Goal: Task Accomplishment & Management: Manage account settings

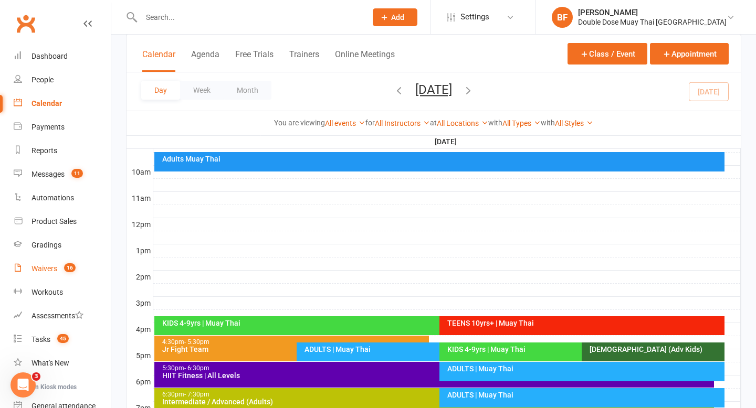
click at [60, 275] on link "Waivers 16" at bounding box center [62, 269] width 97 height 24
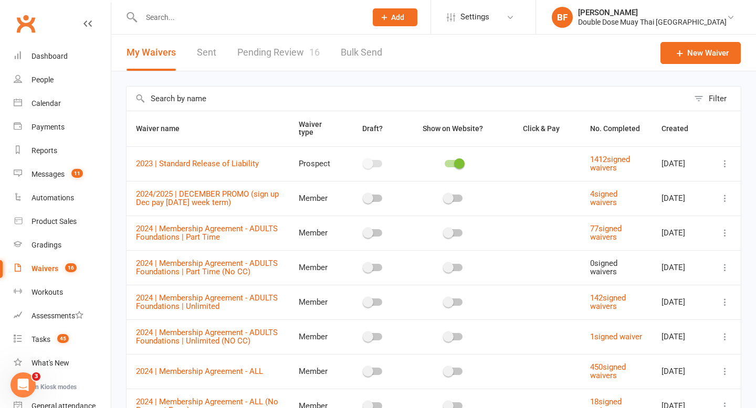
click at [284, 54] on link "Pending Review 16" at bounding box center [278, 53] width 82 height 36
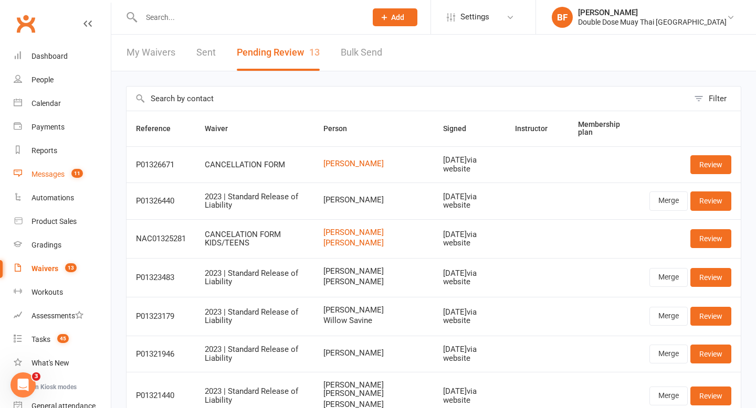
click at [44, 173] on div "Messages" at bounding box center [47, 174] width 33 height 8
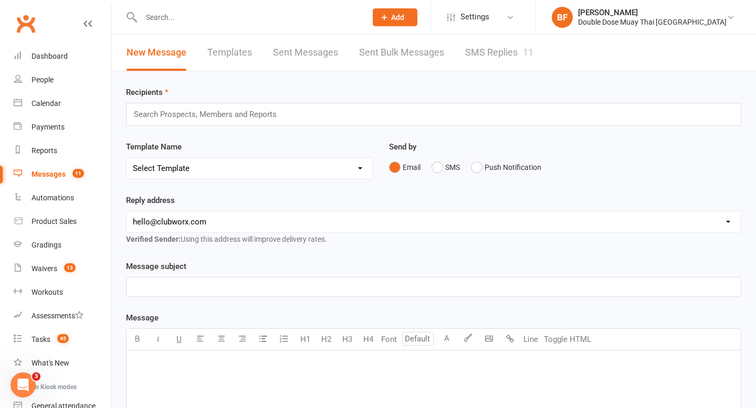
click at [488, 49] on link "SMS Replies 11" at bounding box center [499, 53] width 68 height 36
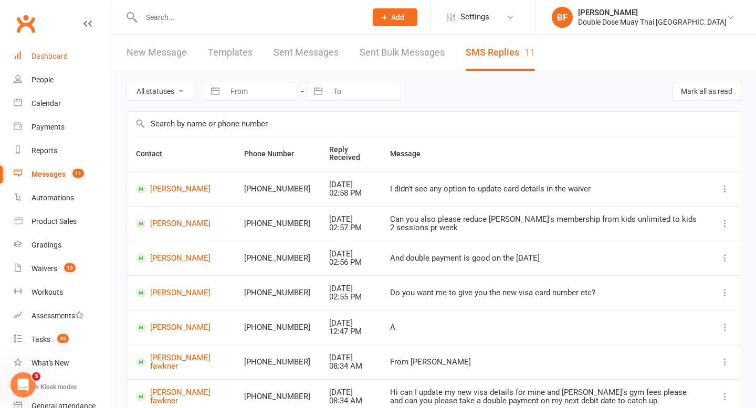
click at [50, 59] on div "Dashboard" at bounding box center [49, 56] width 36 height 8
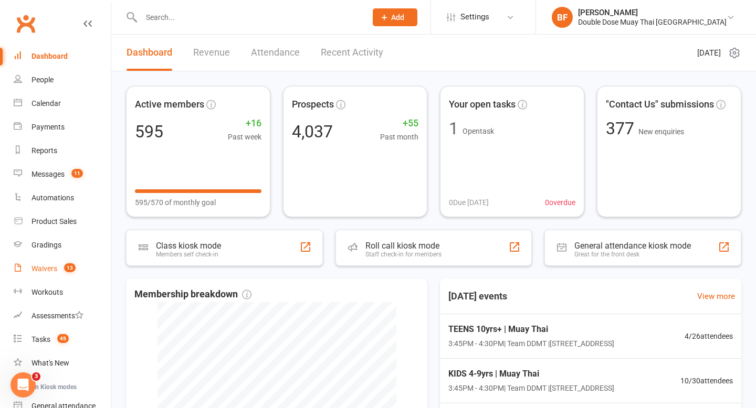
click at [58, 270] on link "Waivers 13" at bounding box center [62, 269] width 97 height 24
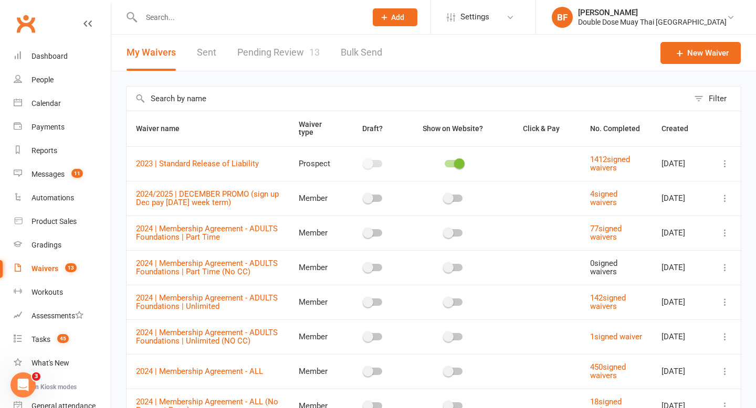
click at [260, 52] on link "Pending Review 13" at bounding box center [278, 53] width 82 height 36
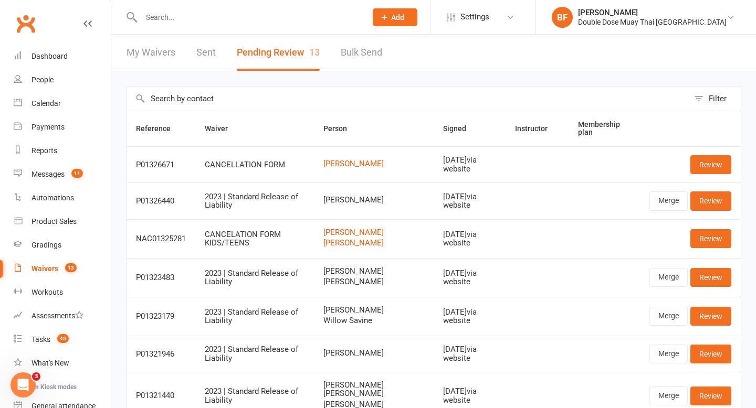
click at [184, 16] on input "text" at bounding box center [248, 17] width 221 height 15
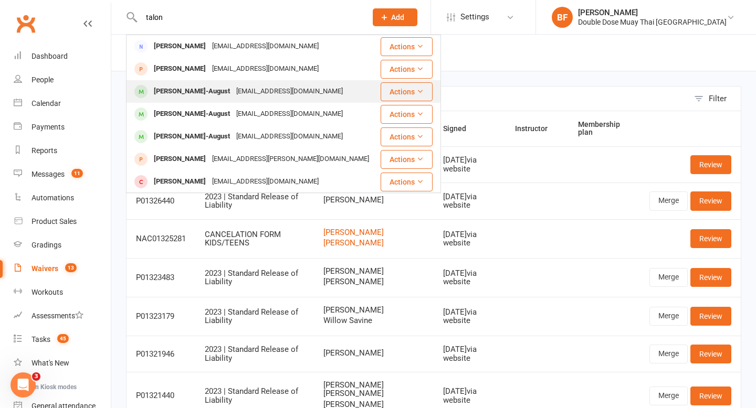
type input "talon"
click at [251, 96] on div "[EMAIL_ADDRESS][DOMAIN_NAME]" at bounding box center [289, 91] width 113 height 15
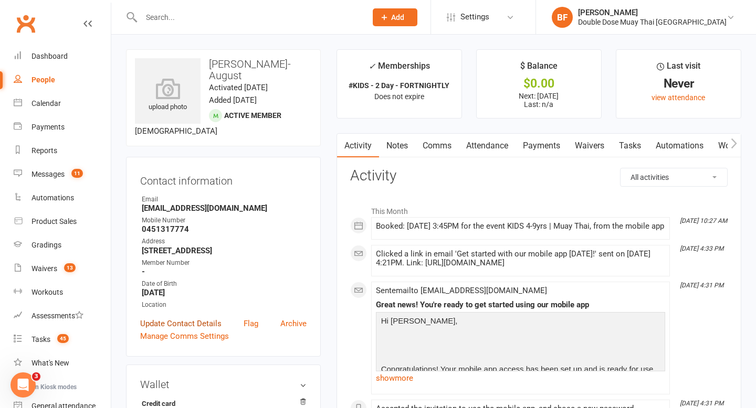
click at [170, 330] on link "Update Contact Details" at bounding box center [180, 324] width 81 height 13
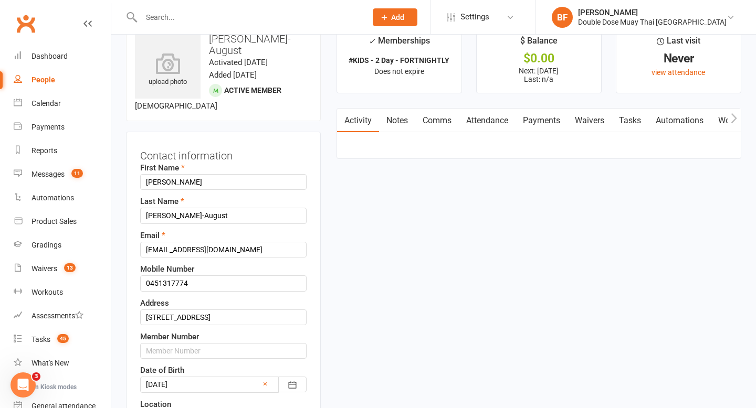
scroll to position [49, 0]
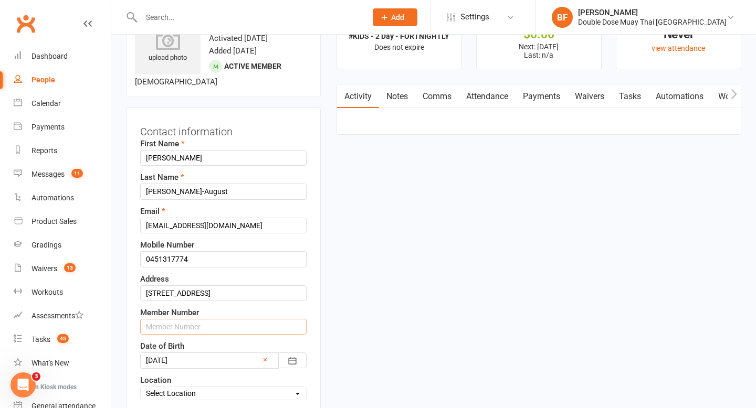
click at [222, 330] on input "text" at bounding box center [223, 327] width 166 height 16
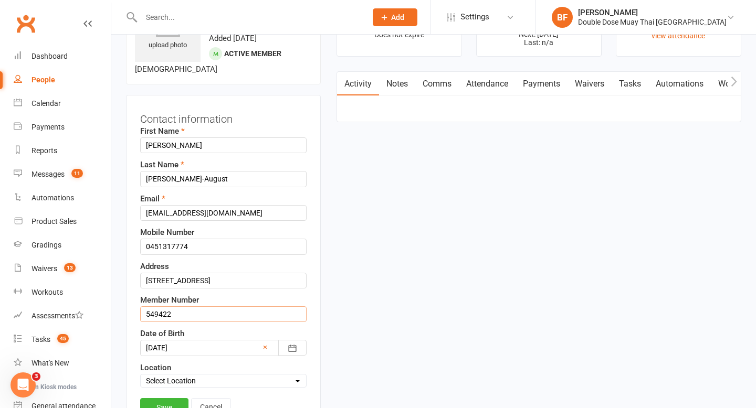
scroll to position [89, 0]
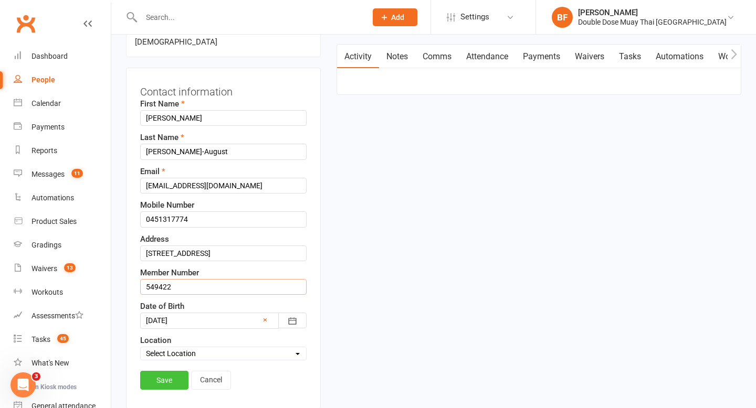
type input "549422"
click at [153, 386] on link "Save" at bounding box center [164, 380] width 48 height 19
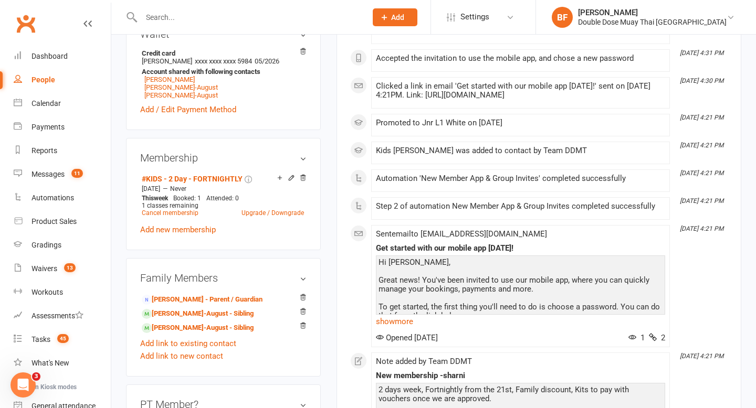
scroll to position [376, 0]
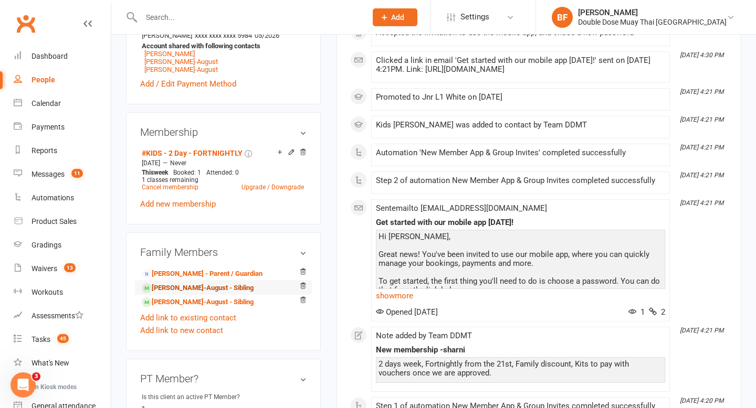
click at [222, 294] on link "[PERSON_NAME]-August - Sibling" at bounding box center [198, 288] width 112 height 11
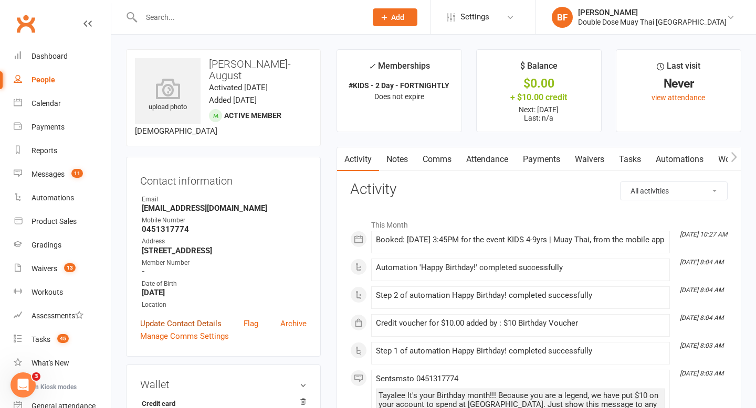
click at [205, 330] on link "Update Contact Details" at bounding box center [180, 324] width 81 height 13
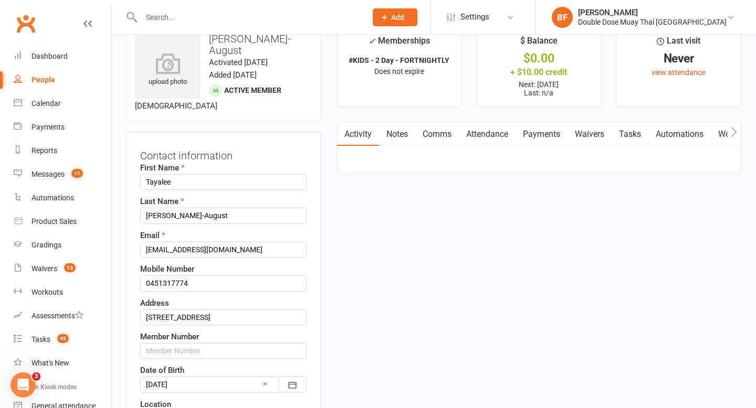
scroll to position [49, 0]
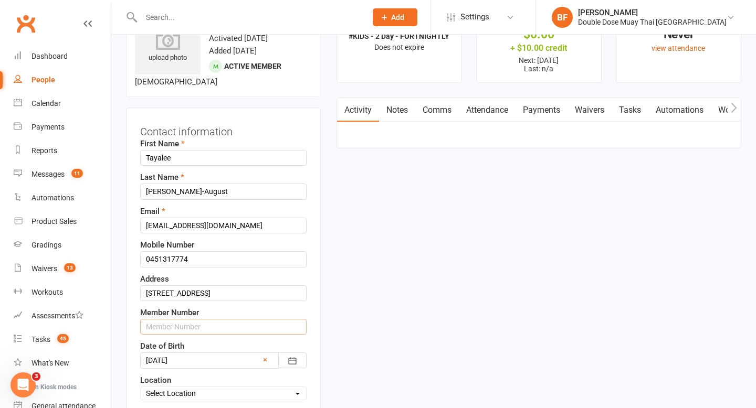
click at [206, 328] on input "text" at bounding box center [223, 327] width 166 height 16
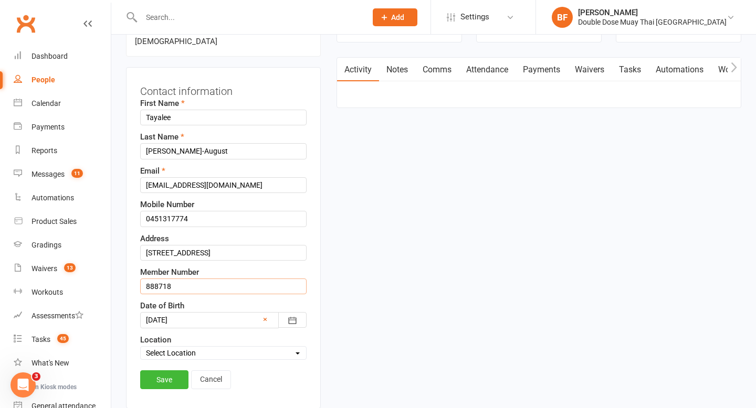
scroll to position [129, 0]
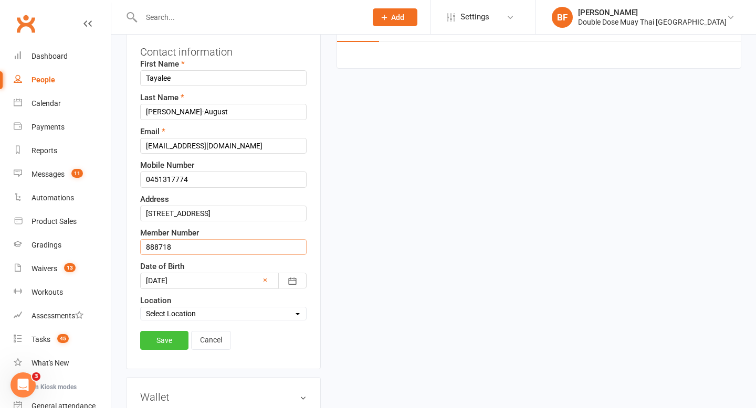
type input "888718"
click at [173, 341] on link "Save" at bounding box center [164, 340] width 48 height 19
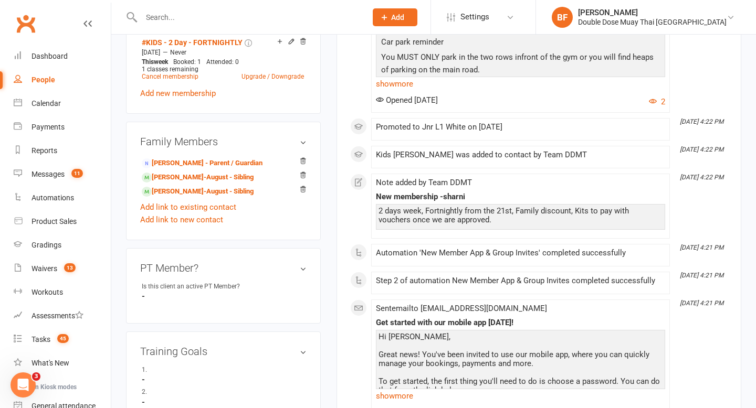
scroll to position [503, 0]
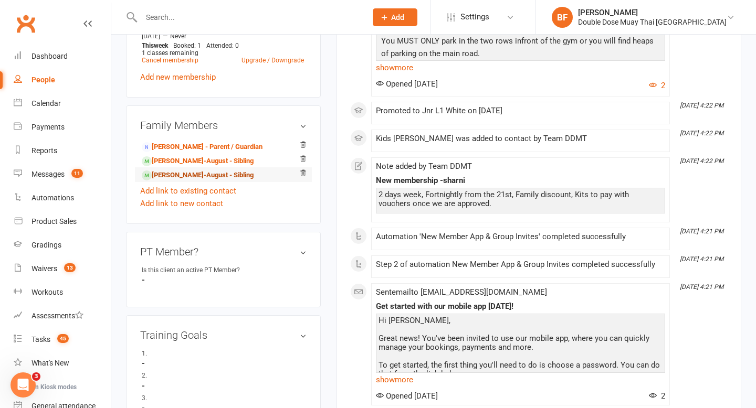
click at [233, 181] on link "[PERSON_NAME]-August - Sibling" at bounding box center [198, 175] width 112 height 11
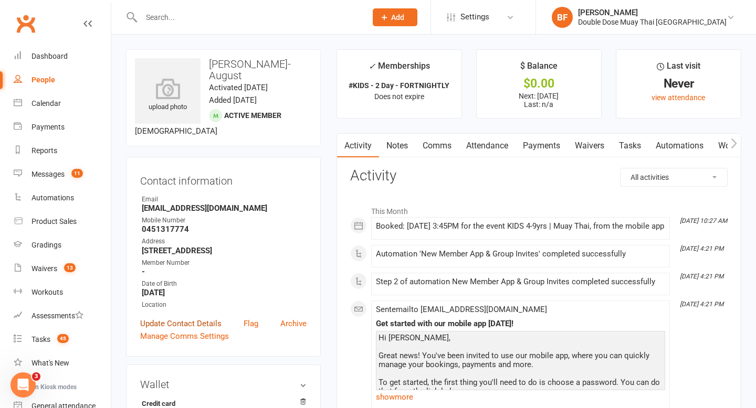
click at [181, 330] on link "Update Contact Details" at bounding box center [180, 324] width 81 height 13
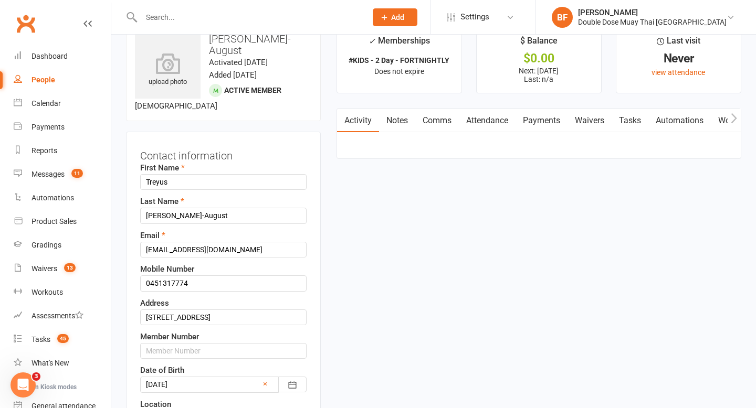
scroll to position [49, 0]
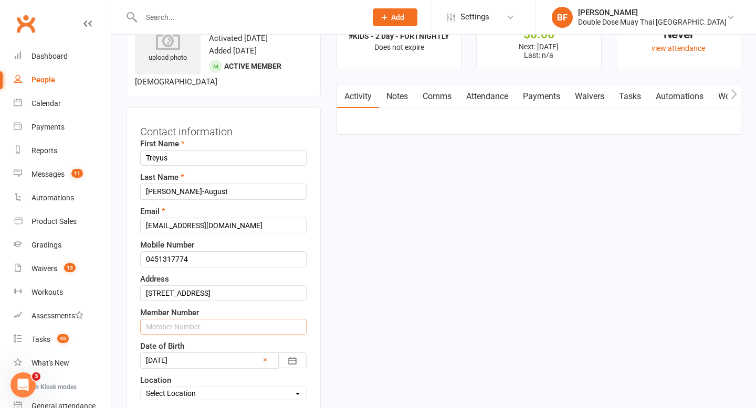
click at [228, 330] on input "text" at bounding box center [223, 327] width 166 height 16
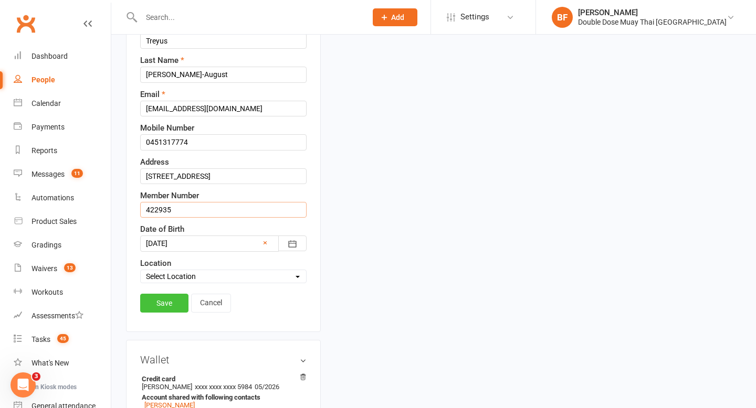
type input "422935"
click at [162, 304] on link "Save" at bounding box center [164, 303] width 48 height 19
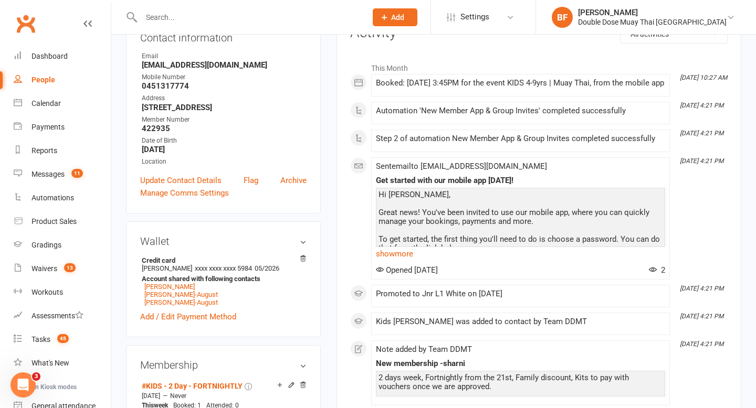
scroll to position [0, 0]
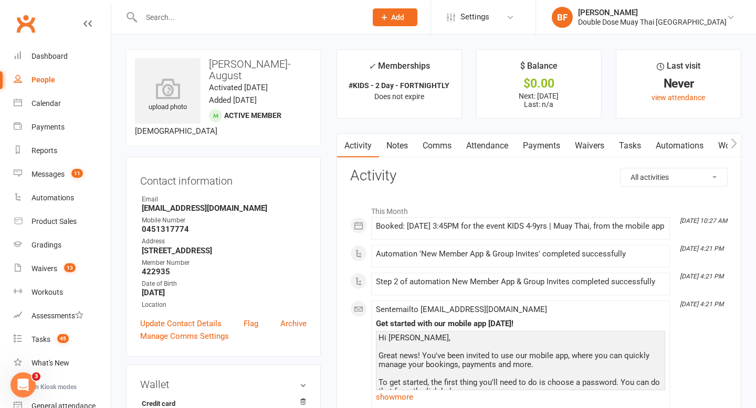
click at [171, 16] on input "text" at bounding box center [248, 17] width 221 height 15
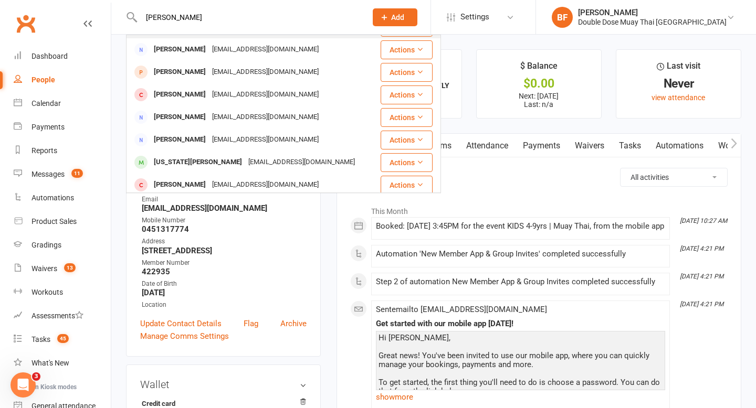
scroll to position [47, 0]
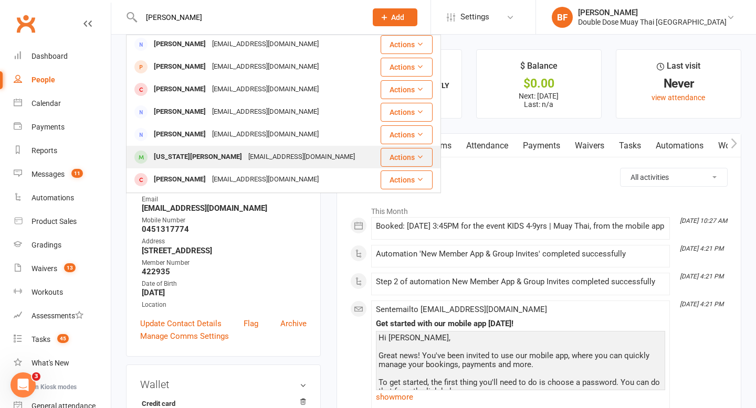
type input "[PERSON_NAME]"
click at [203, 149] on div "[US_STATE][PERSON_NAME] [EMAIL_ADDRESS][DOMAIN_NAME]" at bounding box center [253, 157] width 252 height 22
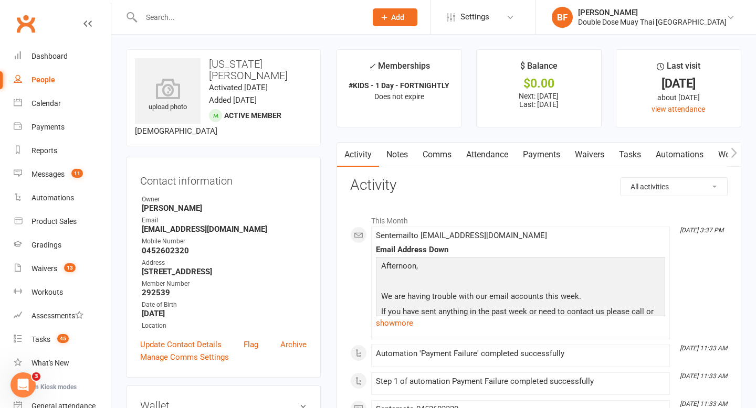
click at [543, 161] on link "Payments" at bounding box center [542, 155] width 52 height 24
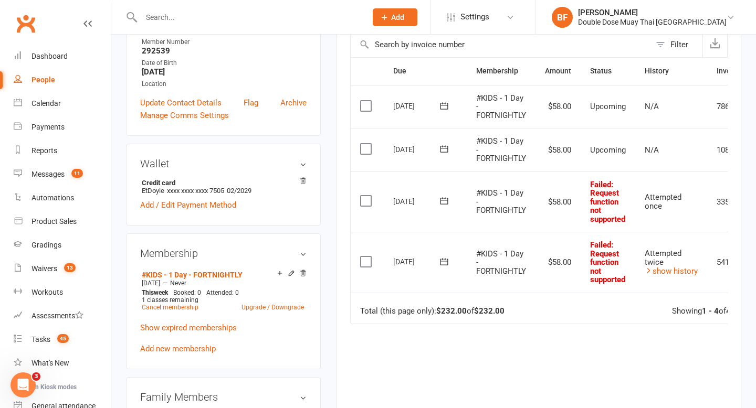
scroll to position [243, 0]
click at [61, 54] on div "Dashboard" at bounding box center [49, 56] width 36 height 8
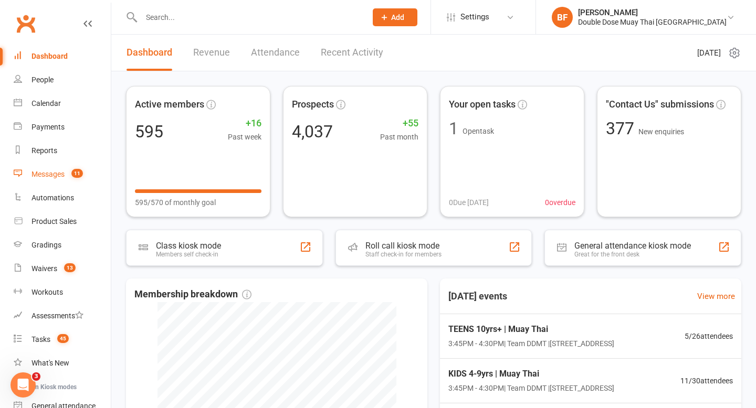
click at [65, 171] on link "Messages 11" at bounding box center [62, 175] width 97 height 24
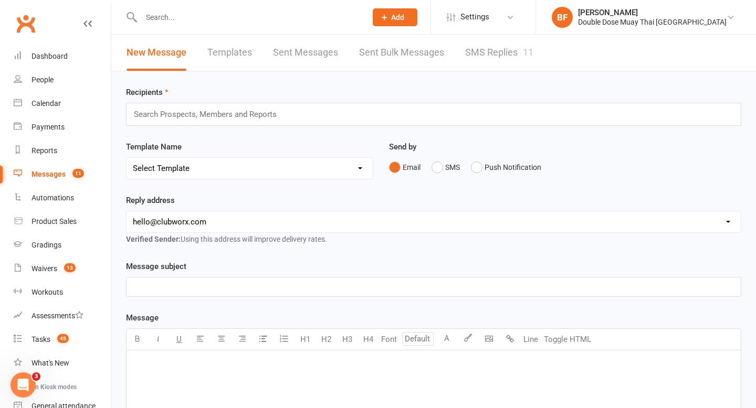
click at [478, 54] on link "SMS Replies 11" at bounding box center [499, 53] width 68 height 36
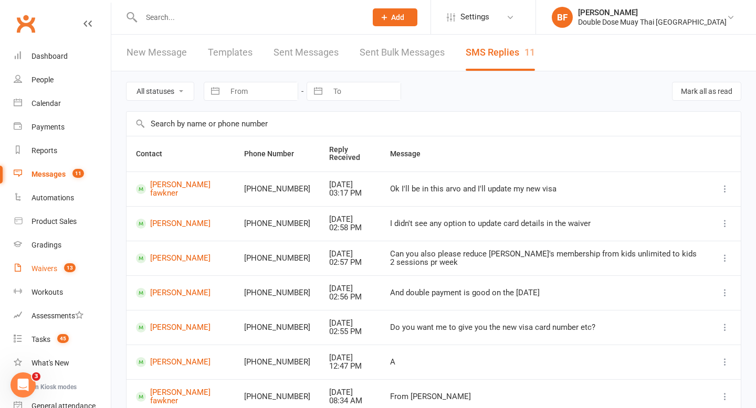
click at [43, 276] on link "Waivers 13" at bounding box center [62, 269] width 97 height 24
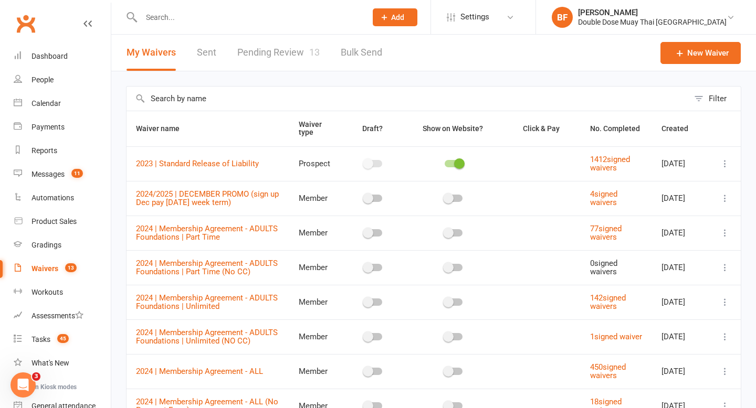
click at [291, 52] on link "Pending Review 13" at bounding box center [278, 53] width 82 height 36
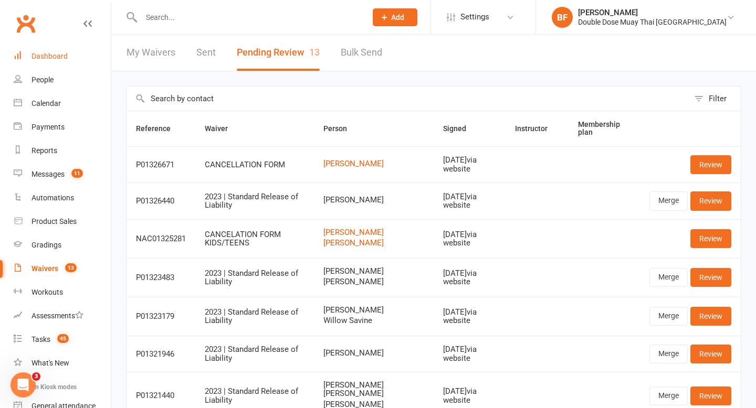
click at [47, 60] on div "Dashboard" at bounding box center [49, 56] width 36 height 8
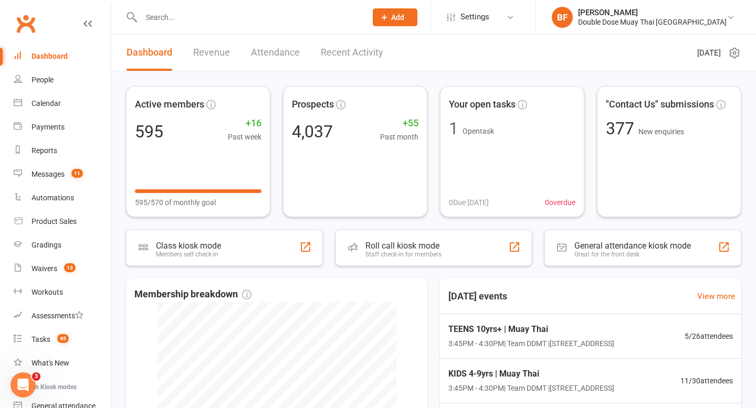
click at [186, 35] on div "Dashboard Revenue Attendance Recent Activity" at bounding box center [254, 53] width 287 height 36
click at [186, 15] on input "text" at bounding box center [248, 17] width 221 height 15
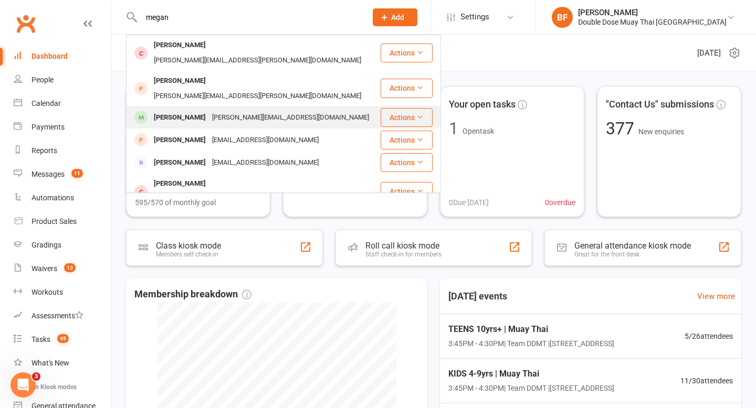
type input "megan"
click at [218, 110] on div "[PERSON_NAME][EMAIL_ADDRESS][DOMAIN_NAME]" at bounding box center [290, 117] width 163 height 15
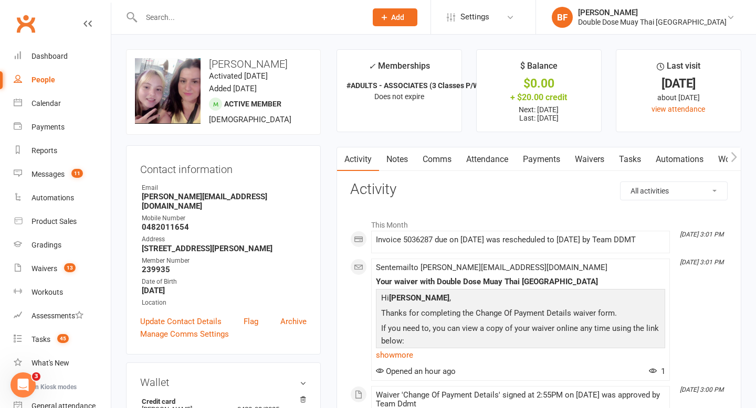
click at [589, 162] on link "Waivers" at bounding box center [589, 160] width 44 height 24
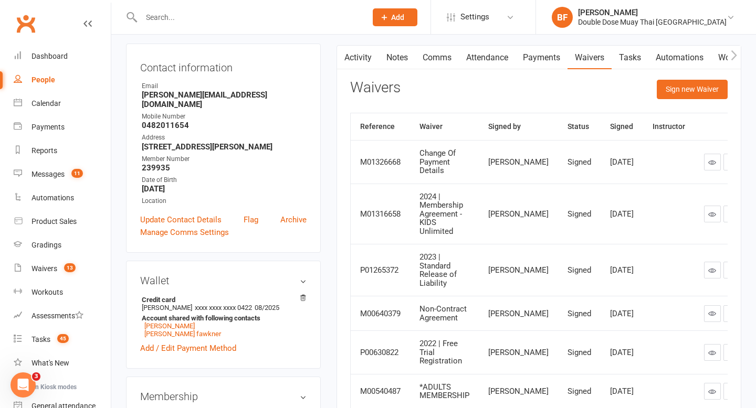
scroll to position [72, 0]
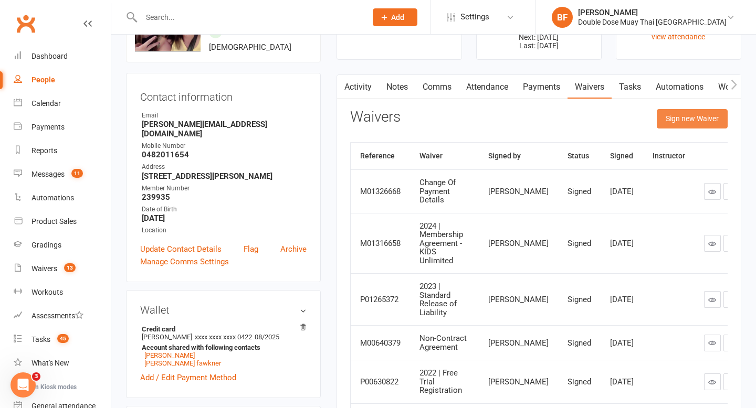
click at [672, 123] on button "Sign new Waiver" at bounding box center [692, 118] width 71 height 19
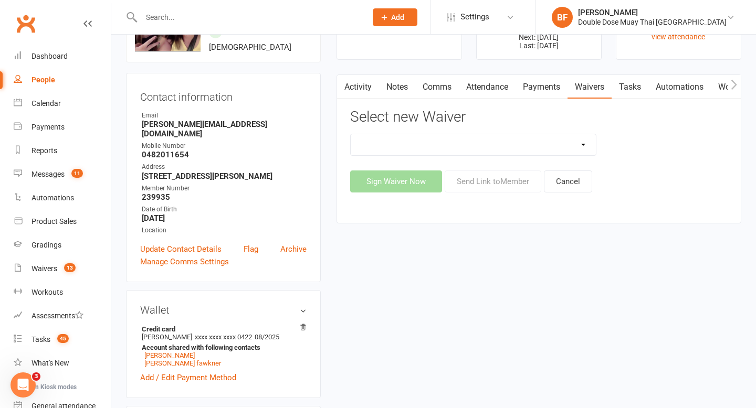
click at [444, 149] on select "2023 | Standard Release of Liability 2024/2025 | DECEMBER PROMO (sign up Dec pa…" at bounding box center [474, 144] width 246 height 21
select select "5668"
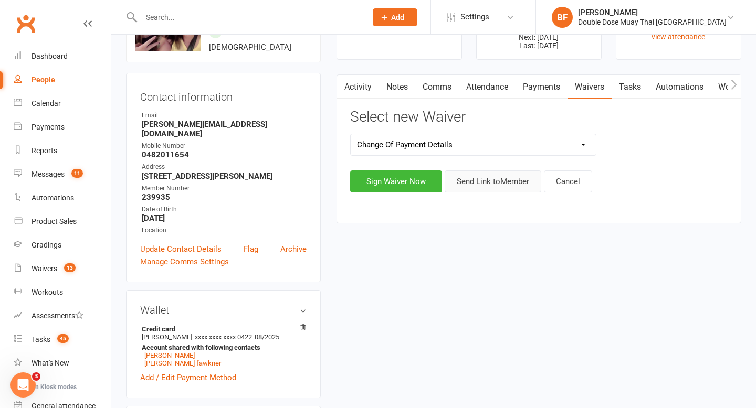
click at [492, 178] on button "Send Link to Member" at bounding box center [493, 182] width 97 height 22
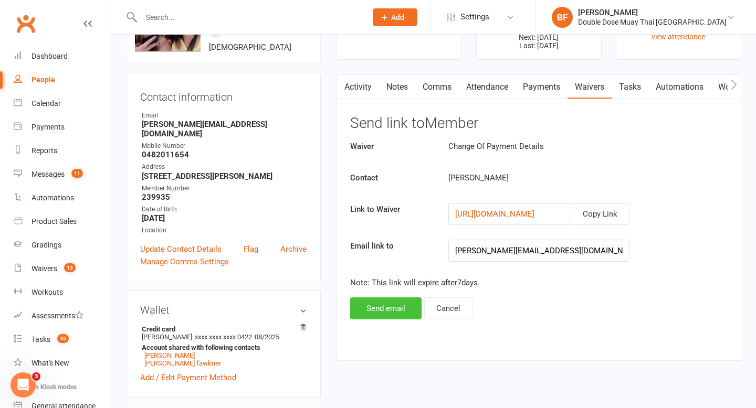
click at [391, 311] on button "Send email" at bounding box center [385, 309] width 71 height 22
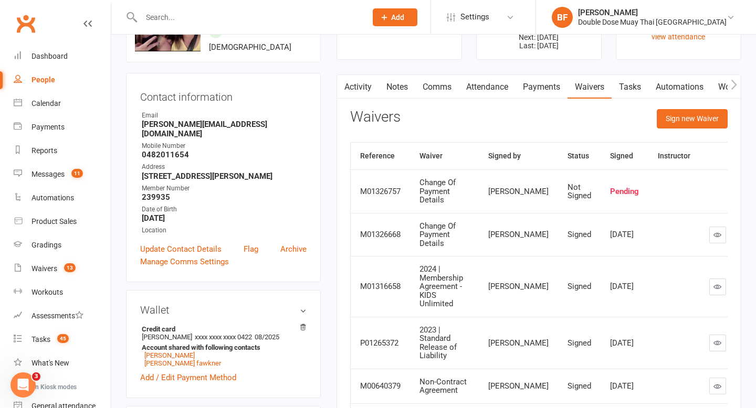
click at [539, 83] on link "Payments" at bounding box center [542, 87] width 52 height 24
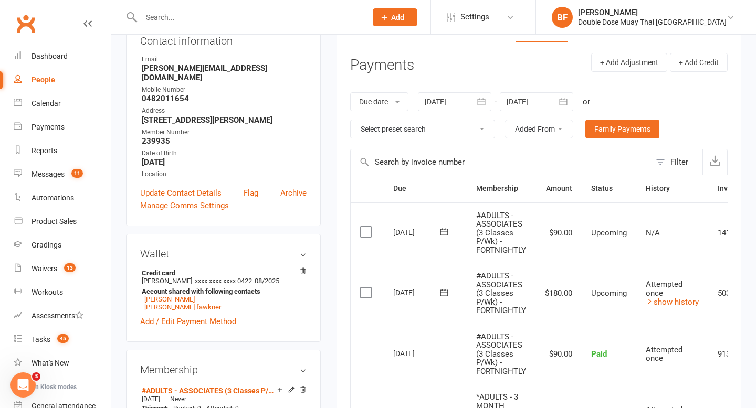
scroll to position [29, 0]
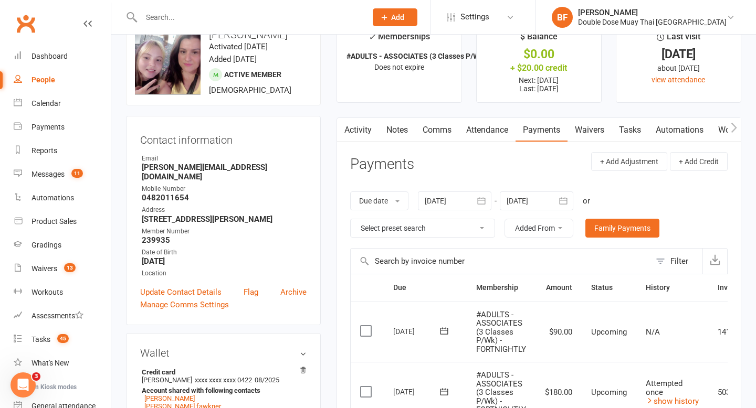
click at [579, 128] on link "Waivers" at bounding box center [589, 130] width 44 height 24
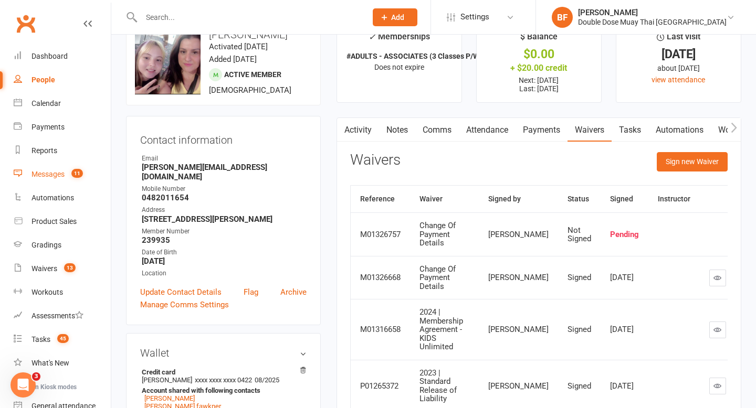
click at [47, 182] on link "Messages 11" at bounding box center [62, 175] width 97 height 24
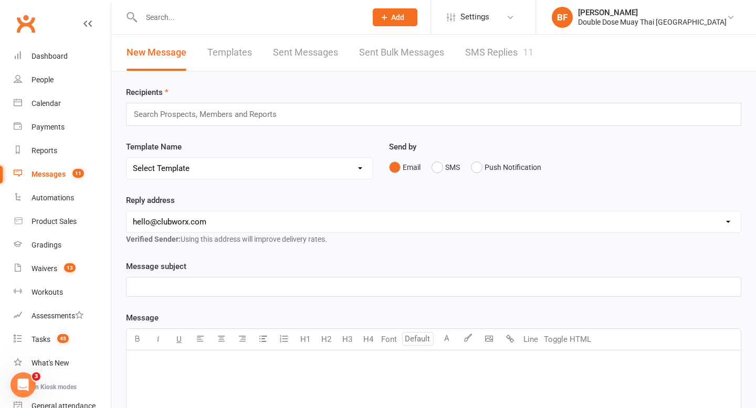
click at [528, 30] on li "Settings Membership Plans Event Templates Appointment Types Website Image Libra…" at bounding box center [482, 17] width 105 height 34
click at [525, 51] on div "11" at bounding box center [528, 52] width 10 height 11
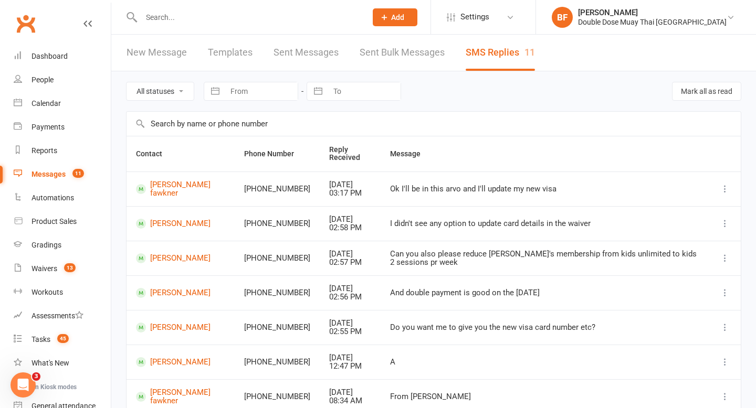
click at [563, 121] on input "text" at bounding box center [434, 124] width 614 height 24
click at [190, 17] on input "text" at bounding box center [248, 17] width 221 height 15
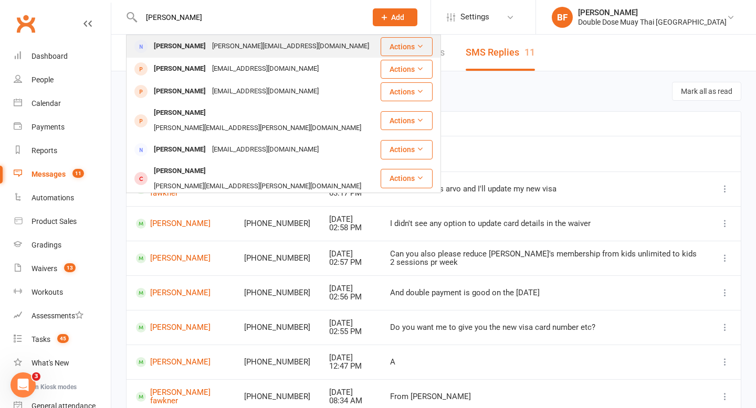
type input "[PERSON_NAME]"
click at [209, 48] on div "[PERSON_NAME][EMAIL_ADDRESS][DOMAIN_NAME]" at bounding box center [290, 46] width 163 height 15
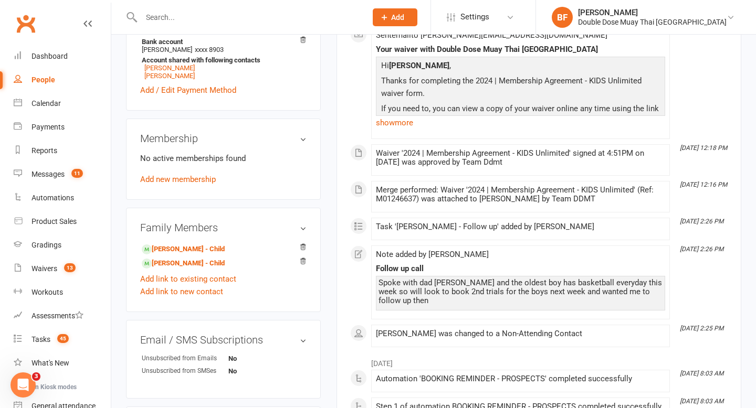
scroll to position [357, 0]
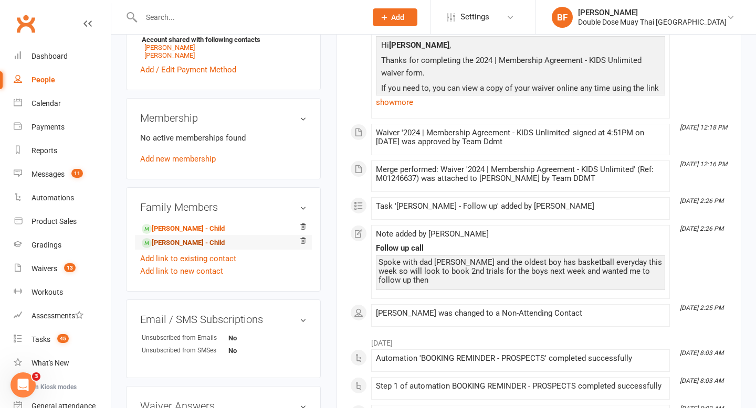
click at [176, 238] on link "[PERSON_NAME] - Child" at bounding box center [183, 243] width 83 height 11
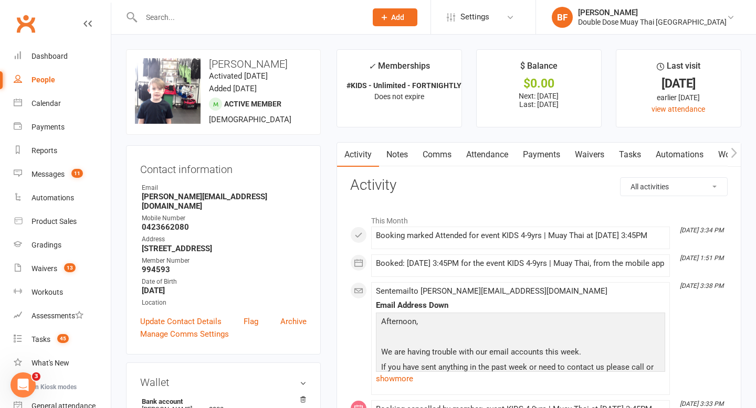
click at [538, 154] on link "Payments" at bounding box center [542, 155] width 52 height 24
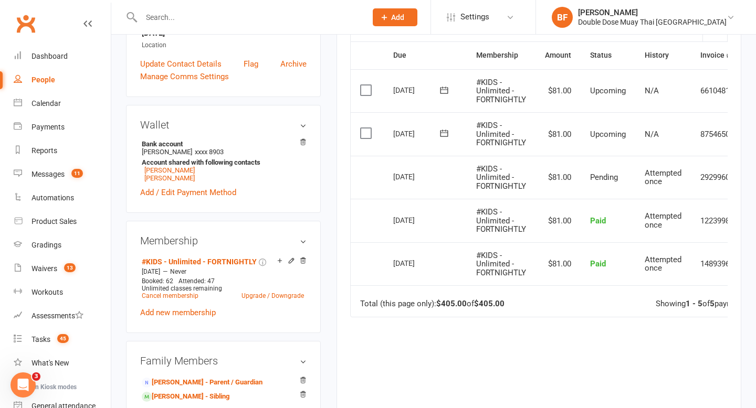
scroll to position [0, 45]
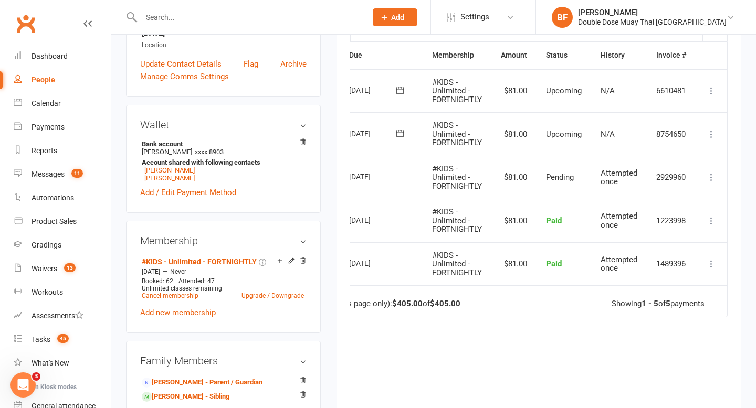
click at [714, 135] on icon at bounding box center [711, 134] width 10 height 10
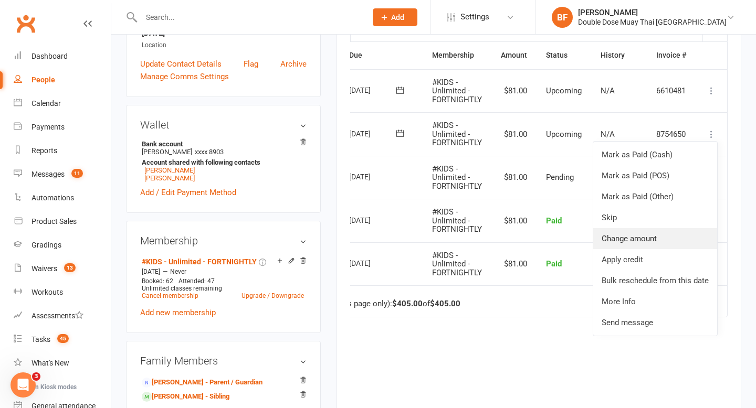
click at [668, 233] on link "Change amount" at bounding box center [655, 238] width 124 height 21
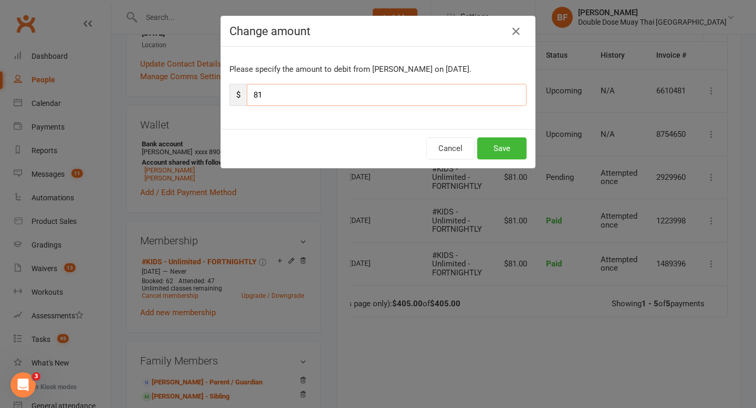
click at [297, 93] on input "81" at bounding box center [387, 95] width 280 height 22
type input "8"
type input "131"
click at [497, 143] on button "Save" at bounding box center [501, 149] width 49 height 22
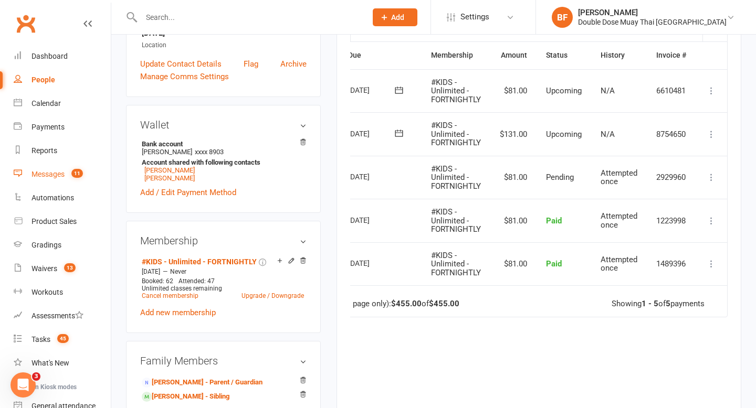
click at [62, 181] on link "Messages 11" at bounding box center [62, 175] width 97 height 24
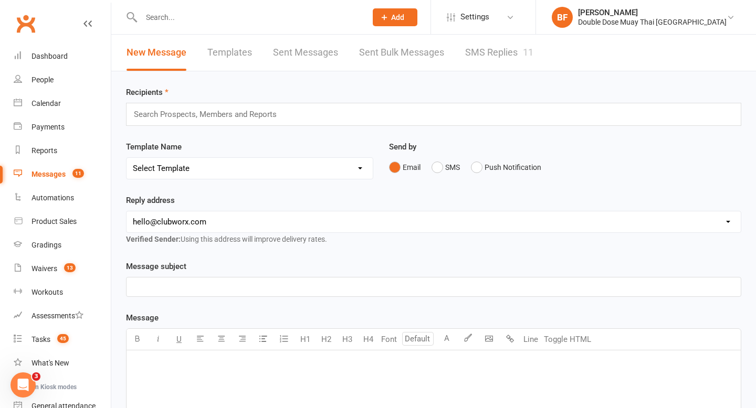
click at [484, 62] on link "SMS Replies 11" at bounding box center [499, 53] width 68 height 36
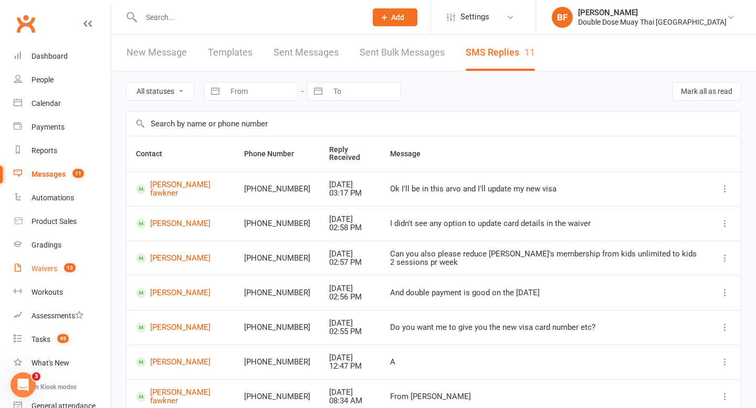
click at [54, 274] on link "Waivers 13" at bounding box center [62, 269] width 97 height 24
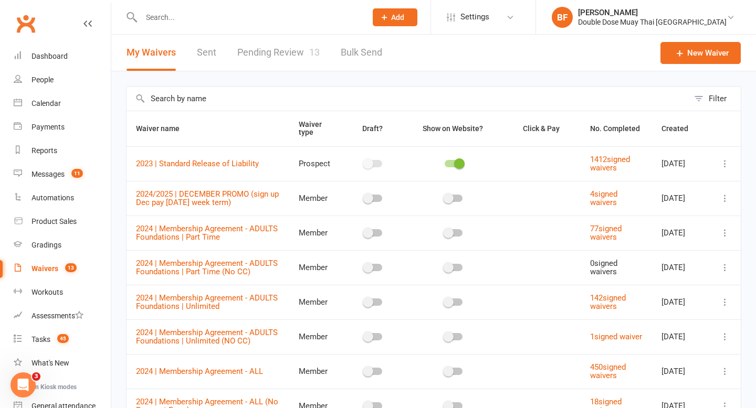
click at [283, 62] on link "Pending Review 13" at bounding box center [278, 53] width 82 height 36
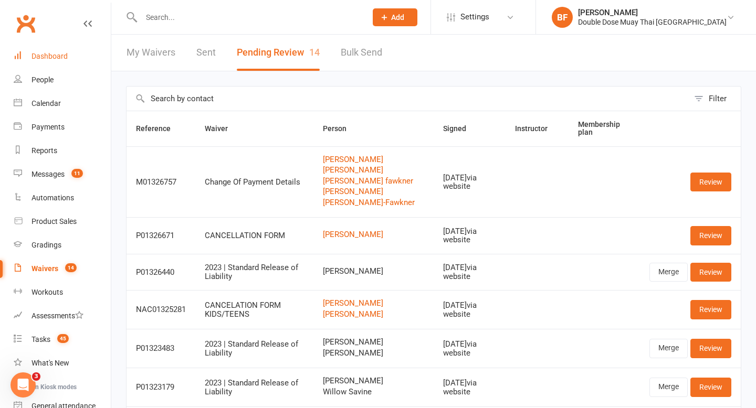
click at [53, 60] on div "Dashboard" at bounding box center [49, 56] width 36 height 8
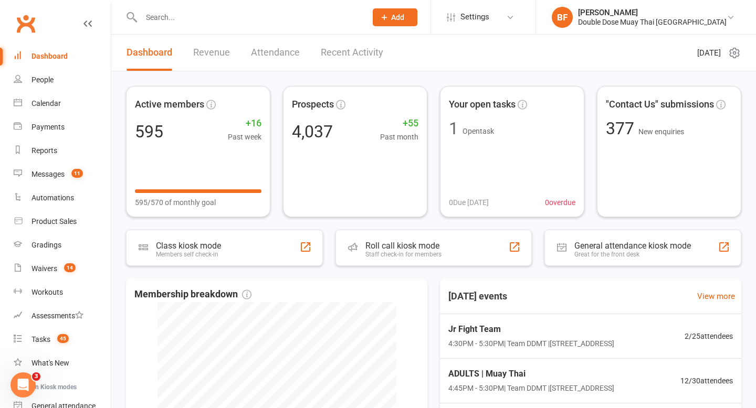
click at [172, 17] on input "text" at bounding box center [248, 17] width 221 height 15
click at [214, 22] on input "text" at bounding box center [248, 17] width 221 height 15
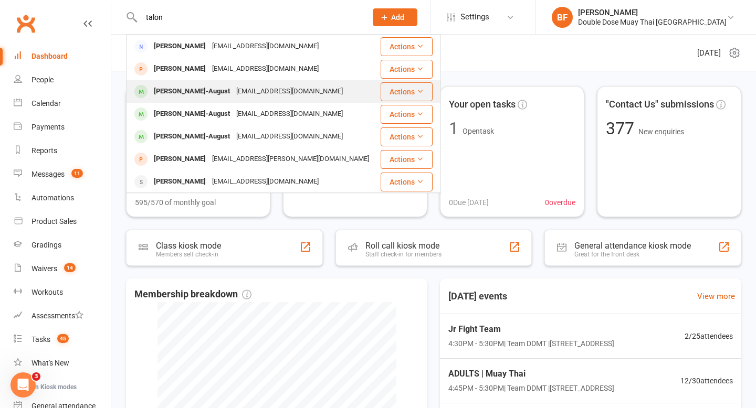
type input "talon"
click at [233, 91] on div "[EMAIL_ADDRESS][DOMAIN_NAME]" at bounding box center [289, 91] width 113 height 15
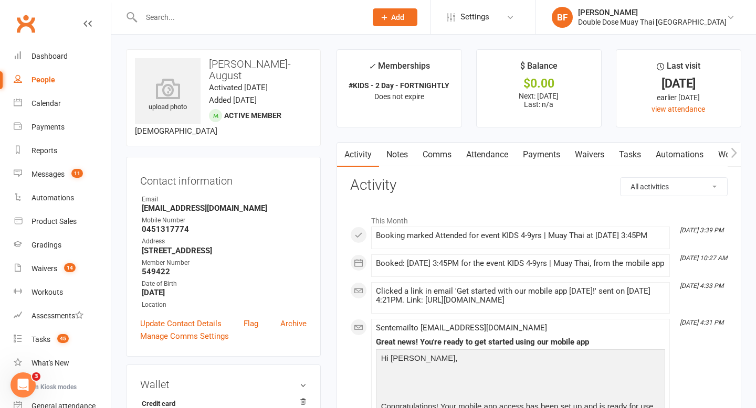
click at [535, 154] on link "Payments" at bounding box center [542, 155] width 52 height 24
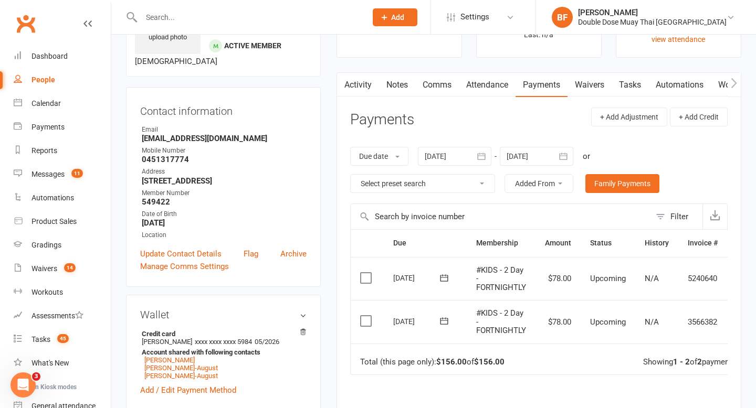
scroll to position [81, 0]
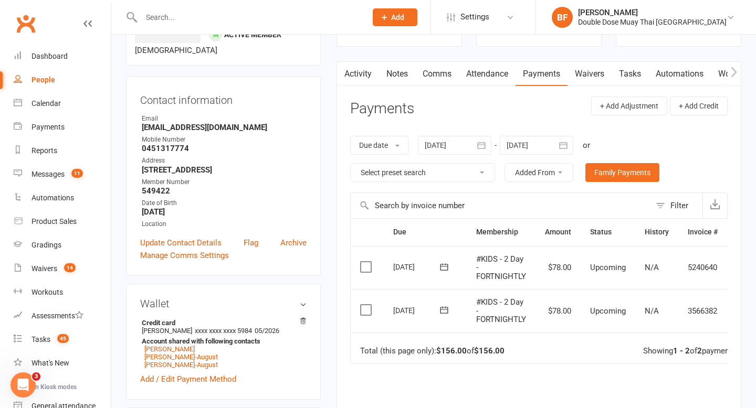
click at [185, 6] on div at bounding box center [242, 17] width 233 height 34
click at [185, 22] on input "text" at bounding box center [248, 17] width 221 height 15
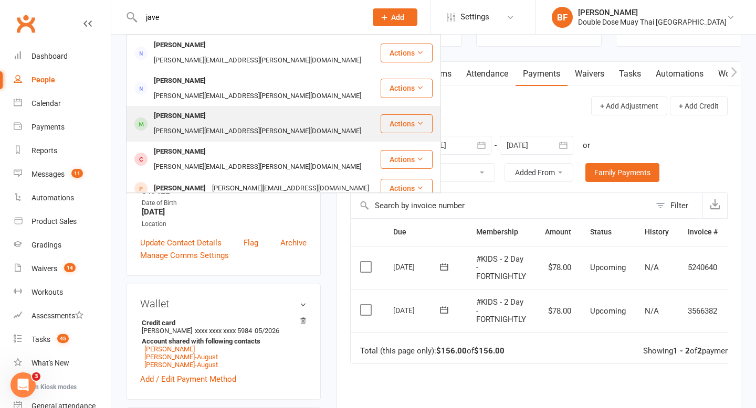
type input "jave"
click at [205, 124] on div "[PERSON_NAME][EMAIL_ADDRESS][PERSON_NAME][DOMAIN_NAME]" at bounding box center [258, 131] width 214 height 15
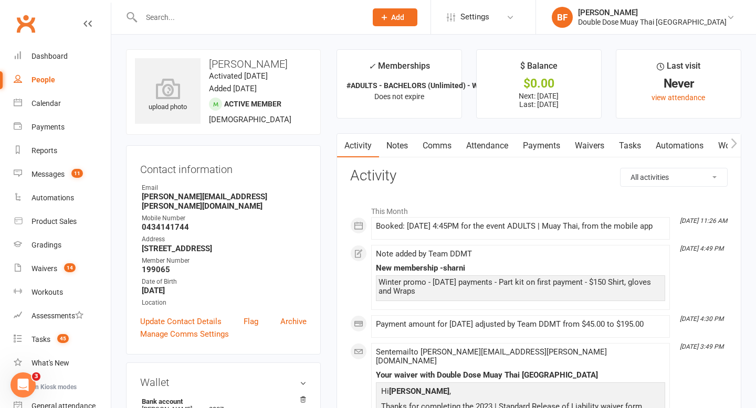
click at [547, 153] on link "Payments" at bounding box center [542, 146] width 52 height 24
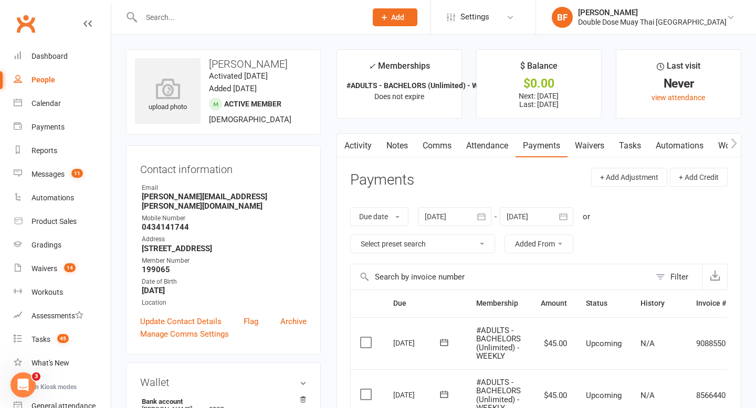
scroll to position [397, 0]
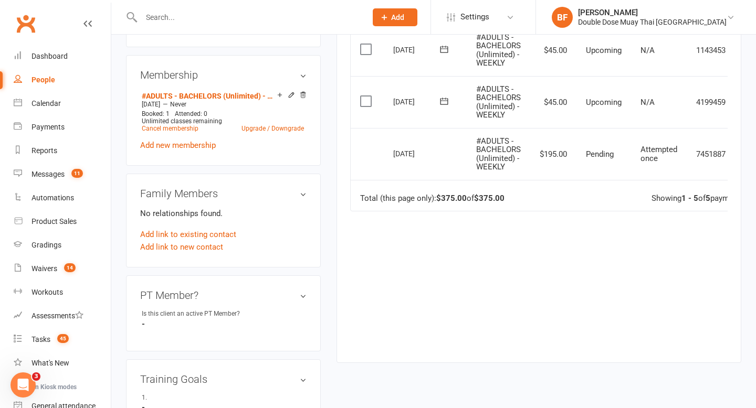
click at [175, 24] on input "text" at bounding box center [248, 17] width 221 height 15
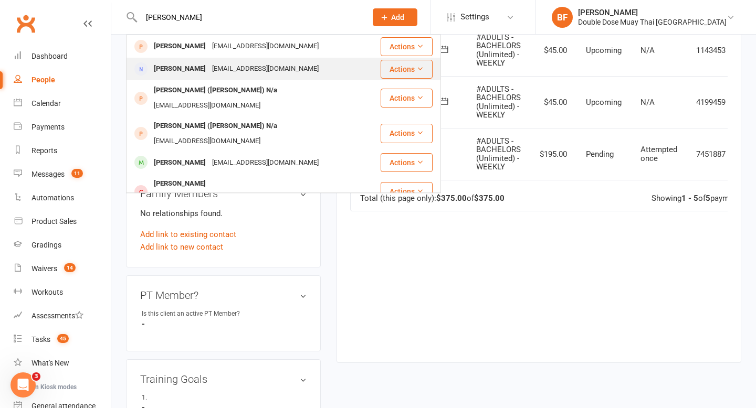
type input "[PERSON_NAME]"
click at [244, 61] on div "[EMAIL_ADDRESS][DOMAIN_NAME]" at bounding box center [265, 68] width 113 height 15
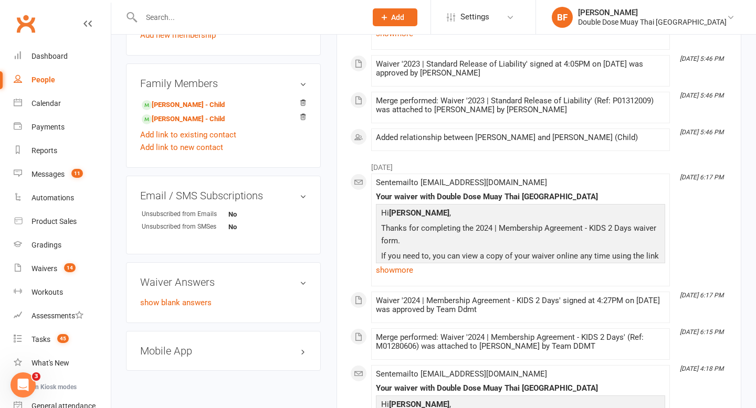
scroll to position [470, 0]
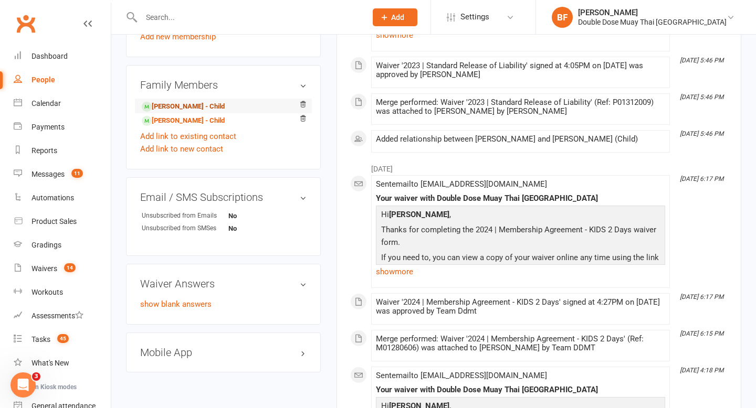
click at [191, 111] on link "[PERSON_NAME] - Child" at bounding box center [183, 106] width 83 height 11
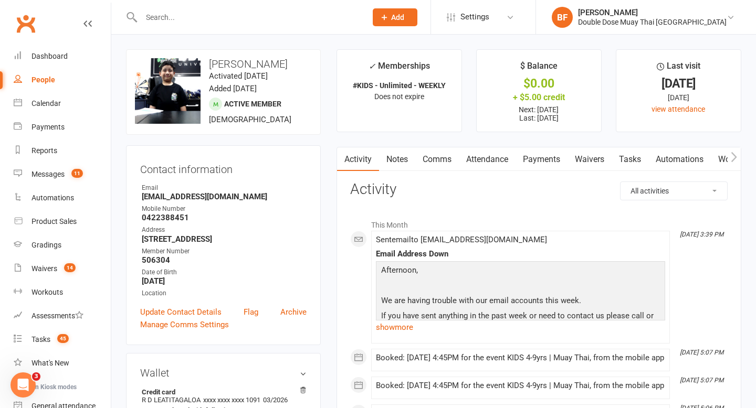
click at [549, 160] on link "Payments" at bounding box center [542, 160] width 52 height 24
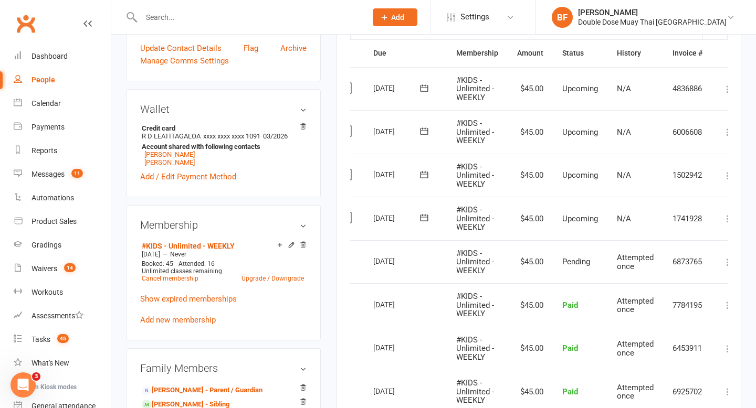
scroll to position [0, 36]
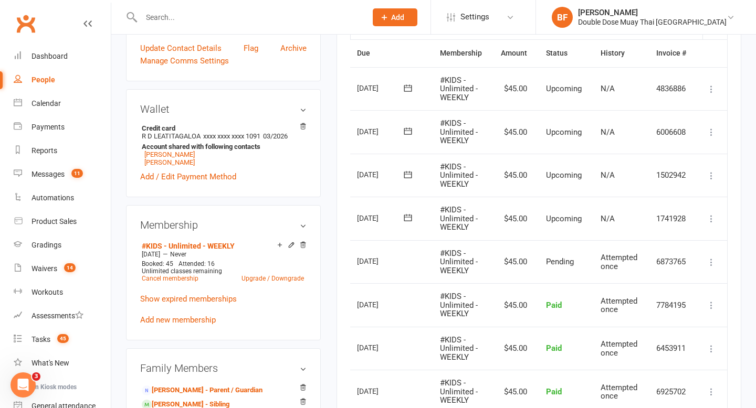
click at [710, 220] on icon at bounding box center [711, 219] width 10 height 10
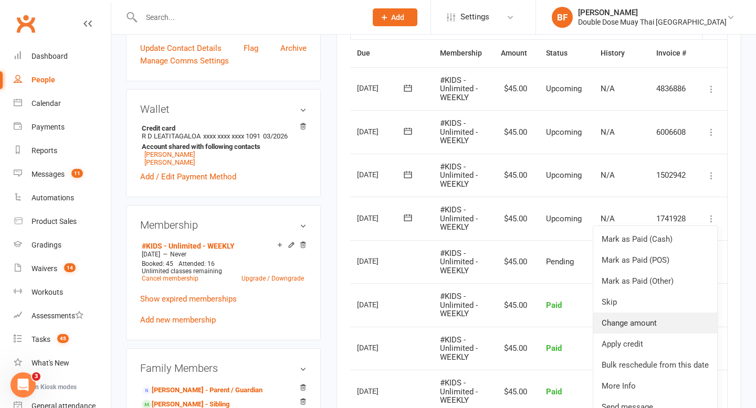
click at [642, 324] on link "Change amount" at bounding box center [655, 323] width 124 height 21
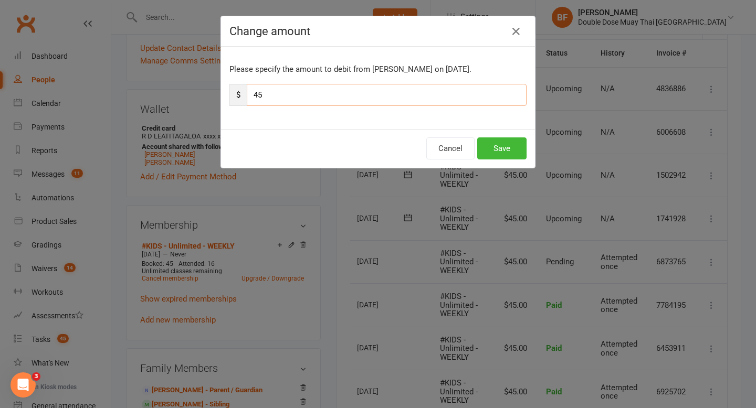
click at [346, 96] on input "45" at bounding box center [387, 95] width 280 height 22
type input "47"
click at [499, 157] on button "Save" at bounding box center [501, 149] width 49 height 22
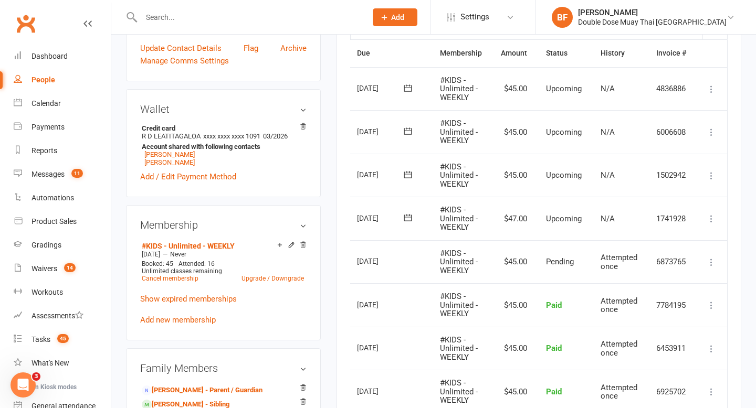
scroll to position [0, 0]
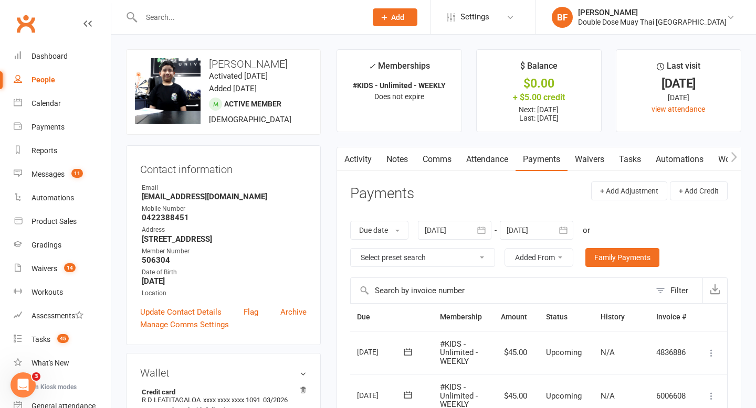
click at [161, 25] on div at bounding box center [242, 17] width 233 height 34
click at [169, 19] on input "text" at bounding box center [248, 17] width 221 height 15
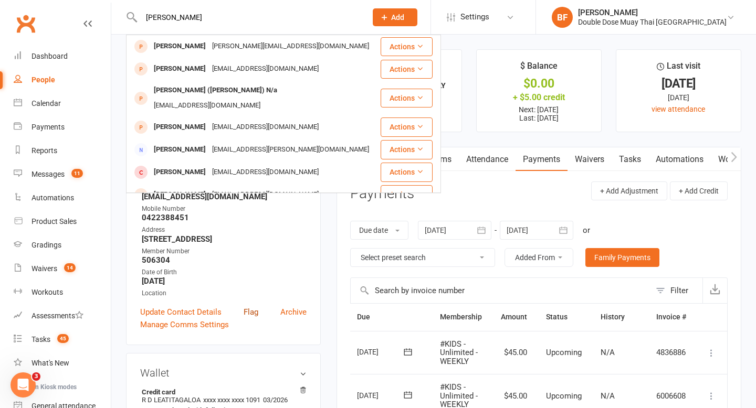
type input "[PERSON_NAME]"
drag, startPoint x: 256, startPoint y: 306, endPoint x: 258, endPoint y: 243, distance: 62.5
click at [256, 300] on div "Contact information Owner Email [EMAIL_ADDRESS][DOMAIN_NAME] Mobile Number [PHO…" at bounding box center [223, 245] width 195 height 200
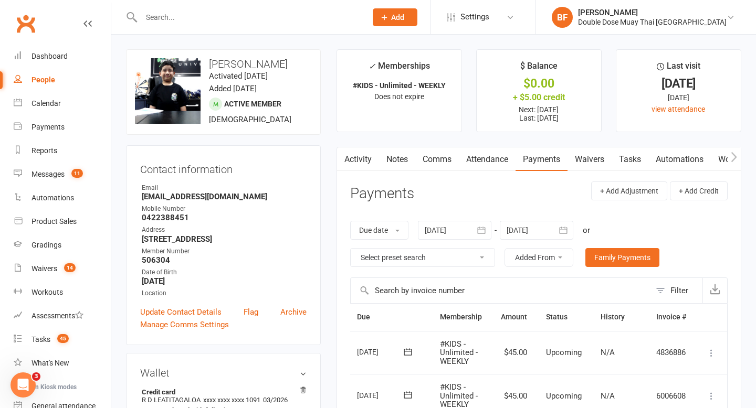
click at [186, 15] on input "text" at bounding box center [248, 17] width 221 height 15
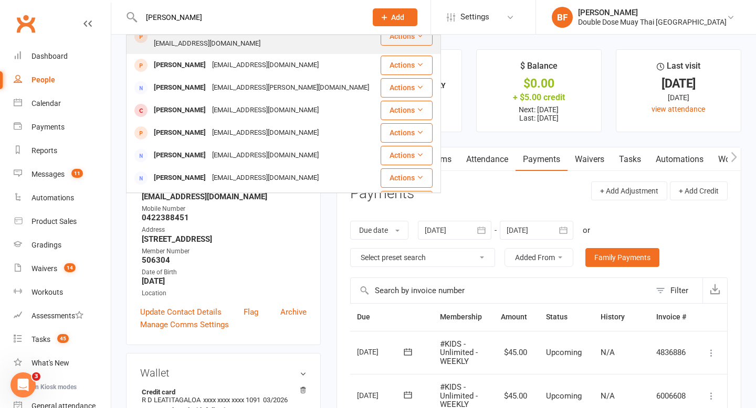
scroll to position [75, 0]
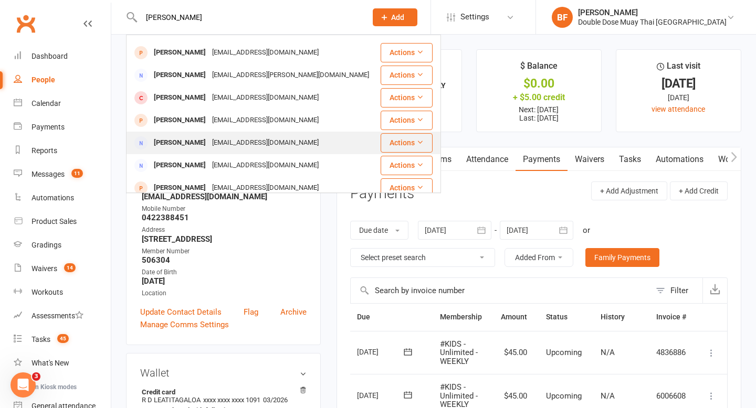
type input "[PERSON_NAME]"
click at [236, 135] on div "[EMAIL_ADDRESS][DOMAIN_NAME]" at bounding box center [265, 142] width 113 height 15
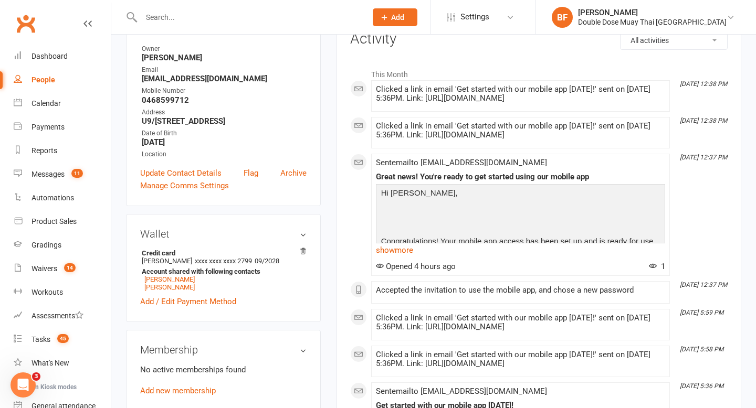
scroll to position [557, 0]
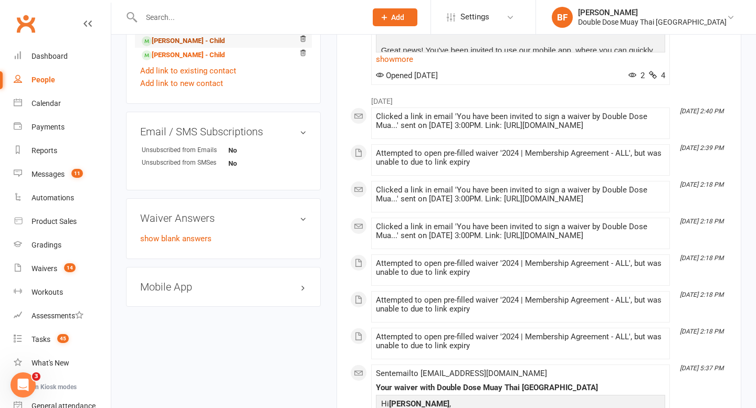
click at [197, 44] on link "[PERSON_NAME] - Child" at bounding box center [183, 41] width 83 height 11
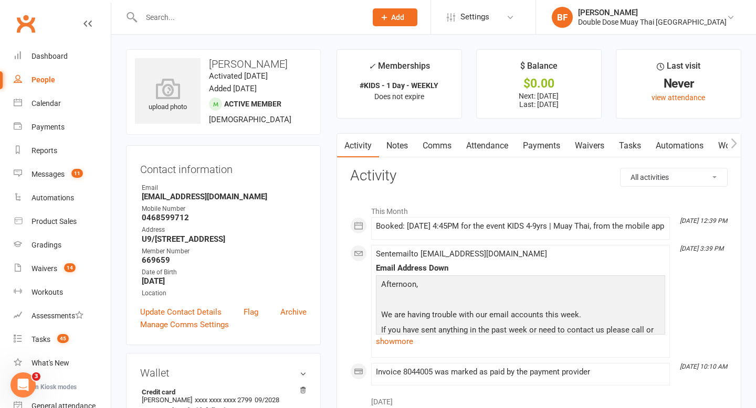
click at [541, 145] on link "Payments" at bounding box center [542, 146] width 52 height 24
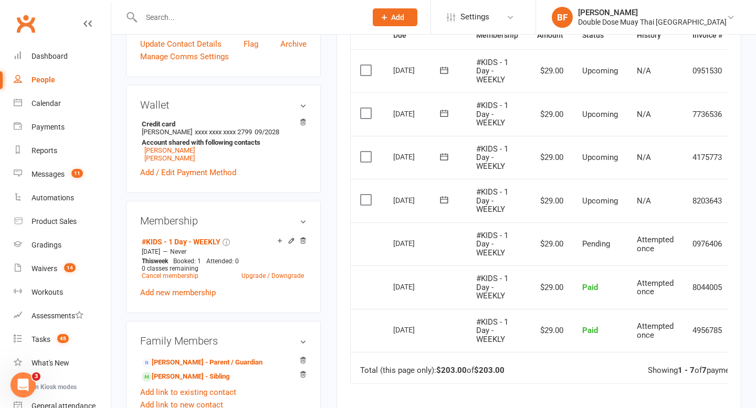
scroll to position [0, 36]
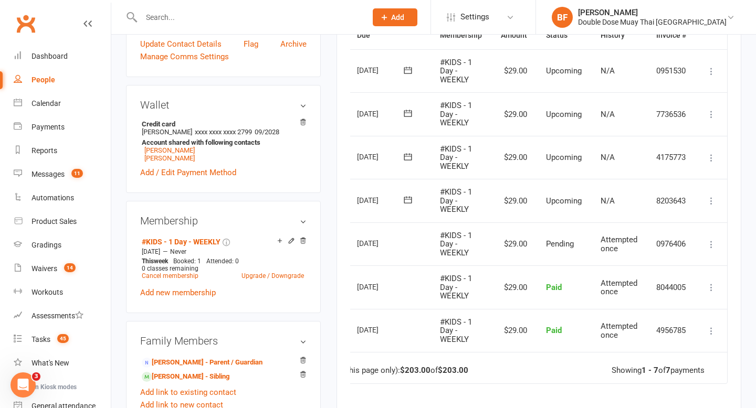
click at [710, 198] on icon at bounding box center [711, 201] width 10 height 10
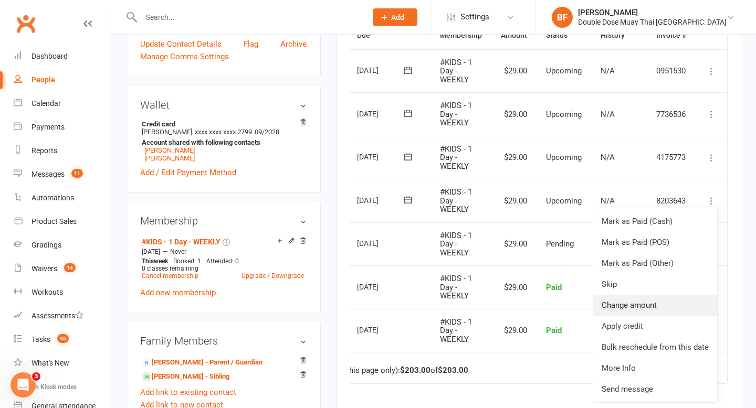
click at [663, 303] on link "Change amount" at bounding box center [655, 305] width 124 height 21
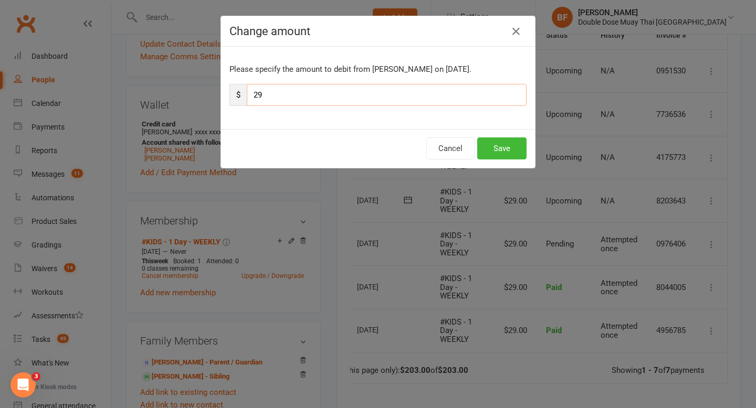
click at [394, 98] on input "29" at bounding box center [387, 95] width 280 height 22
type input "2"
type input "79"
click at [502, 151] on button "Save" at bounding box center [501, 149] width 49 height 22
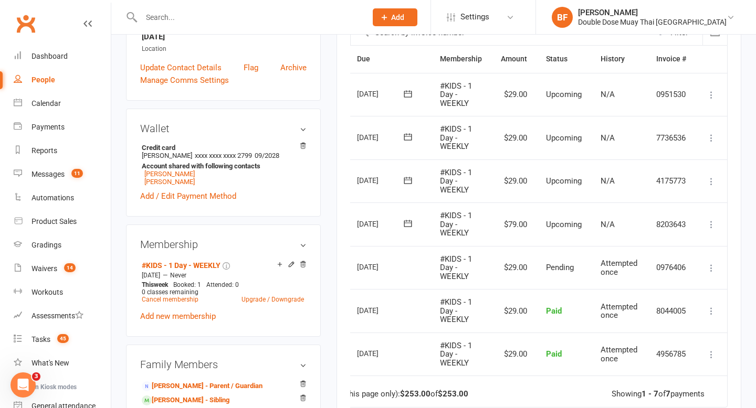
scroll to position [241, 0]
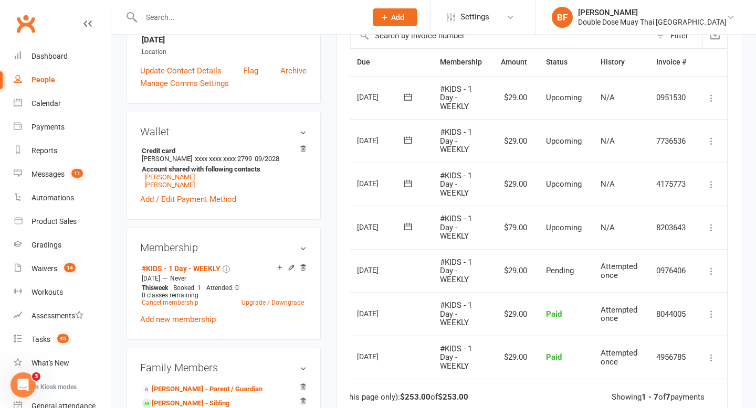
click at [714, 184] on icon at bounding box center [711, 185] width 10 height 10
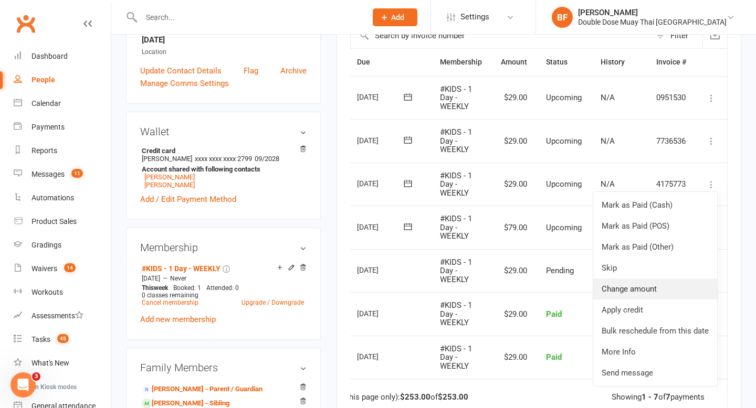
click at [670, 297] on link "Change amount" at bounding box center [655, 289] width 124 height 21
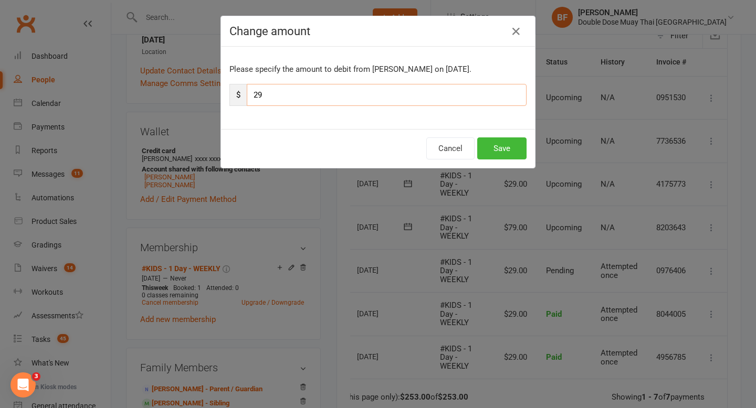
click at [387, 88] on input "29" at bounding box center [387, 95] width 280 height 22
click at [302, 84] on input "29" at bounding box center [387, 95] width 280 height 22
click at [277, 92] on input "29" at bounding box center [387, 95] width 280 height 22
type input "2"
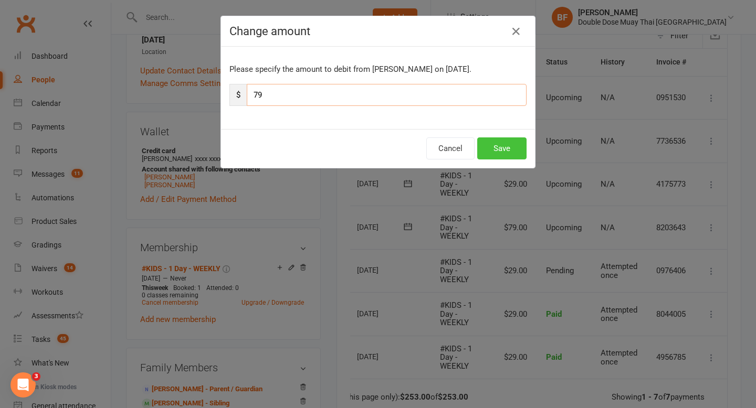
type input "79"
click at [506, 150] on button "Save" at bounding box center [501, 149] width 49 height 22
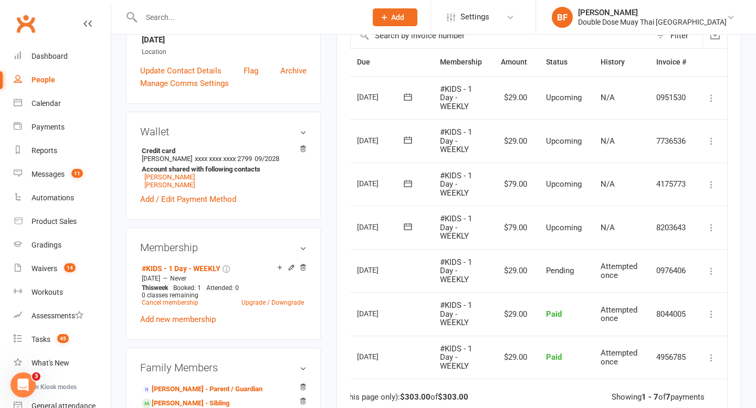
click at [711, 142] on icon at bounding box center [711, 141] width 10 height 10
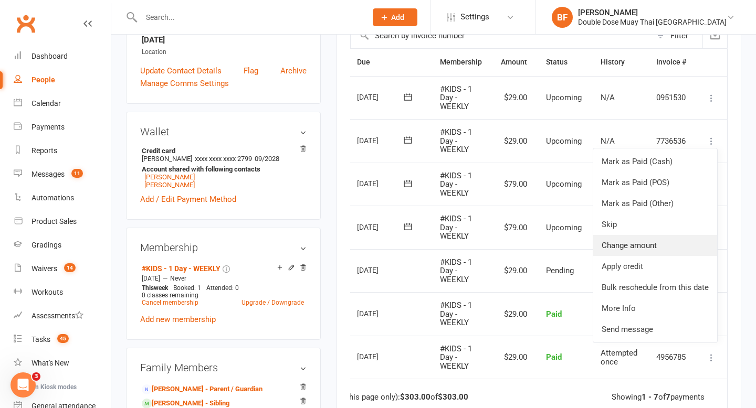
click at [661, 246] on link "Change amount" at bounding box center [655, 245] width 124 height 21
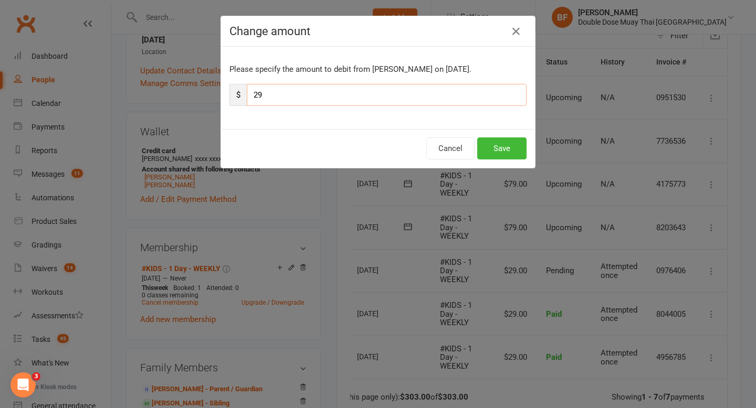
click at [299, 99] on input "29" at bounding box center [387, 95] width 280 height 22
type input "2"
type input "79"
click at [495, 146] on button "Save" at bounding box center [501, 149] width 49 height 22
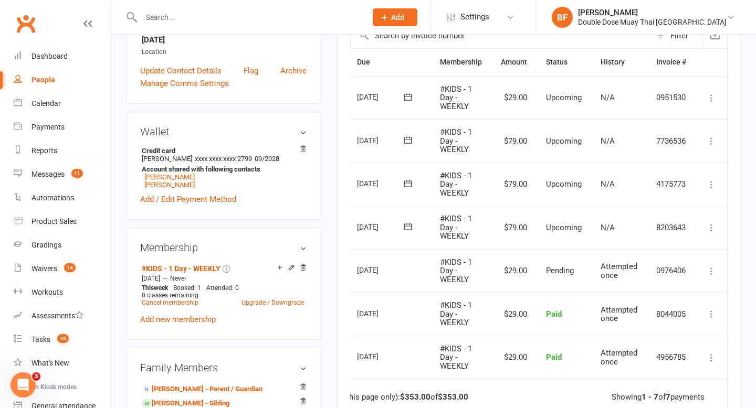
click at [714, 97] on icon at bounding box center [711, 98] width 10 height 10
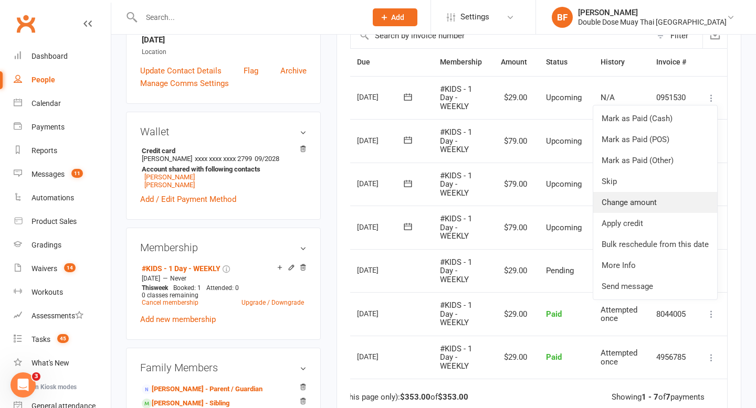
click at [657, 196] on link "Change amount" at bounding box center [655, 202] width 124 height 21
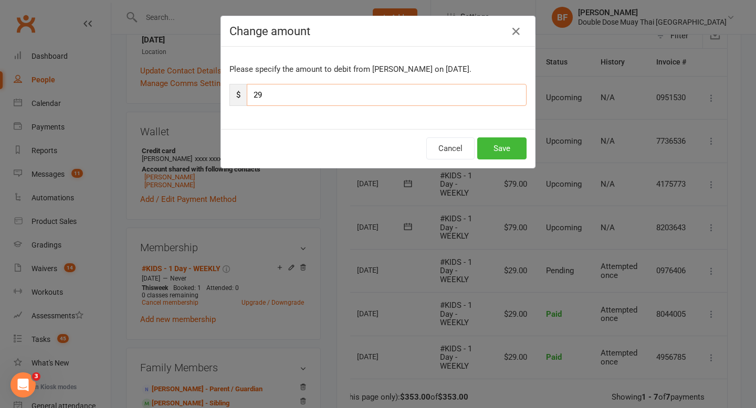
click at [392, 100] on input "29" at bounding box center [387, 95] width 280 height 22
type input "2"
type input "79"
click at [501, 143] on button "Save" at bounding box center [501, 149] width 49 height 22
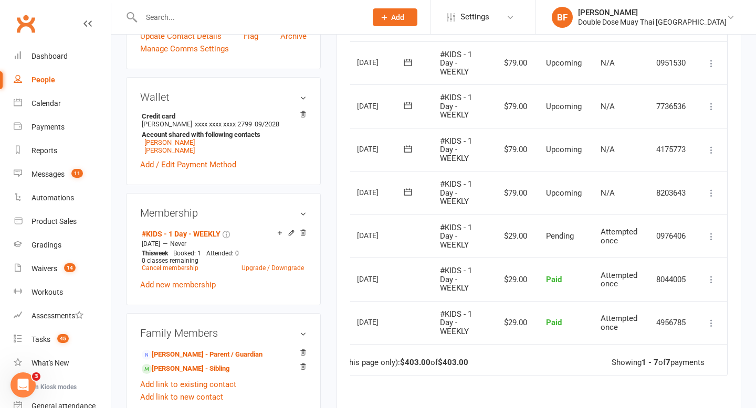
scroll to position [291, 0]
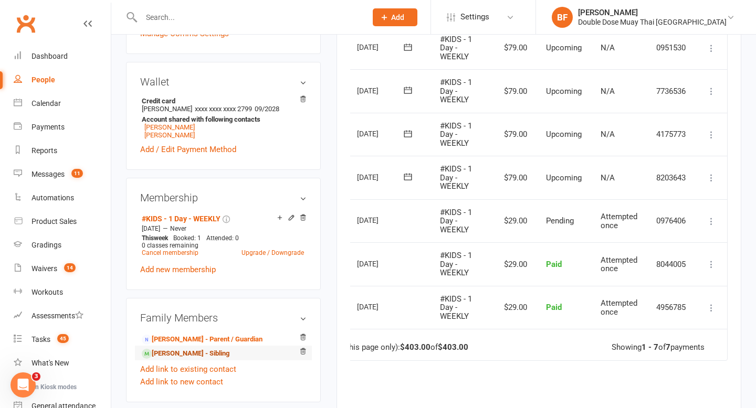
click at [197, 355] on link "[PERSON_NAME] - Sibling" at bounding box center [186, 354] width 88 height 11
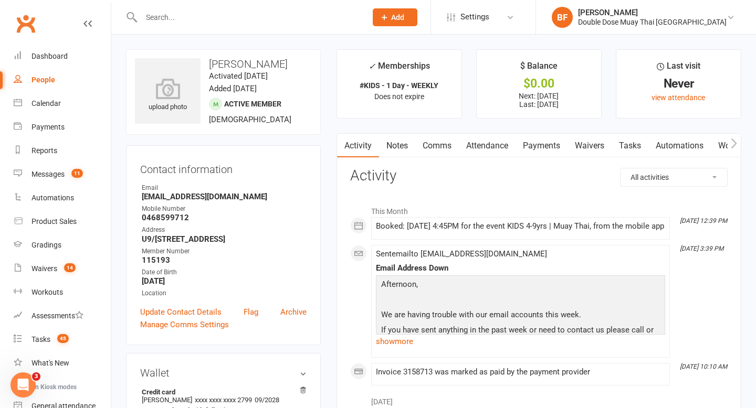
click at [539, 143] on link "Payments" at bounding box center [542, 146] width 52 height 24
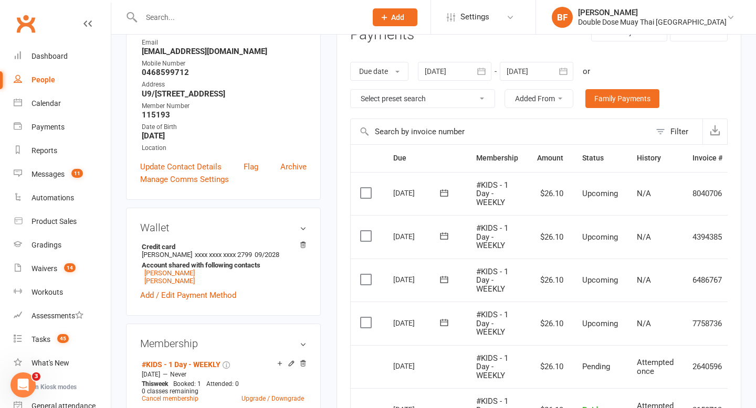
scroll to position [0, 36]
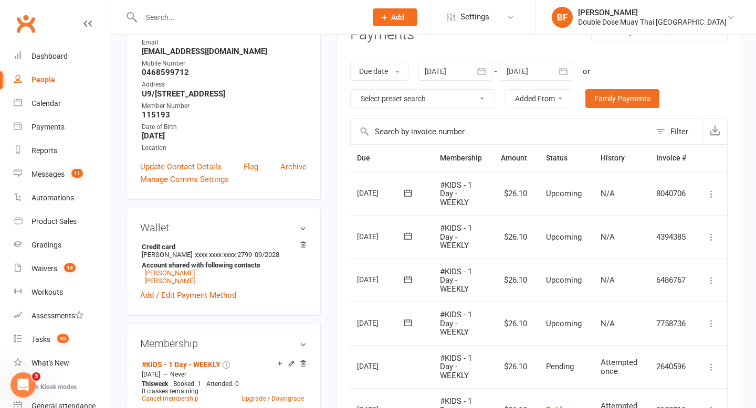
click at [709, 324] on icon at bounding box center [711, 324] width 10 height 10
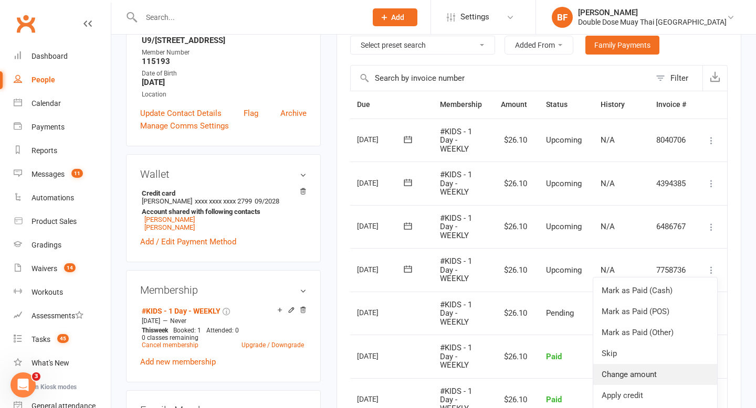
scroll to position [198, 0]
click at [658, 372] on link "Change amount" at bounding box center [655, 375] width 124 height 21
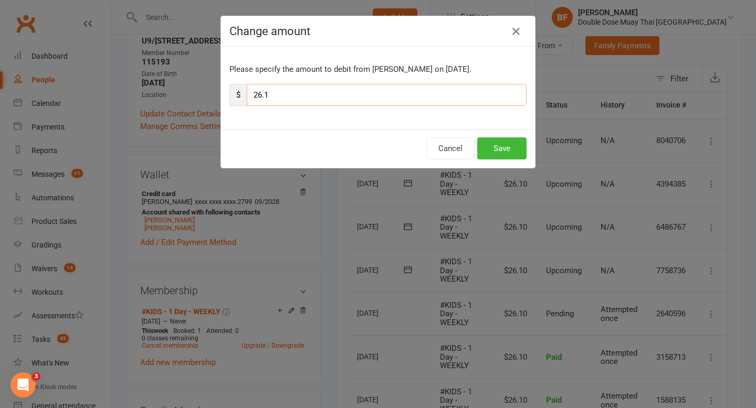
drag, startPoint x: 311, startPoint y: 103, endPoint x: 160, endPoint y: 96, distance: 151.4
click at [160, 96] on div "Change amount Please specify the amount to debit from [PERSON_NAME] on [DATE]. …" at bounding box center [378, 204] width 756 height 408
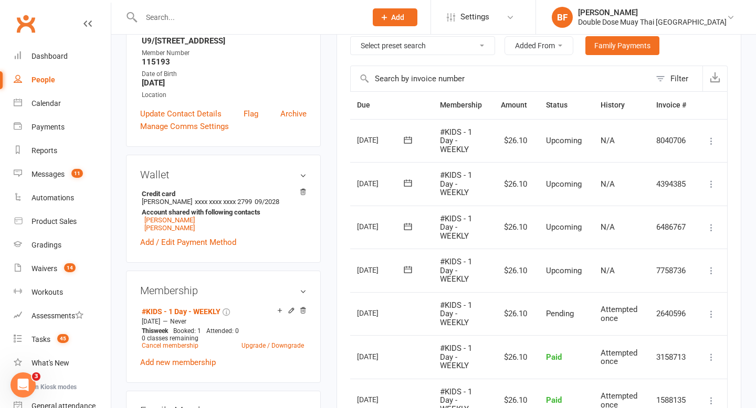
click at [709, 267] on icon at bounding box center [711, 271] width 10 height 10
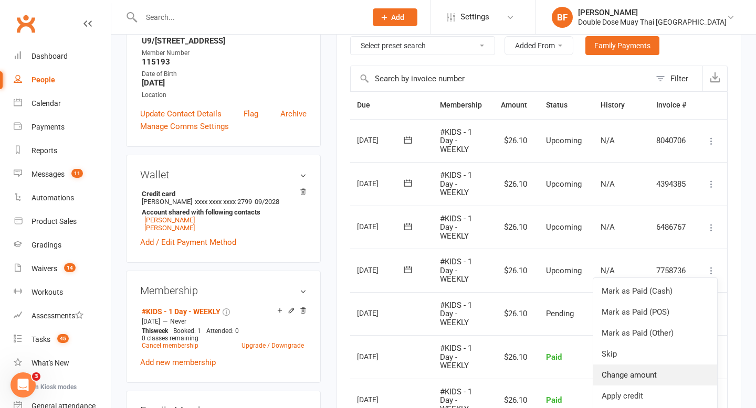
click at [655, 372] on link "Change amount" at bounding box center [655, 375] width 124 height 21
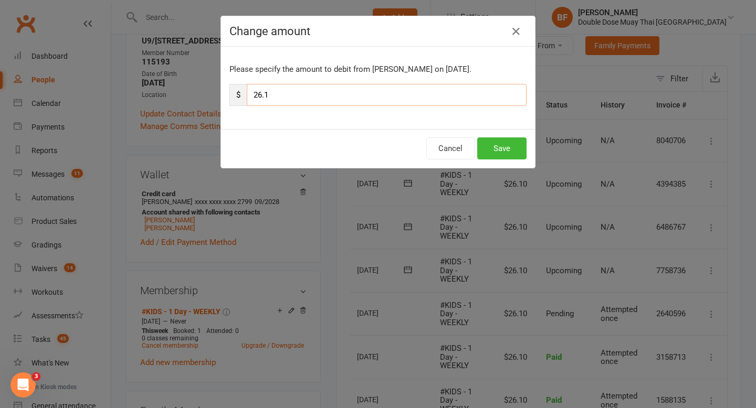
click at [329, 94] on input "26.1" at bounding box center [387, 95] width 280 height 22
type input "2"
type input "76"
click at [519, 150] on button "Save" at bounding box center [501, 149] width 49 height 22
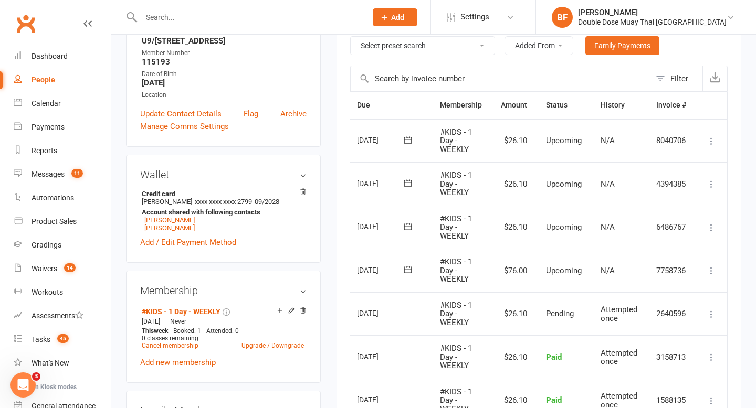
click at [712, 228] on icon at bounding box center [711, 228] width 10 height 10
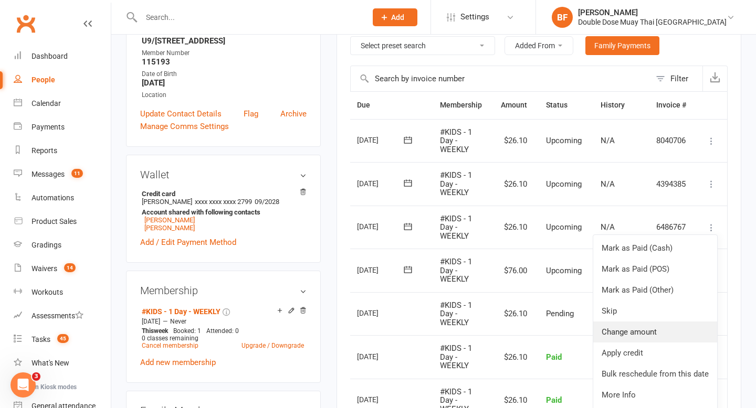
click at [653, 329] on link "Change amount" at bounding box center [655, 332] width 124 height 21
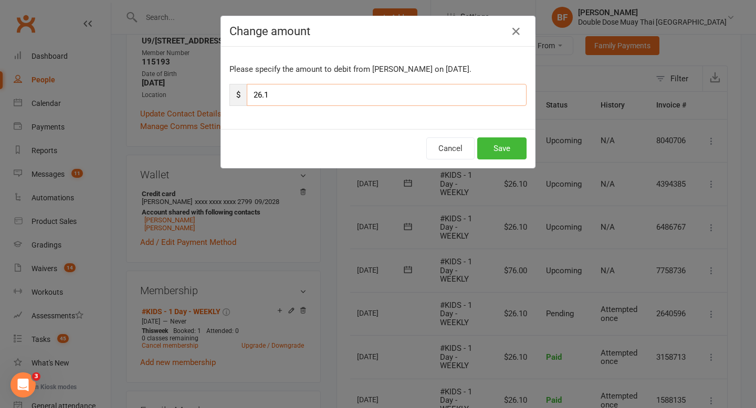
click at [369, 102] on input "26.1" at bounding box center [387, 95] width 280 height 22
type input "2"
type input "76"
click at [501, 145] on button "Save" at bounding box center [501, 149] width 49 height 22
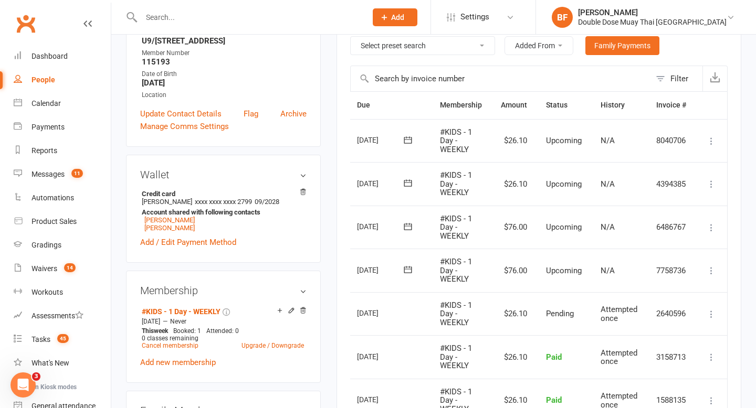
click at [709, 179] on icon at bounding box center [711, 184] width 10 height 10
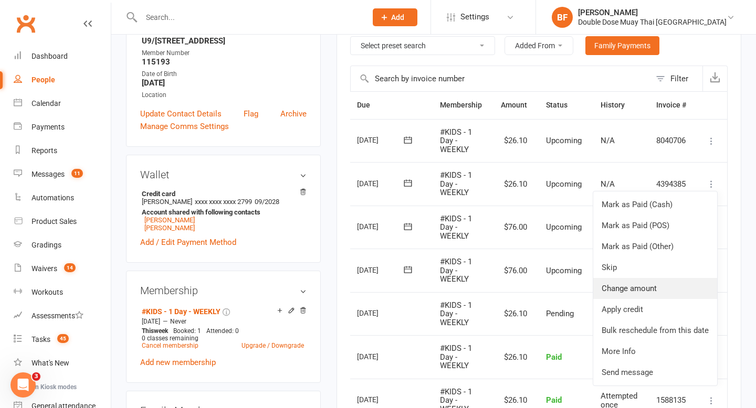
click at [655, 288] on link "Change amount" at bounding box center [655, 288] width 124 height 21
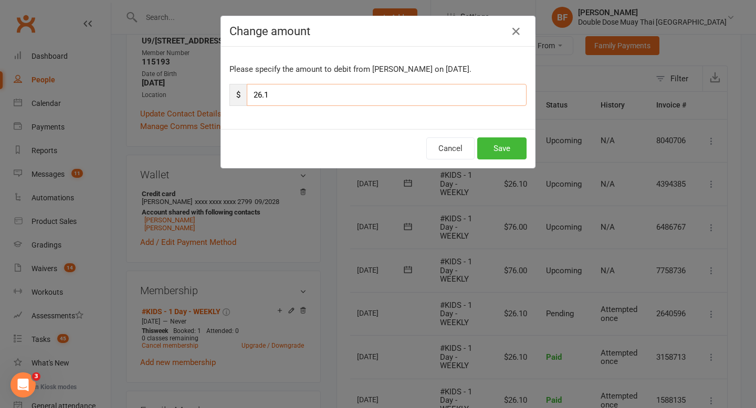
click at [377, 101] on input "26.1" at bounding box center [387, 95] width 280 height 22
type input "2"
type input "76"
click at [505, 144] on button "Save" at bounding box center [501, 149] width 49 height 22
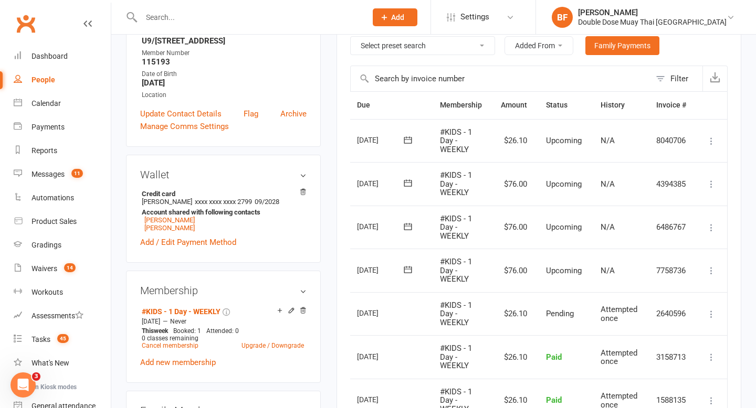
click at [710, 137] on icon at bounding box center [711, 141] width 10 height 10
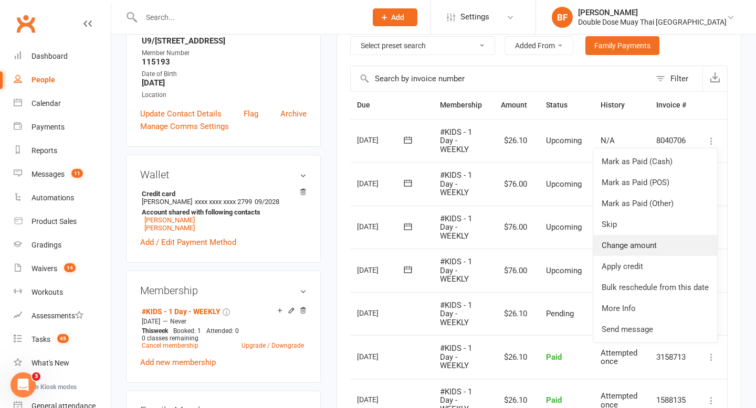
click at [665, 248] on link "Change amount" at bounding box center [655, 245] width 124 height 21
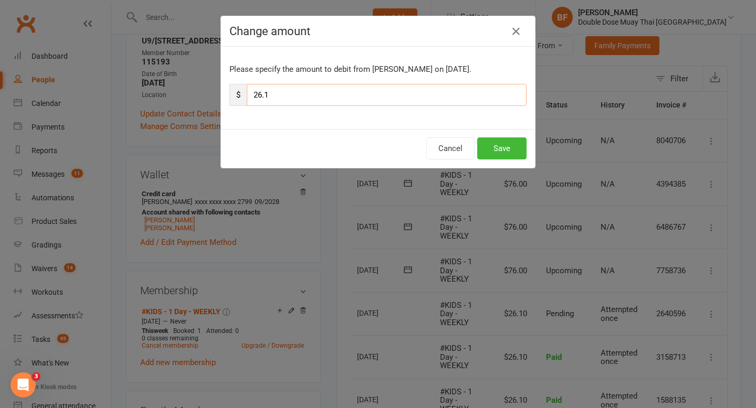
click at [354, 91] on input "26.1" at bounding box center [387, 95] width 280 height 22
type input "2"
type input "76"
click at [498, 153] on button "Save" at bounding box center [501, 149] width 49 height 22
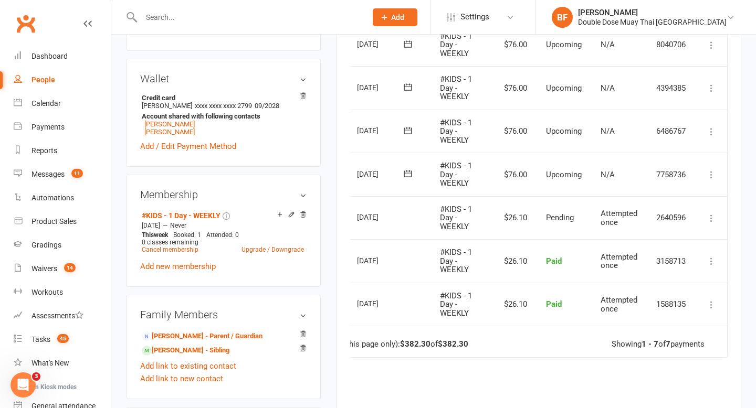
scroll to position [323, 0]
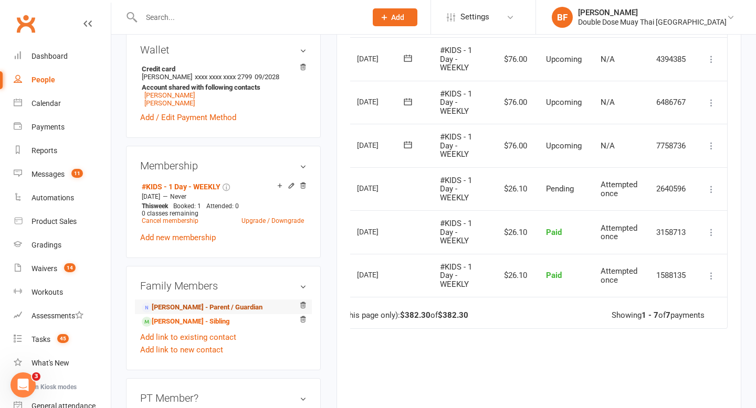
click at [211, 307] on link "[PERSON_NAME] - Parent / Guardian" at bounding box center [202, 307] width 121 height 11
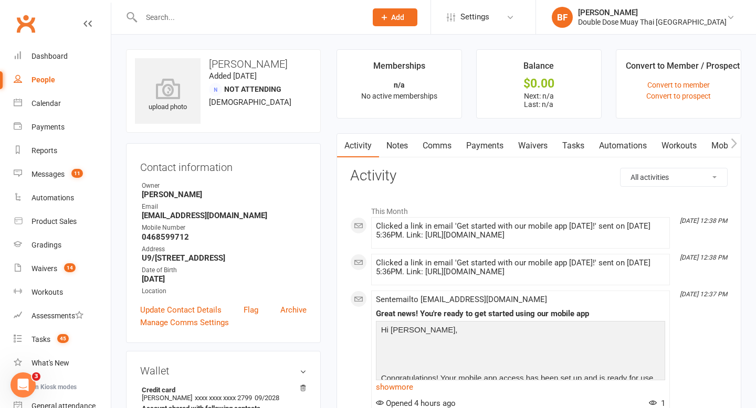
click at [402, 141] on link "Notes" at bounding box center [397, 146] width 36 height 24
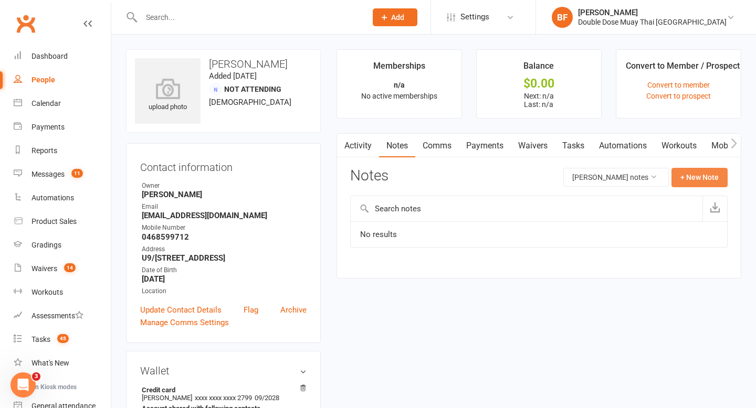
click at [702, 178] on button "+ New Note" at bounding box center [699, 177] width 56 height 19
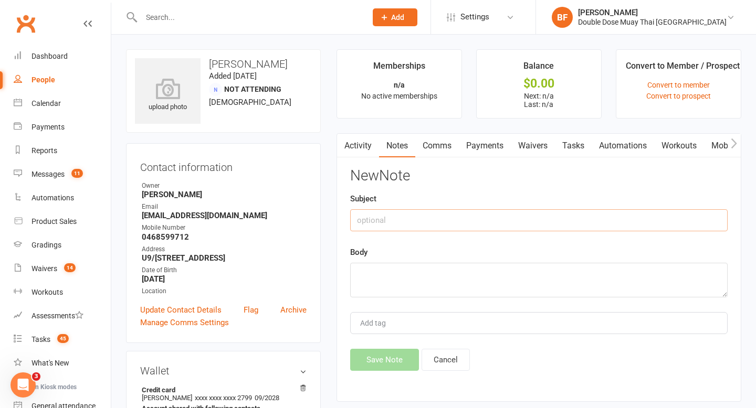
click at [476, 217] on input "text" at bounding box center [538, 220] width 377 height 22
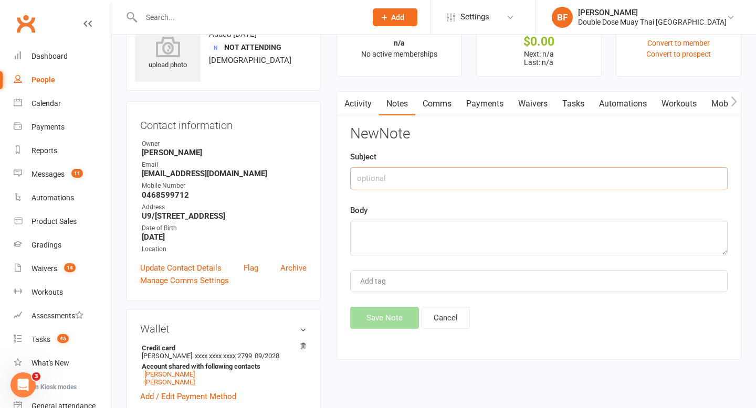
scroll to position [250, 0]
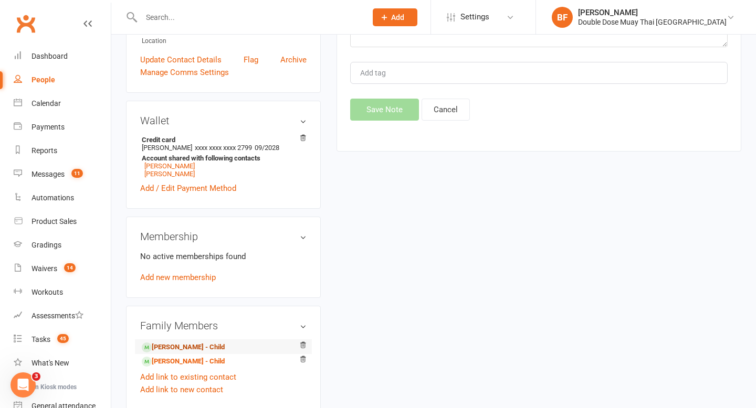
click at [193, 343] on link "[PERSON_NAME] - Child" at bounding box center [183, 347] width 83 height 11
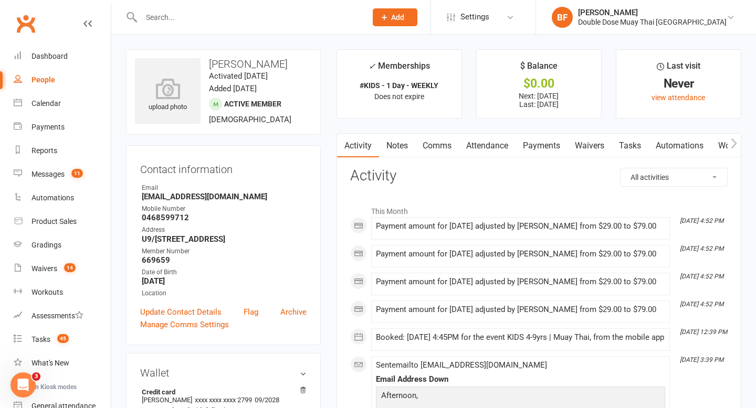
click at [401, 151] on link "Notes" at bounding box center [397, 146] width 36 height 24
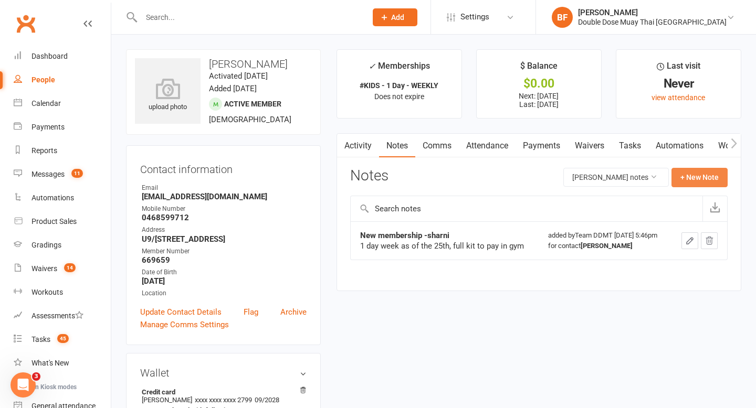
click at [704, 175] on button "+ New Note" at bounding box center [699, 177] width 56 height 19
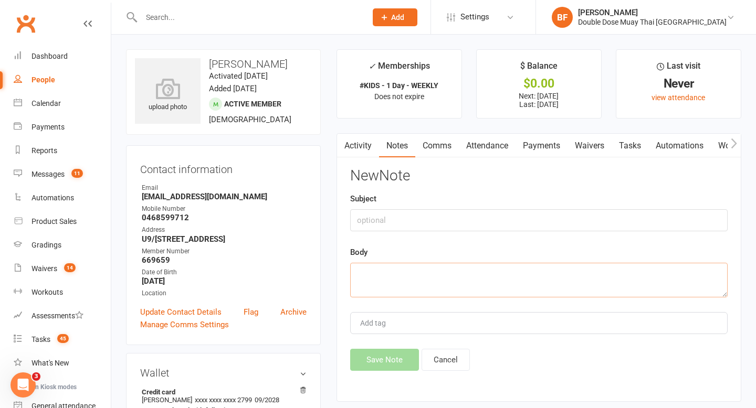
click at [402, 287] on textarea at bounding box center [538, 280] width 377 height 35
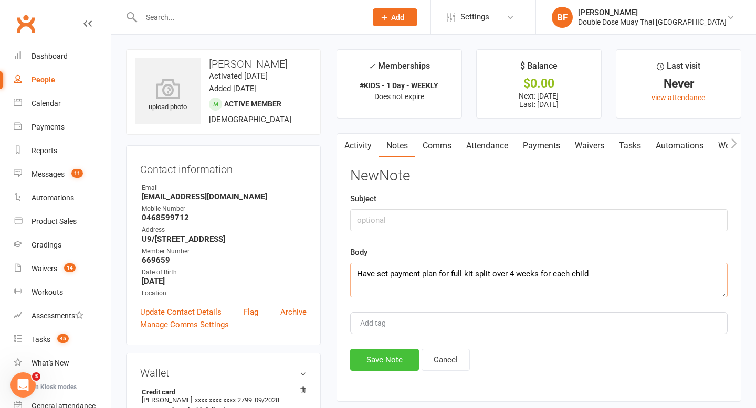
type textarea "Have set payment plan for full kit split over 4 weeks for each child"
click at [368, 363] on button "Save Note" at bounding box center [384, 360] width 69 height 22
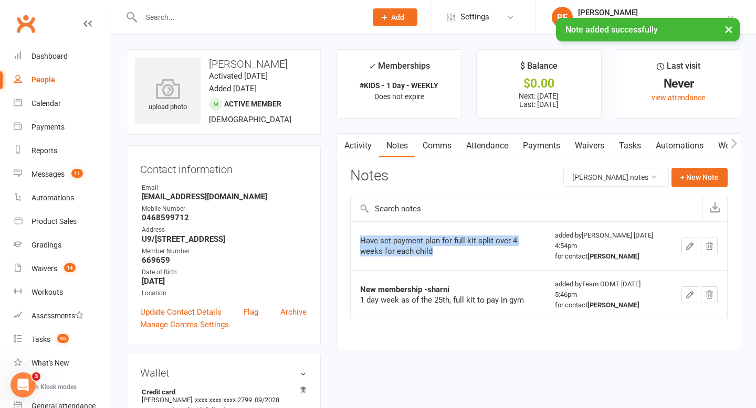
drag, startPoint x: 356, startPoint y: 240, endPoint x: 437, endPoint y: 258, distance: 82.4
click at [437, 258] on td "Have set payment plan for full kit split over 4 weeks for each child" at bounding box center [448, 246] width 195 height 49
copy div "Have set payment plan for full kit split over 4 weeks for each child"
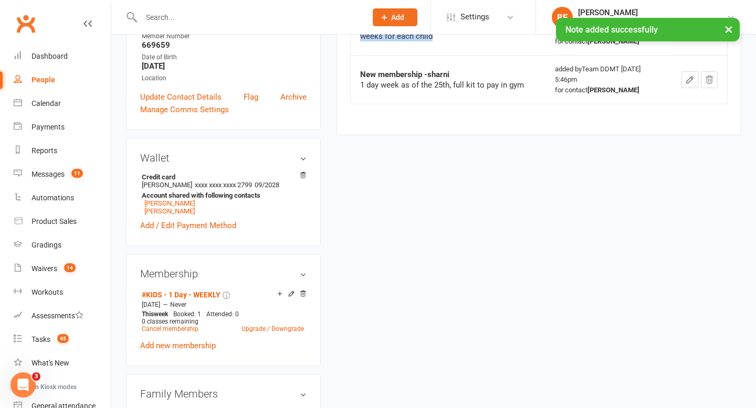
scroll to position [399, 0]
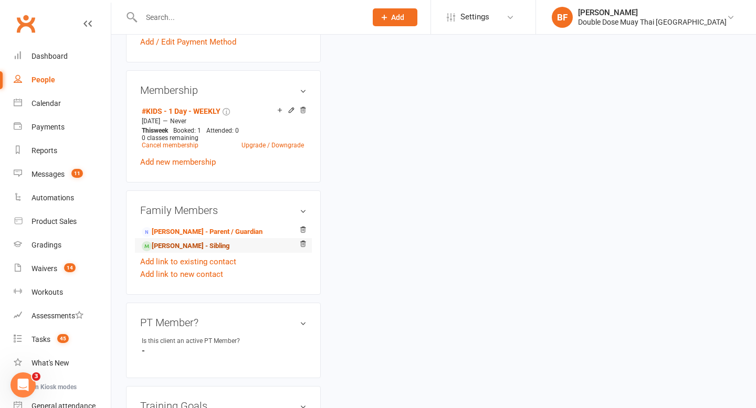
click at [210, 245] on link "[PERSON_NAME] - Sibling" at bounding box center [186, 246] width 88 height 11
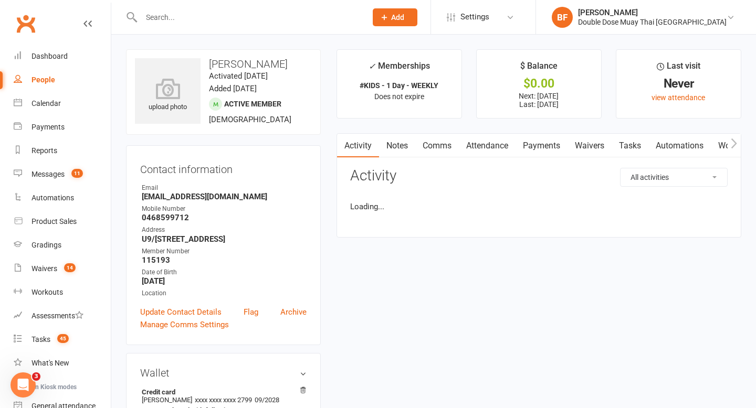
click at [413, 143] on link "Notes" at bounding box center [397, 146] width 36 height 24
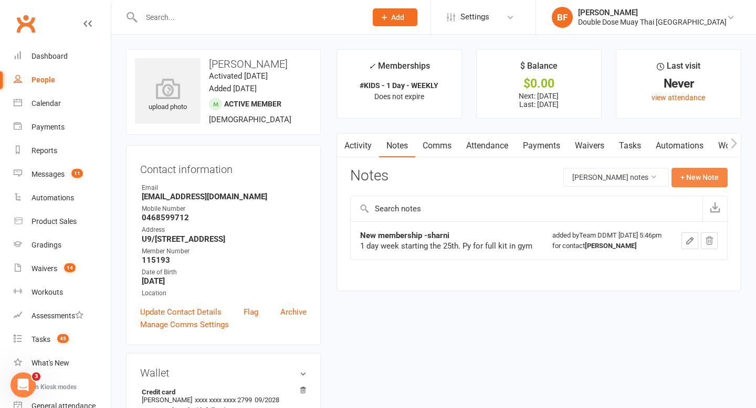
click at [698, 170] on button "+ New Note" at bounding box center [699, 177] width 56 height 19
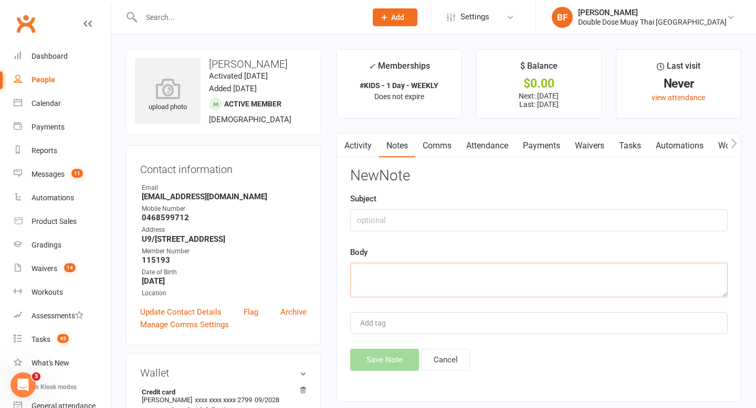
click at [410, 288] on textarea at bounding box center [538, 280] width 377 height 35
paste textarea "Have set payment plan for full kit split over 4 weeks for each child"
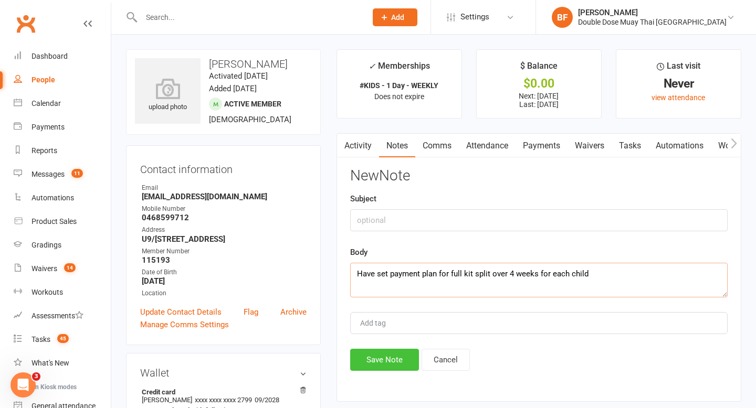
type textarea "Have set payment plan for full kit split over 4 weeks for each child"
click at [392, 360] on button "Save Note" at bounding box center [384, 360] width 69 height 22
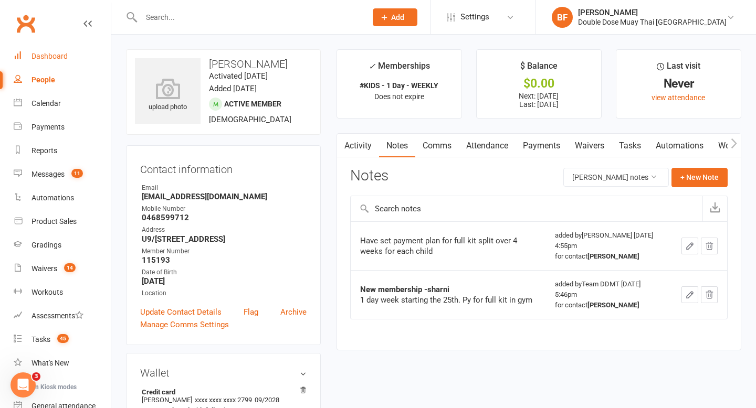
click at [60, 58] on div "Dashboard" at bounding box center [49, 56] width 36 height 8
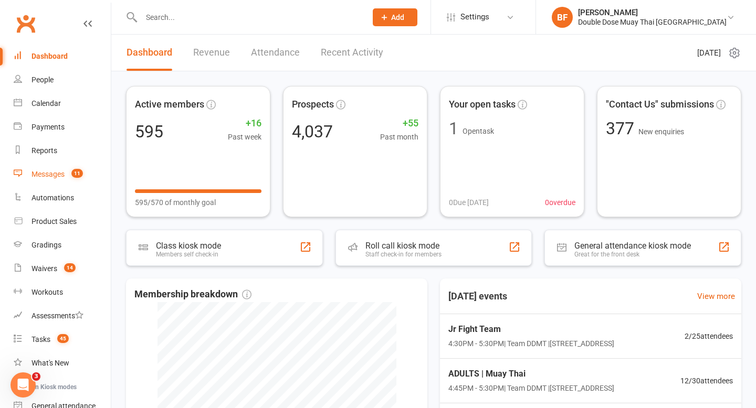
click at [57, 175] on div "Messages" at bounding box center [47, 174] width 33 height 8
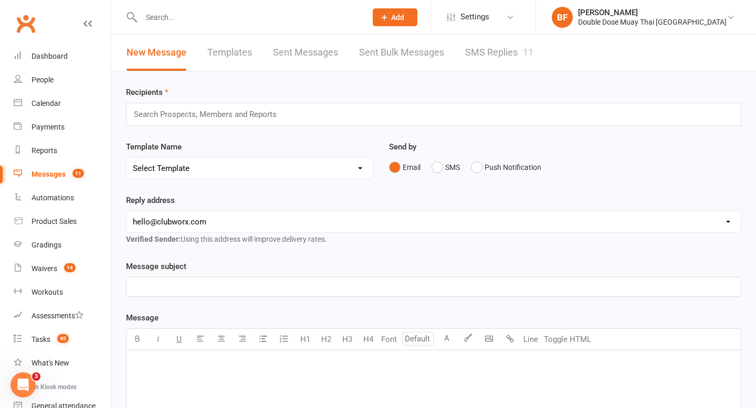
click at [493, 48] on link "SMS Replies 11" at bounding box center [499, 53] width 68 height 36
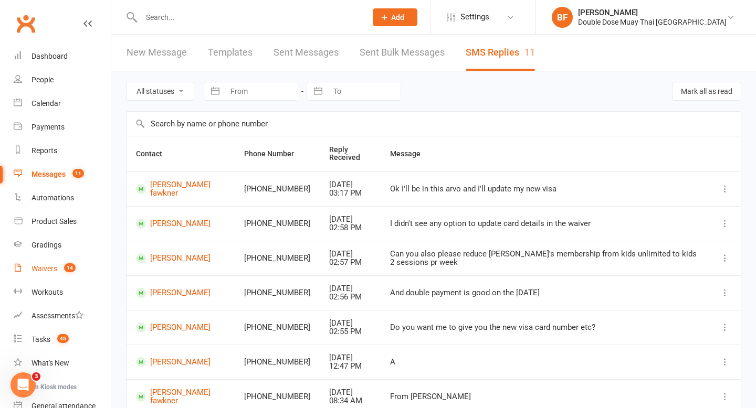
click at [48, 273] on link "Waivers 14" at bounding box center [62, 269] width 97 height 24
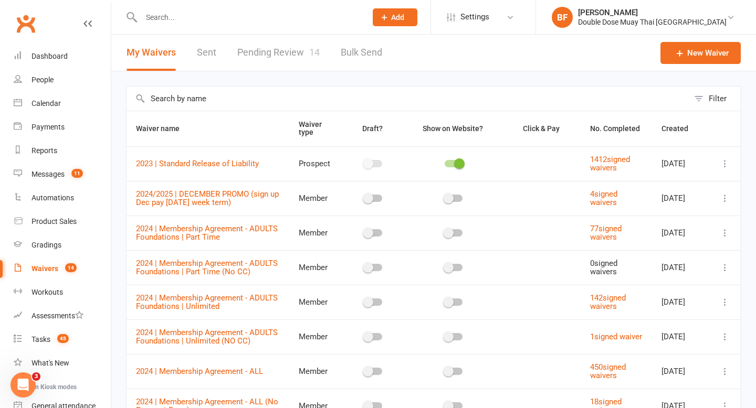
click at [283, 50] on link "Pending Review 14" at bounding box center [278, 53] width 82 height 36
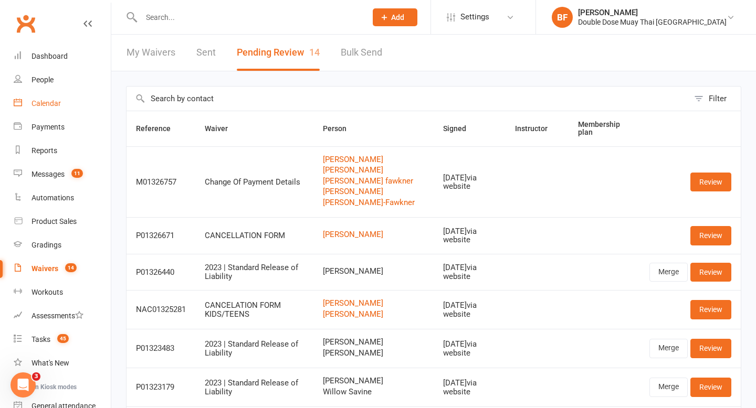
click at [52, 112] on link "Calendar" at bounding box center [62, 104] width 97 height 24
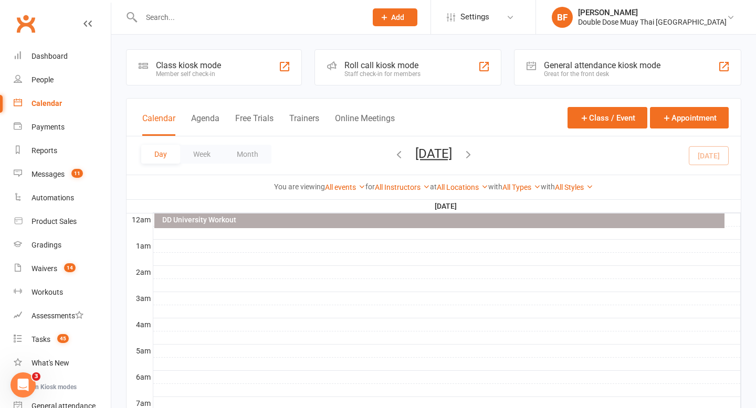
click at [474, 155] on icon "button" at bounding box center [468, 155] width 12 height 12
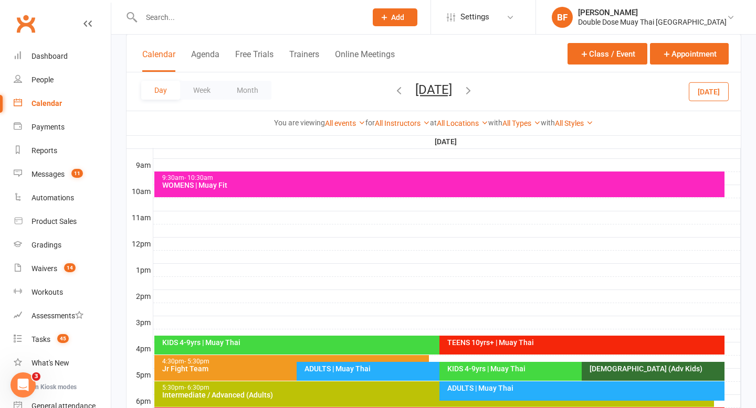
scroll to position [290, 0]
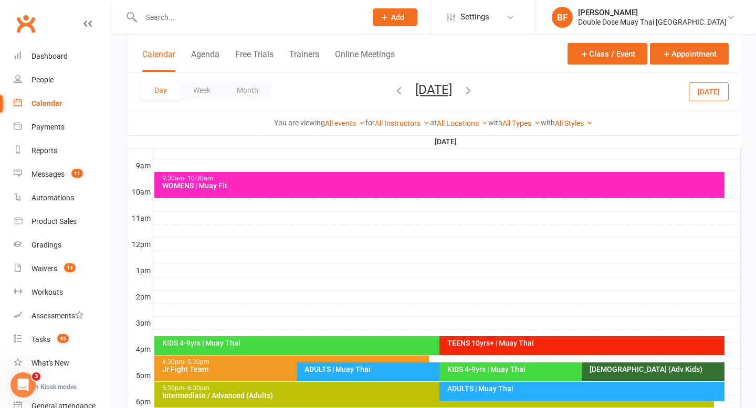
click at [389, 337] on div "KIDS 4-9yrs | Muay Thai" at bounding box center [434, 346] width 560 height 19
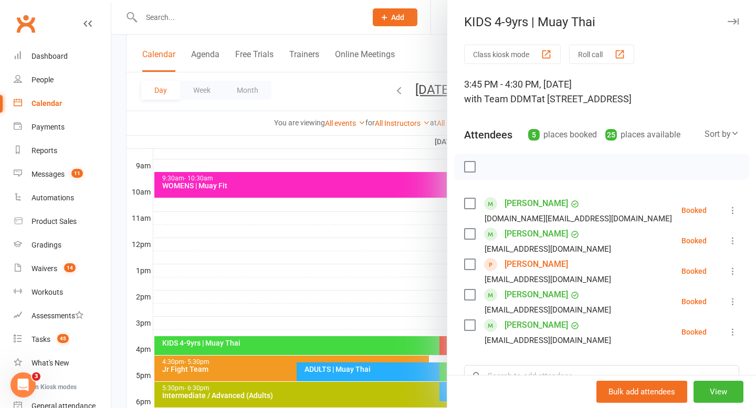
click at [416, 296] on div at bounding box center [433, 204] width 645 height 408
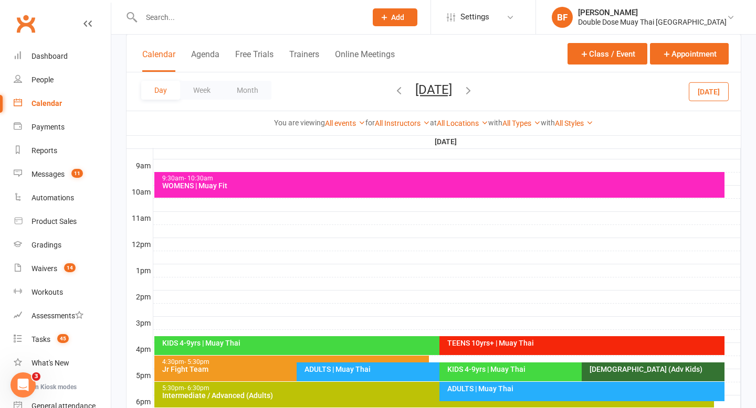
click at [477, 371] on div "KIDS 4-9yrs | Muay Thai" at bounding box center [579, 369] width 265 height 7
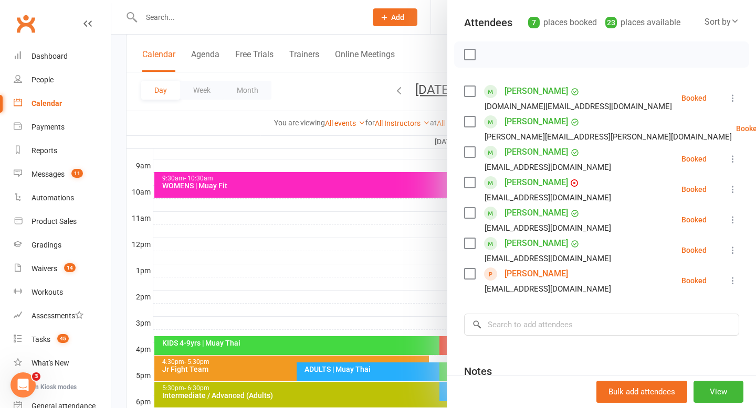
scroll to position [114, 0]
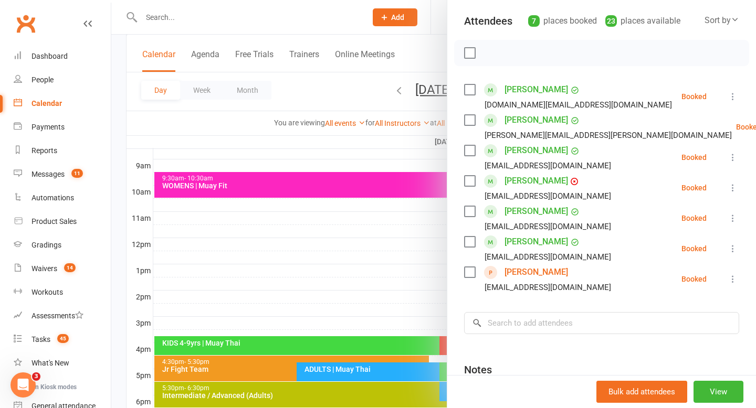
click at [173, 22] on div at bounding box center [433, 204] width 645 height 408
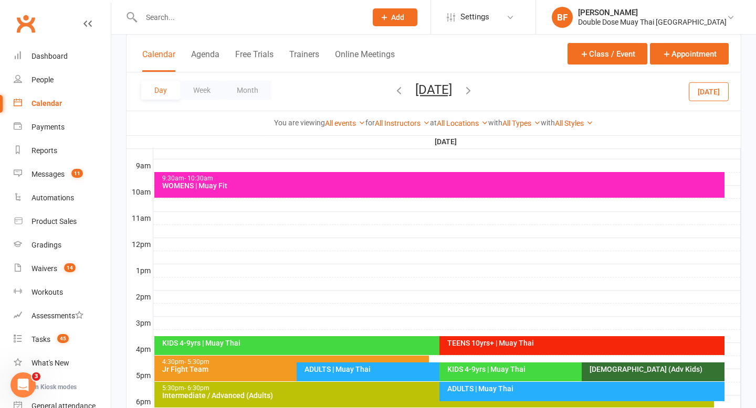
click at [181, 17] on input "text" at bounding box center [248, 17] width 221 height 15
type input "a"
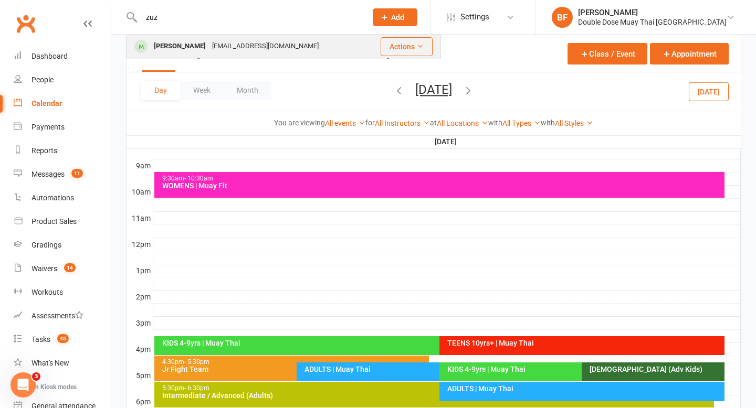
type input "zuz"
click at [209, 45] on div "[PERSON_NAME]" at bounding box center [180, 46] width 58 height 15
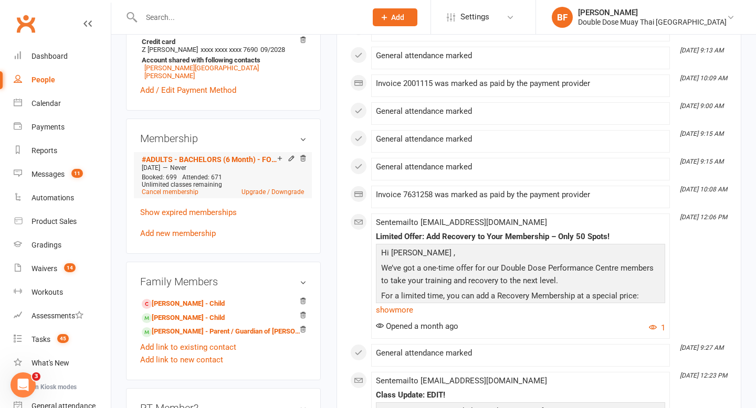
scroll to position [359, 0]
click at [217, 325] on link "[PERSON_NAME] - Child" at bounding box center [183, 319] width 83 height 11
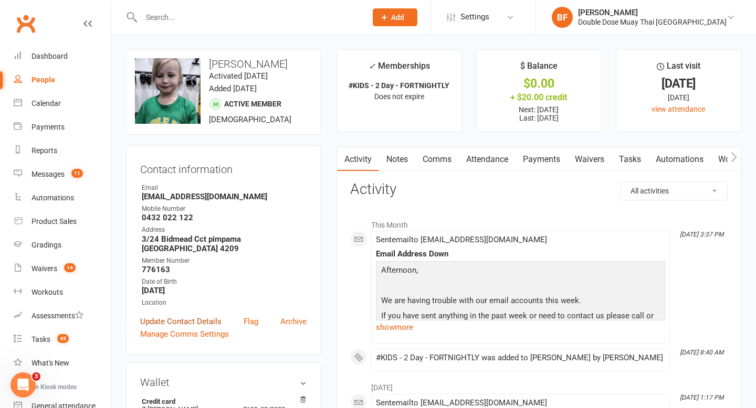
click at [203, 328] on link "Update Contact Details" at bounding box center [180, 322] width 81 height 13
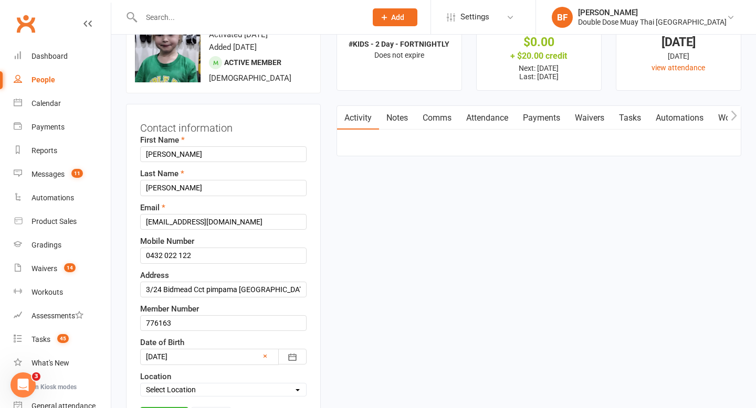
scroll to position [49, 0]
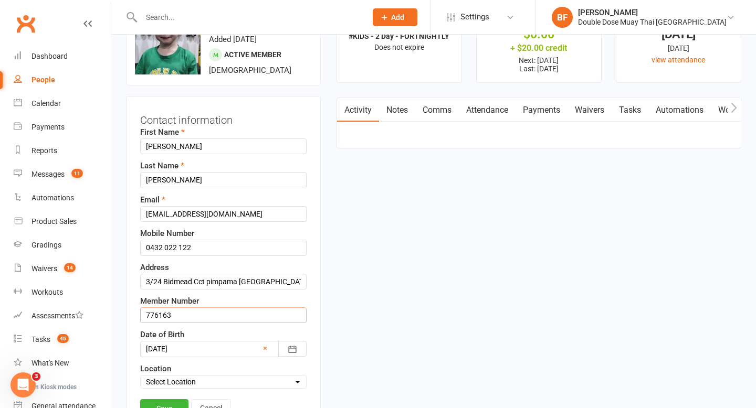
drag, startPoint x: 207, startPoint y: 325, endPoint x: 119, endPoint y: 323, distance: 88.7
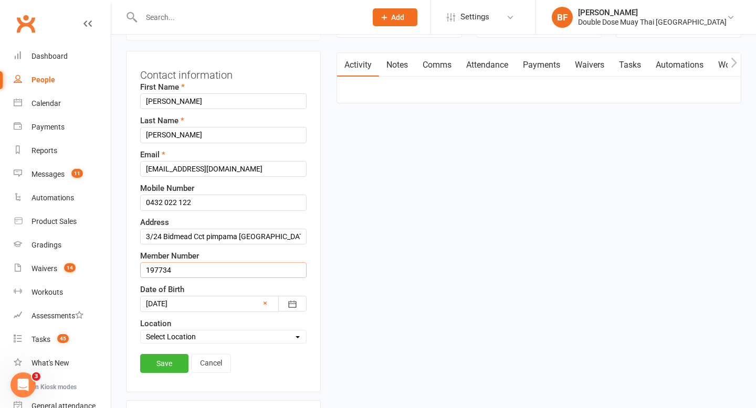
scroll to position [96, 0]
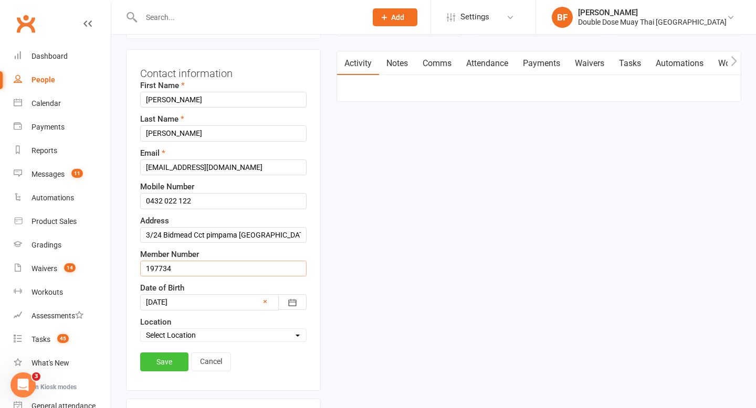
type input "197734"
click at [172, 372] on link "Save" at bounding box center [164, 362] width 48 height 19
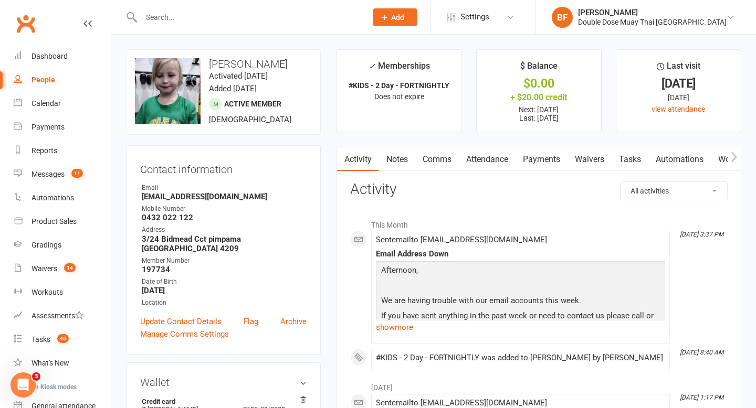
scroll to position [2, 0]
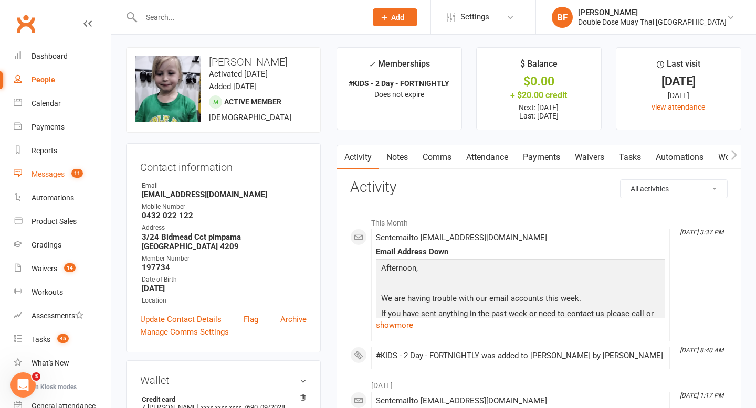
click at [70, 179] on link "Messages 11" at bounding box center [62, 175] width 97 height 24
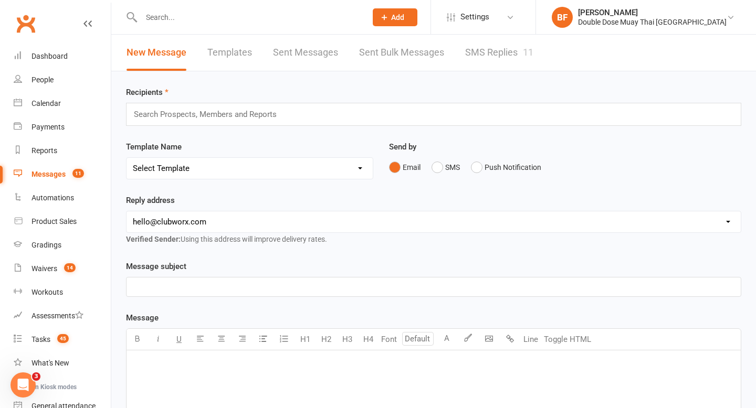
click at [493, 69] on link "SMS Replies 11" at bounding box center [499, 53] width 68 height 36
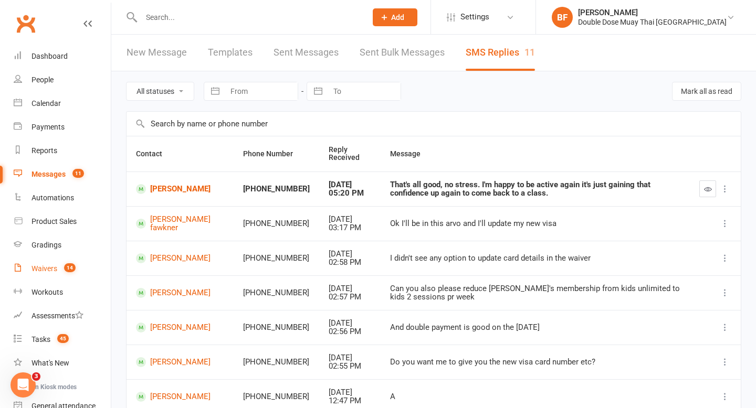
click at [52, 263] on link "Waivers 14" at bounding box center [62, 269] width 97 height 24
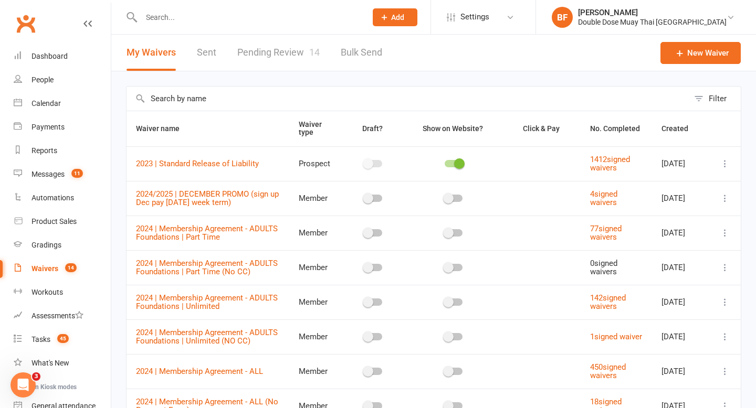
click at [274, 74] on div "Filter Waiver name Waiver type Draft? Show on Website? Click & Pay No. Complete…" at bounding box center [433, 315] width 645 height 488
click at [274, 66] on link "Pending Review 14" at bounding box center [278, 53] width 82 height 36
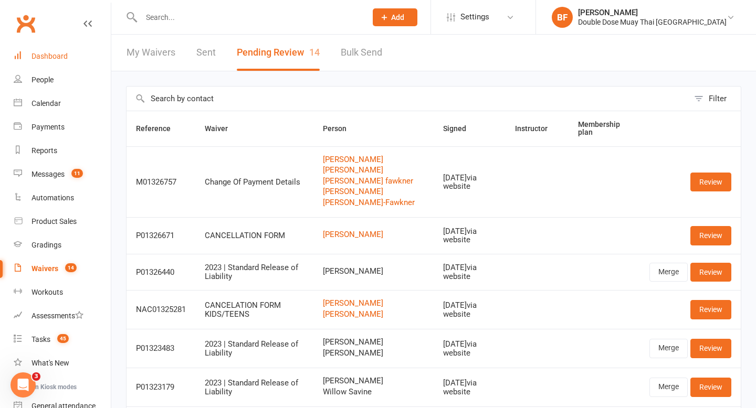
click at [58, 56] on div "Dashboard" at bounding box center [49, 56] width 36 height 8
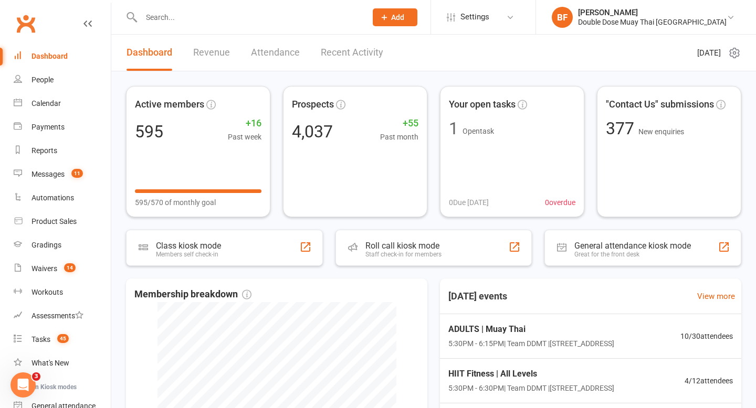
click at [187, 18] on input "text" at bounding box center [248, 17] width 221 height 15
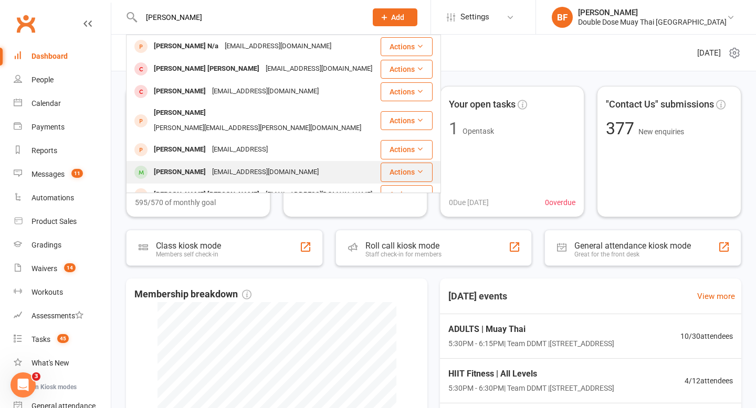
type input "[PERSON_NAME]"
click at [209, 165] on div "[EMAIL_ADDRESS][DOMAIN_NAME]" at bounding box center [265, 172] width 113 height 15
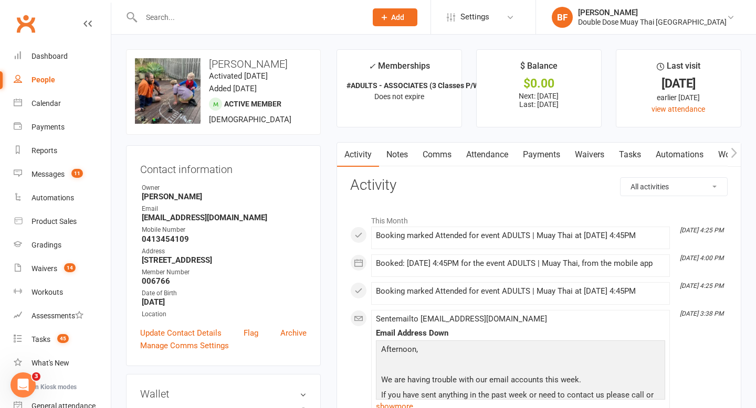
click at [553, 160] on link "Payments" at bounding box center [542, 155] width 52 height 24
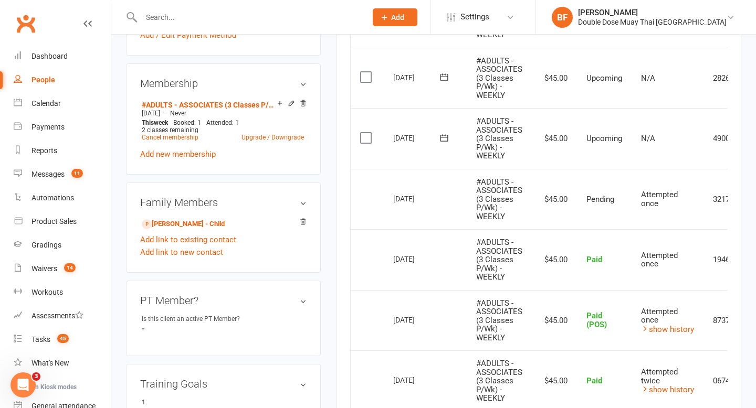
scroll to position [0, 58]
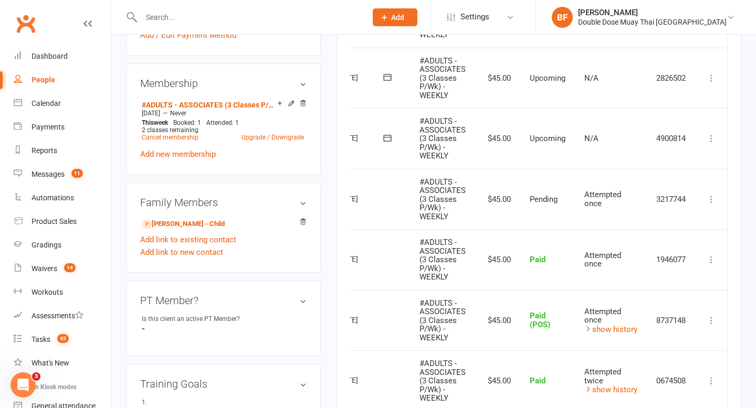
click at [708, 136] on icon at bounding box center [711, 138] width 10 height 10
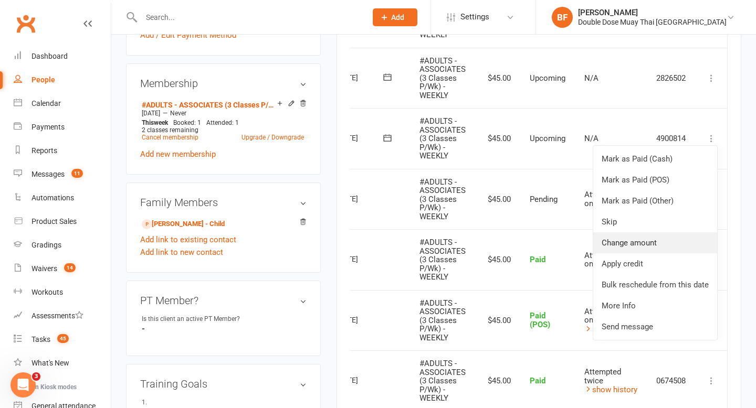
click at [633, 241] on link "Change amount" at bounding box center [655, 243] width 124 height 21
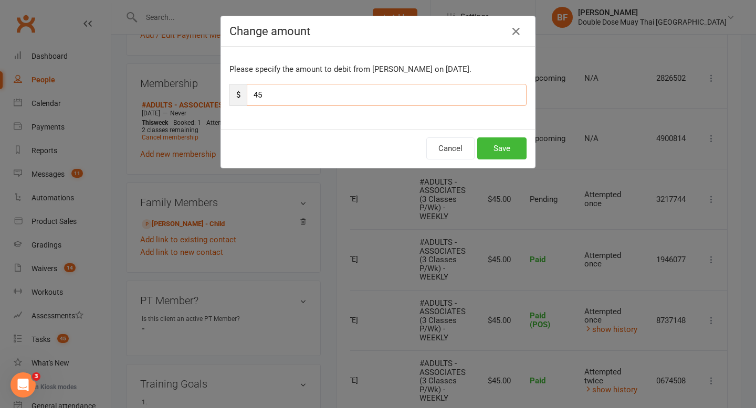
click at [338, 96] on input "45" at bounding box center [387, 95] width 280 height 22
type input "4"
type input "50"
click at [506, 153] on button "Save" at bounding box center [501, 149] width 49 height 22
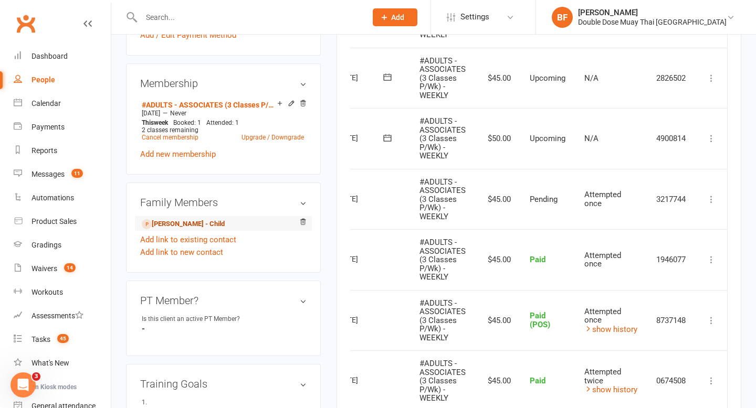
click at [171, 230] on link "[PERSON_NAME] - Child" at bounding box center [183, 224] width 83 height 11
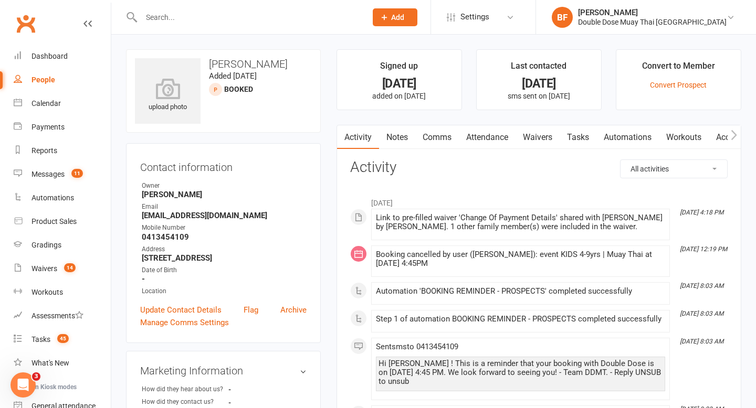
click at [490, 139] on link "Attendance" at bounding box center [487, 137] width 57 height 24
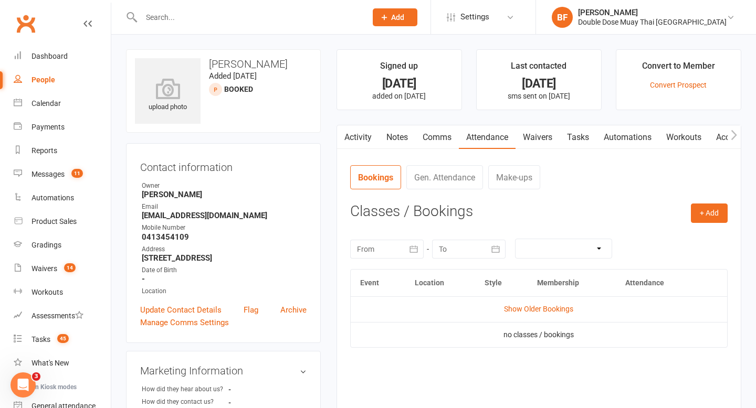
click at [688, 208] on h3 "Classes / Bookings" at bounding box center [538, 212] width 377 height 16
click at [703, 211] on button "+ Add" at bounding box center [709, 213] width 37 height 19
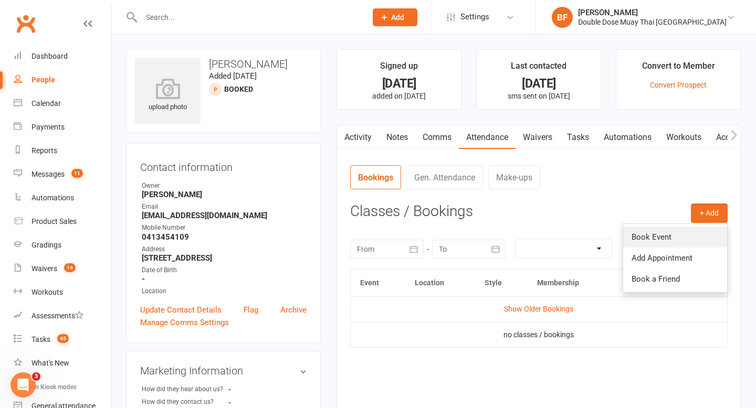
click at [658, 241] on link "Book Event" at bounding box center [675, 237] width 104 height 21
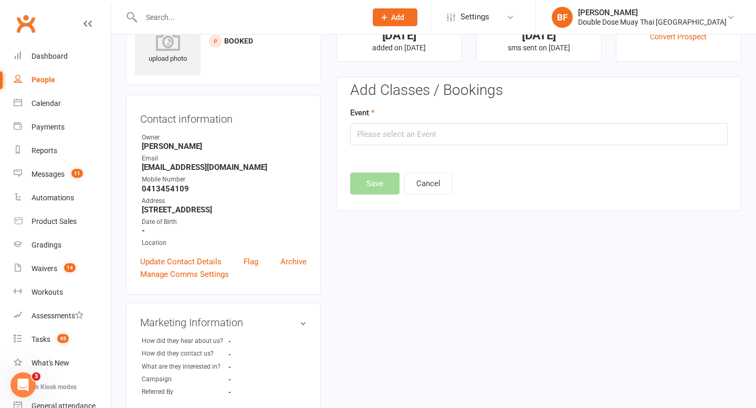
scroll to position [72, 0]
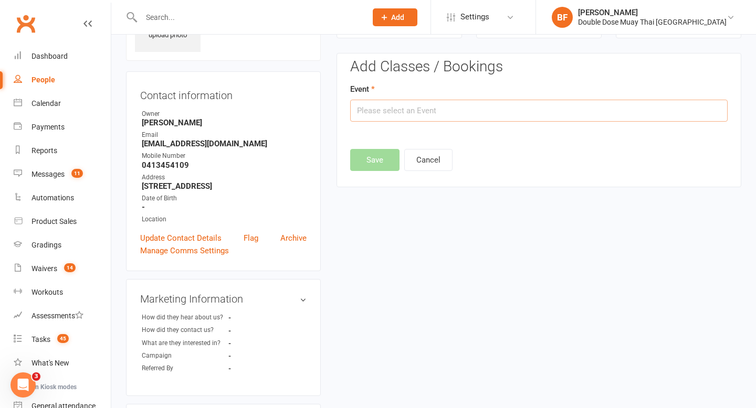
click at [547, 117] on input "text" at bounding box center [538, 111] width 377 height 22
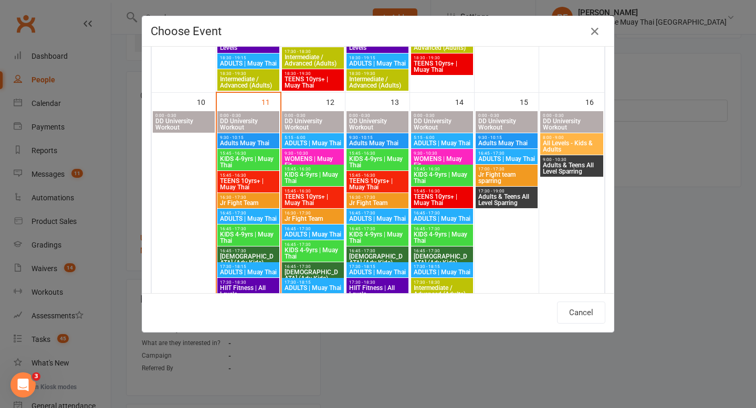
scroll to position [518, 0]
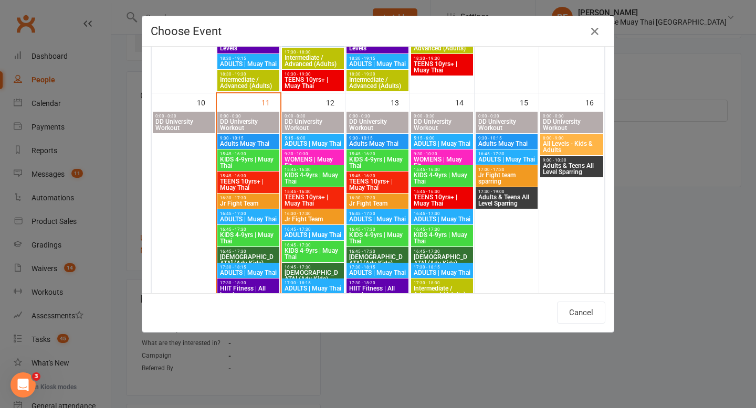
click at [309, 248] on span "KIDS 4-9yrs | Muay Thai" at bounding box center [313, 254] width 58 height 13
type input "KIDS 4-9yrs | Muay Thai - [DATE] 4:45:00 PM"
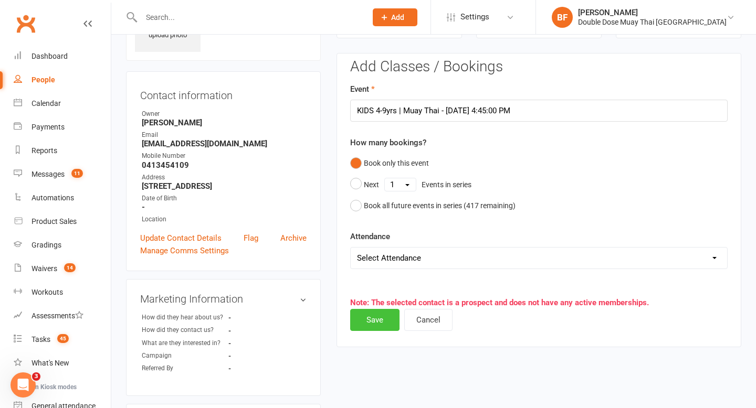
click at [372, 329] on button "Save" at bounding box center [374, 320] width 49 height 22
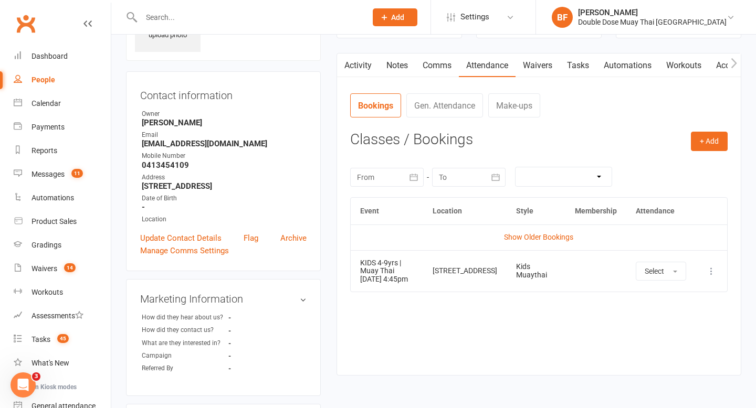
click at [188, 17] on input "text" at bounding box center [248, 17] width 221 height 15
click at [167, 17] on input "text" at bounding box center [248, 17] width 221 height 15
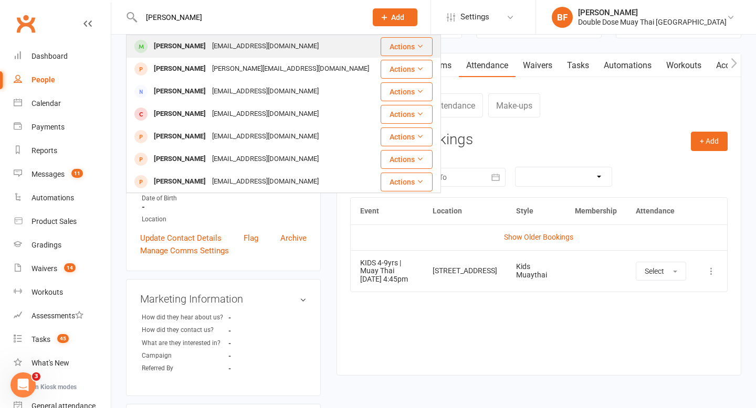
type input "[PERSON_NAME]"
click at [171, 53] on div "[PERSON_NAME]" at bounding box center [180, 46] width 58 height 15
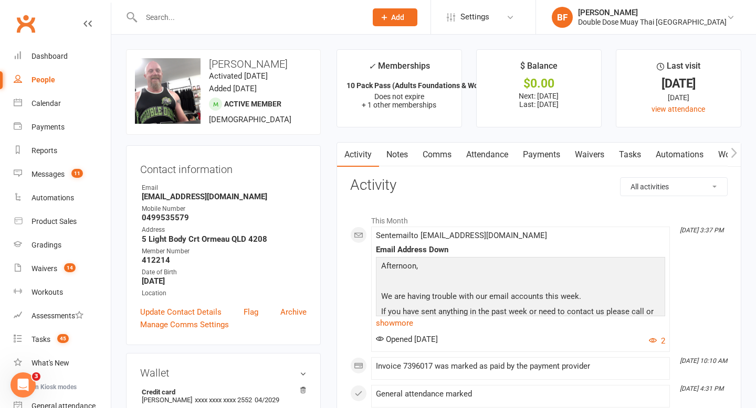
click at [536, 156] on link "Payments" at bounding box center [542, 155] width 52 height 24
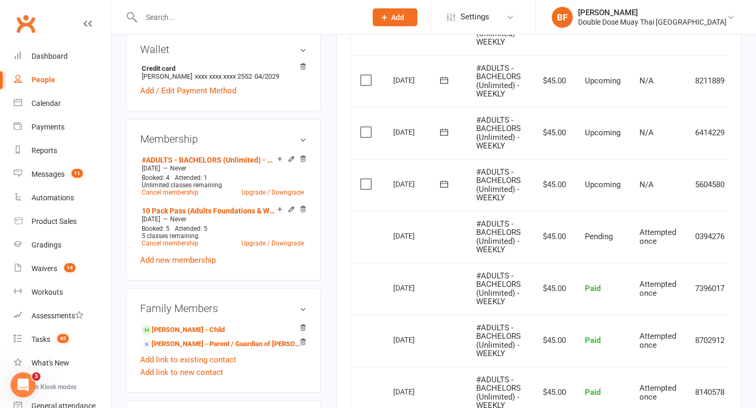
scroll to position [0, 39]
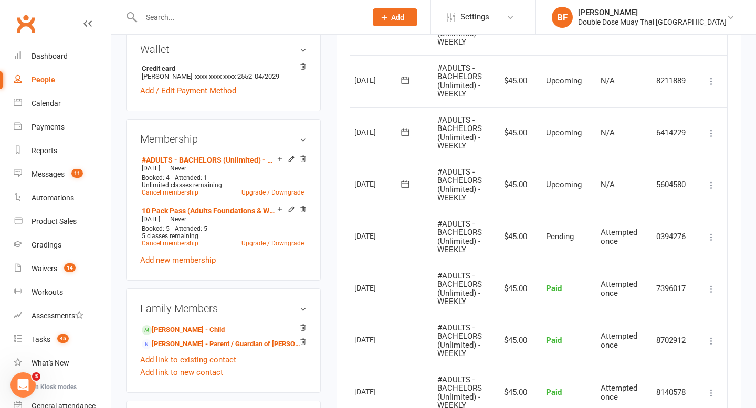
click at [713, 181] on icon at bounding box center [711, 185] width 10 height 10
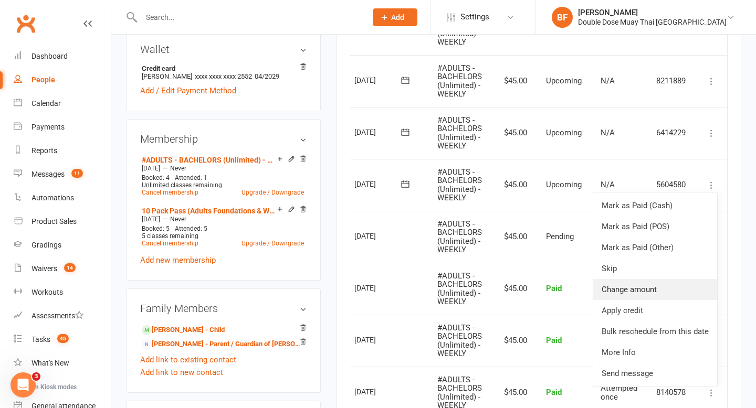
click at [649, 292] on link "Change amount" at bounding box center [655, 289] width 124 height 21
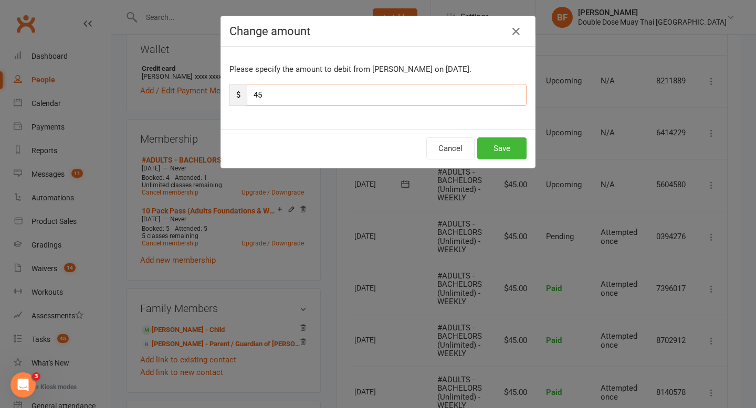
click at [318, 103] on input "45" at bounding box center [387, 95] width 280 height 22
type input "4"
type input "50"
click at [508, 146] on button "Save" at bounding box center [501, 149] width 49 height 22
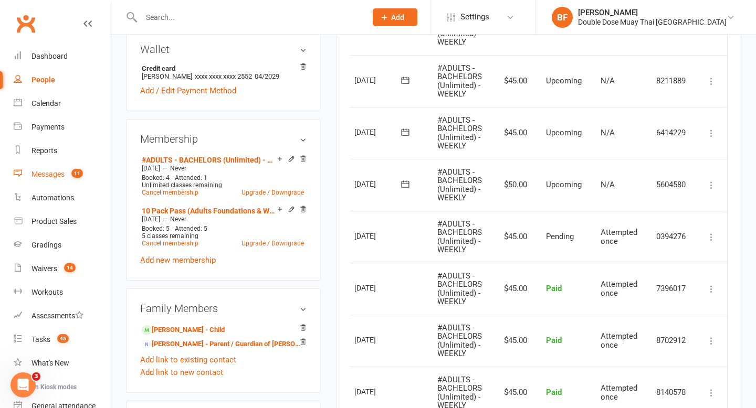
click at [59, 175] on div "Messages" at bounding box center [47, 174] width 33 height 8
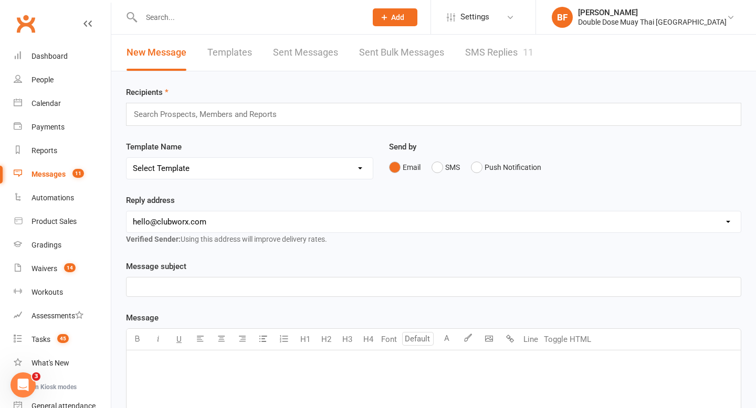
click at [494, 50] on link "SMS Replies 11" at bounding box center [499, 53] width 68 height 36
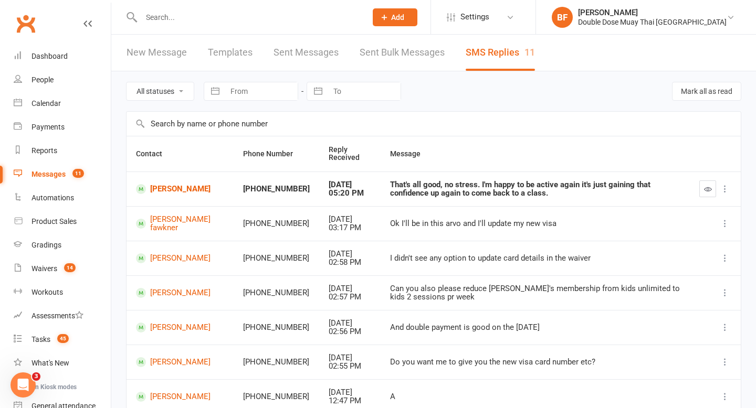
click at [205, 26] on div at bounding box center [242, 17] width 233 height 34
click at [205, 17] on input "text" at bounding box center [248, 17] width 221 height 15
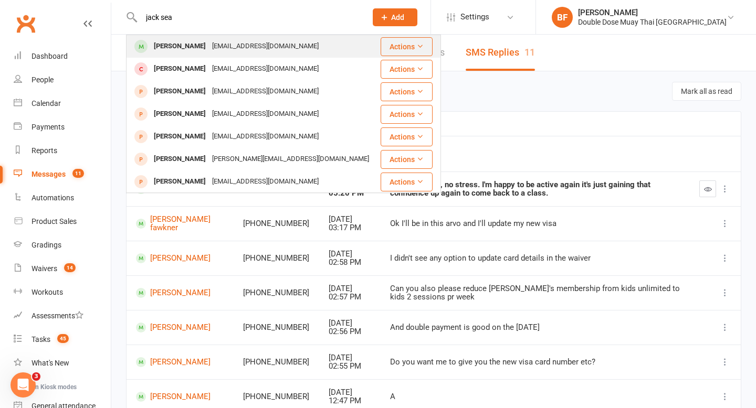
type input "jack sea"
click at [213, 44] on div "[EMAIL_ADDRESS][DOMAIN_NAME]" at bounding box center [265, 46] width 113 height 15
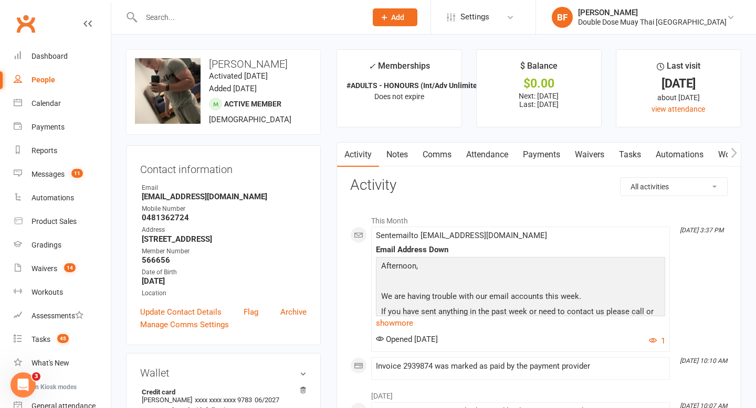
click at [545, 155] on link "Payments" at bounding box center [542, 155] width 52 height 24
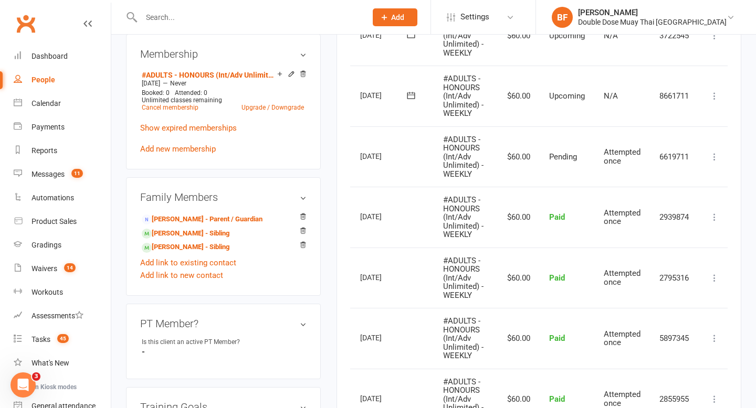
scroll to position [0, 36]
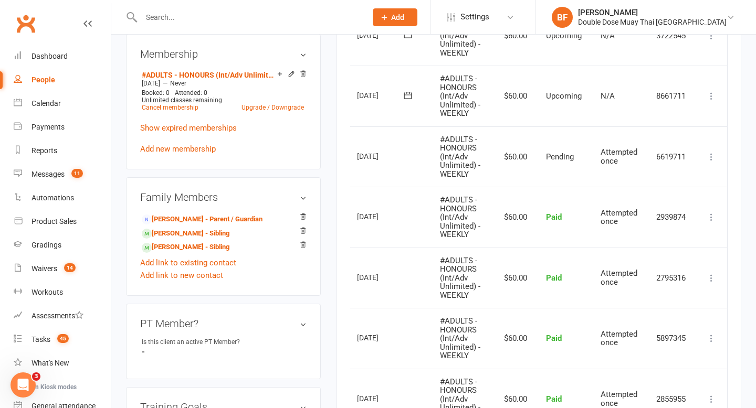
click at [706, 93] on icon at bounding box center [711, 96] width 10 height 10
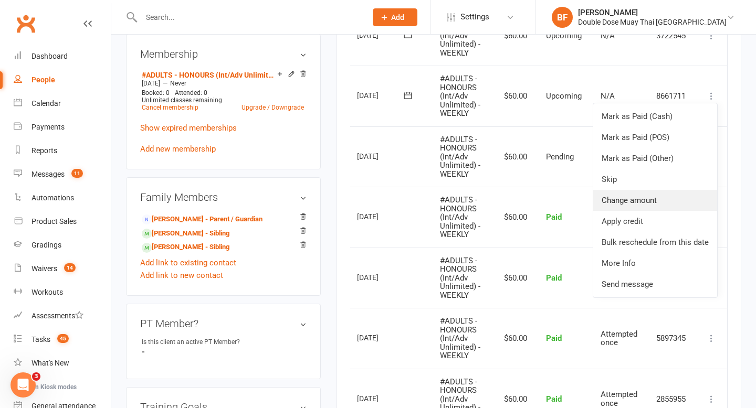
click at [669, 202] on link "Change amount" at bounding box center [655, 200] width 124 height 21
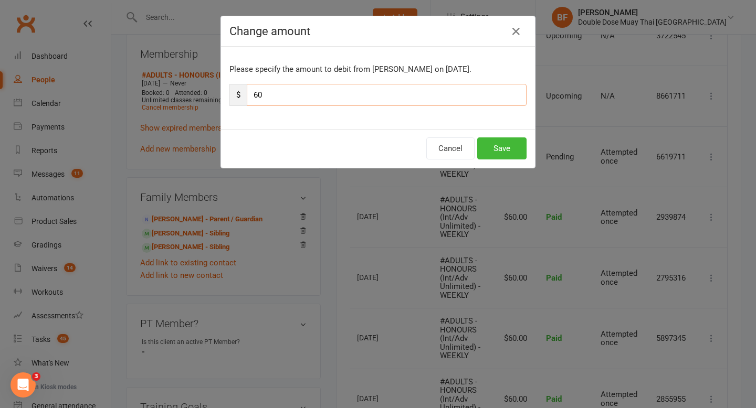
click at [319, 101] on input "60" at bounding box center [387, 95] width 280 height 22
type input "64"
click at [485, 149] on button "Save" at bounding box center [501, 149] width 49 height 22
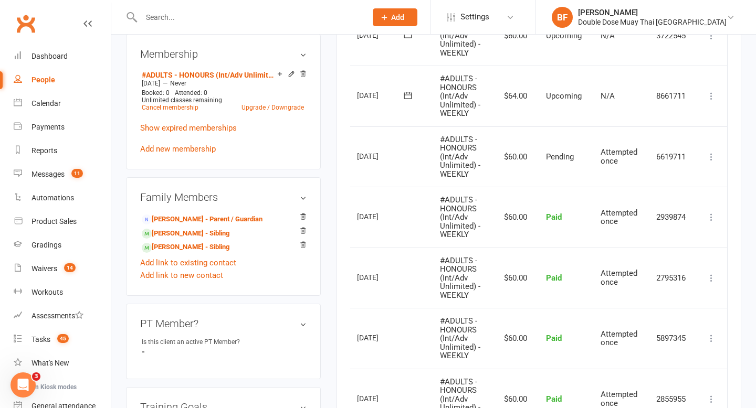
click at [200, 22] on input "text" at bounding box center [248, 17] width 221 height 15
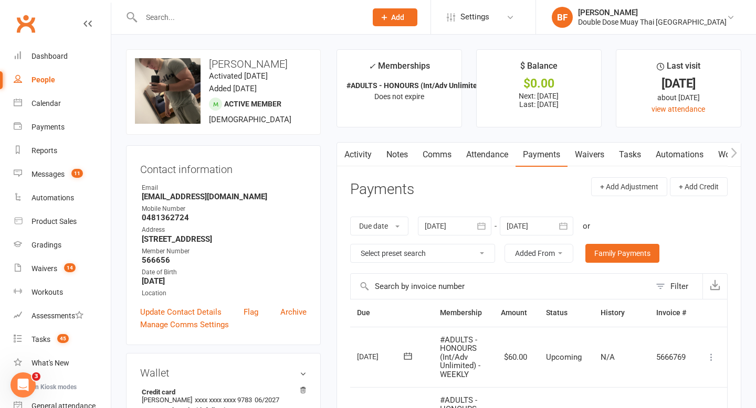
click at [175, 17] on input "text" at bounding box center [248, 17] width 221 height 15
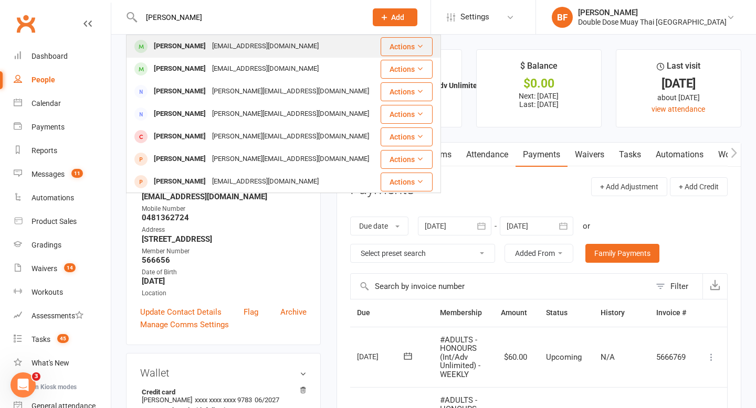
type input "[PERSON_NAME]"
click at [264, 55] on div "[PERSON_NAME] [EMAIL_ADDRESS][DOMAIN_NAME]" at bounding box center [253, 47] width 253 height 22
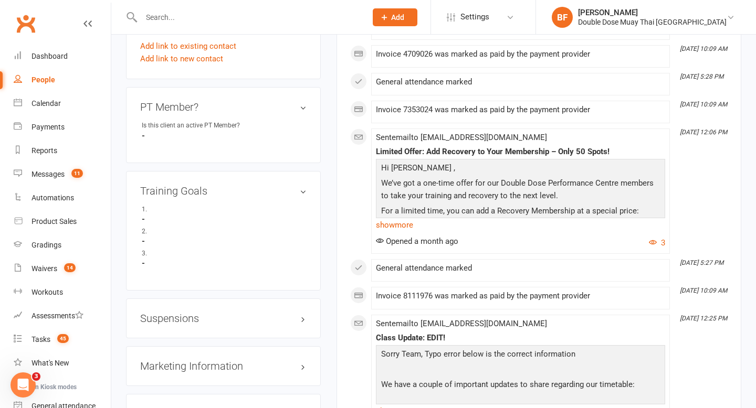
scroll to position [615, 0]
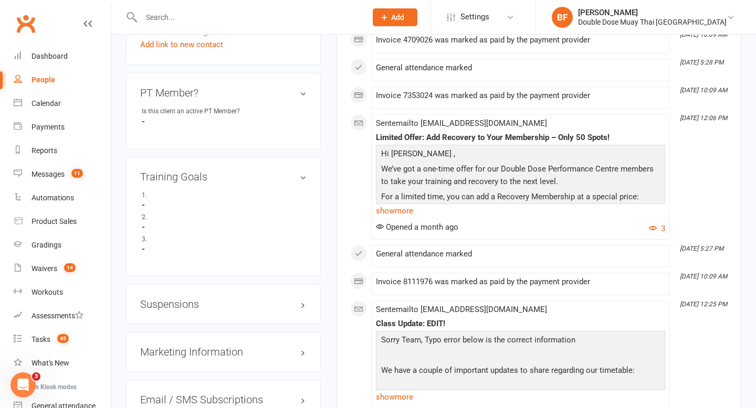
click at [193, 302] on h3 "Suspensions" at bounding box center [223, 305] width 166 height 12
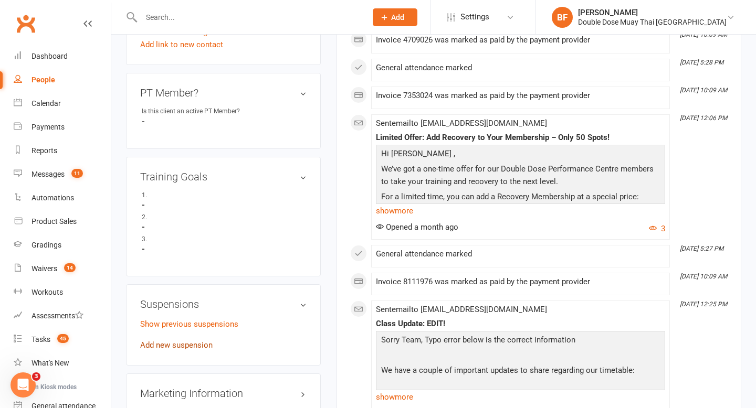
click at [192, 341] on link "Add new suspension" at bounding box center [176, 345] width 72 height 9
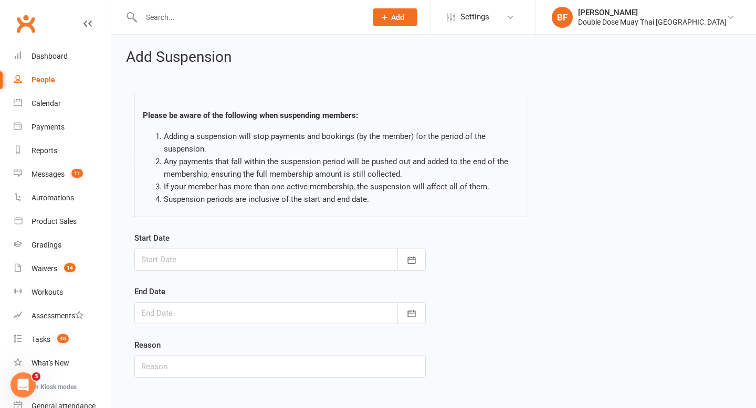
click at [395, 269] on div at bounding box center [279, 260] width 291 height 22
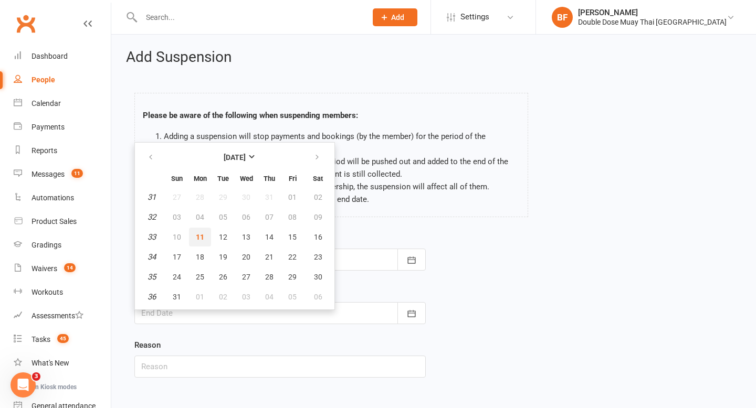
click at [202, 236] on span "11" at bounding box center [200, 237] width 8 height 8
type input "[DATE]"
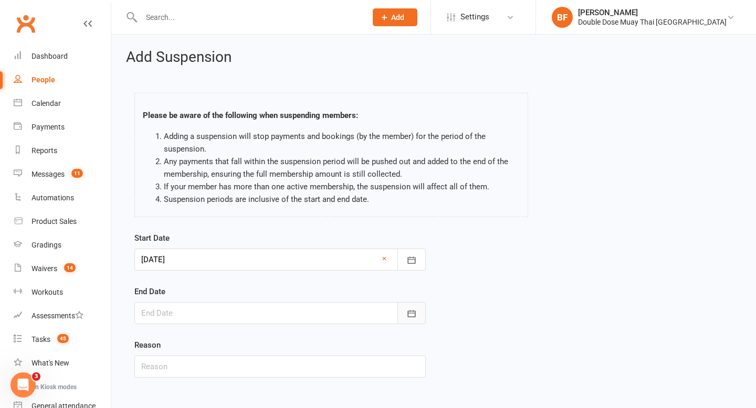
click at [417, 311] on button "button" at bounding box center [411, 313] width 28 height 22
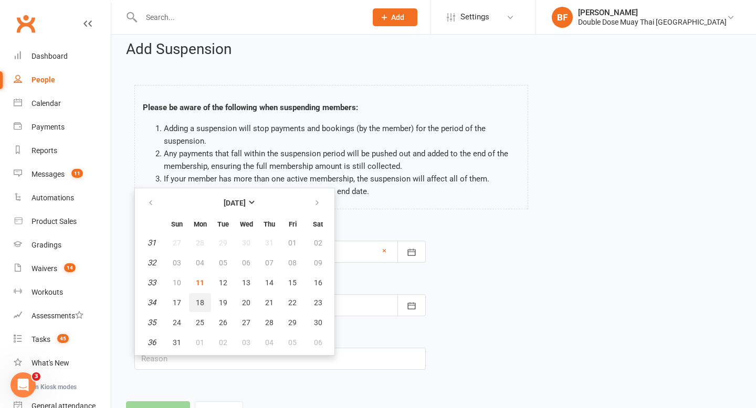
scroll to position [10, 0]
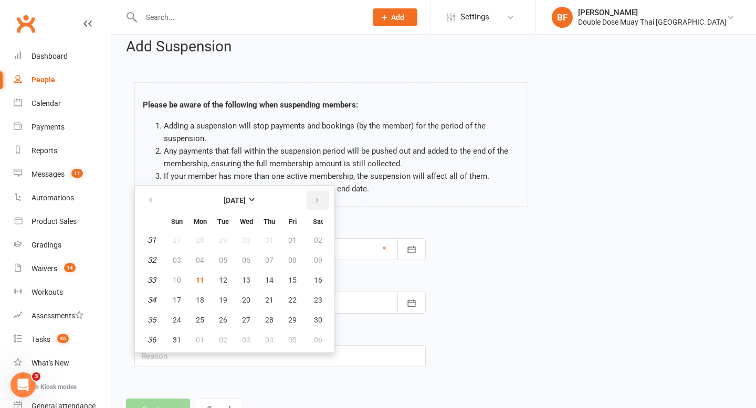
click at [318, 203] on icon "button" at bounding box center [316, 200] width 7 height 8
click at [205, 323] on button "29" at bounding box center [200, 320] width 22 height 19
type input "[DATE]"
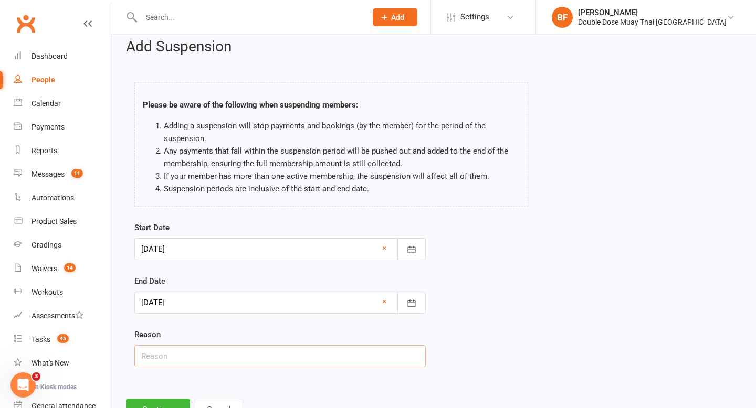
click at [186, 351] on input "text" at bounding box center [279, 356] width 291 height 22
type input "Financial hardship"
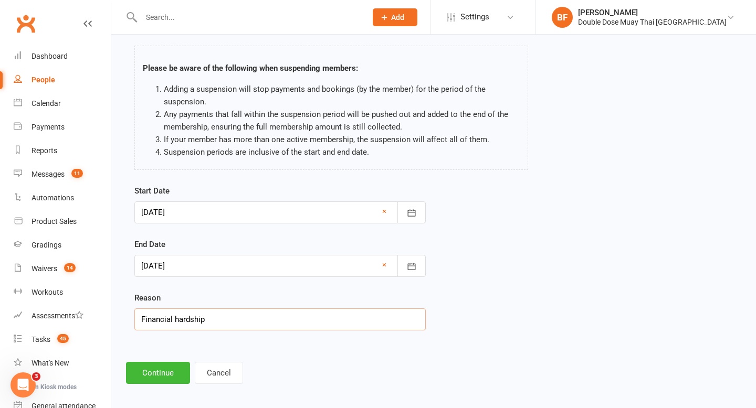
scroll to position [50, 0]
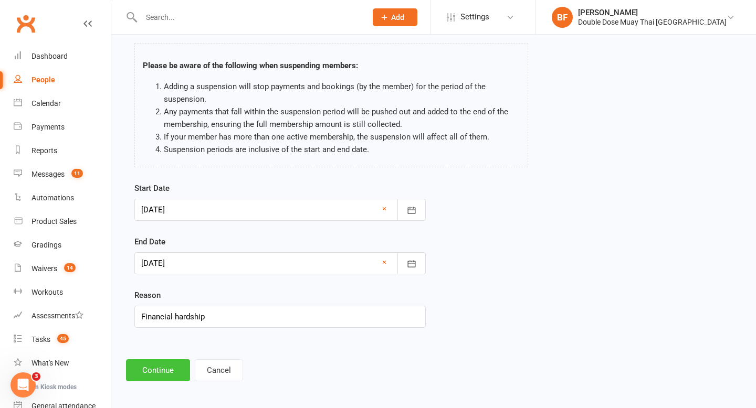
click at [161, 376] on button "Continue" at bounding box center [158, 371] width 64 height 22
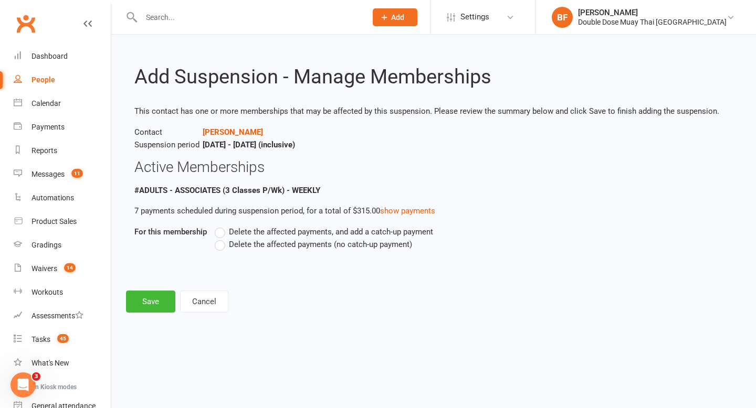
click at [223, 243] on label "Delete the affected payments (no catch-up payment)" at bounding box center [313, 244] width 197 height 13
click at [222, 238] on input "Delete the affected payments (no catch-up payment)" at bounding box center [218, 238] width 7 height 0
click at [157, 305] on button "Save" at bounding box center [150, 302] width 49 height 22
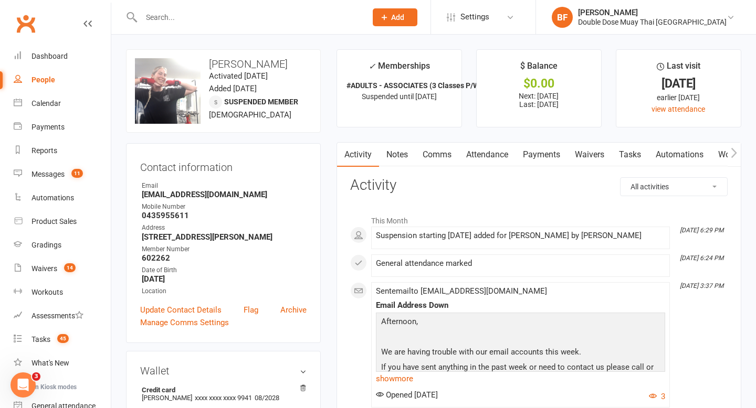
click at [409, 152] on link "Notes" at bounding box center [397, 155] width 36 height 24
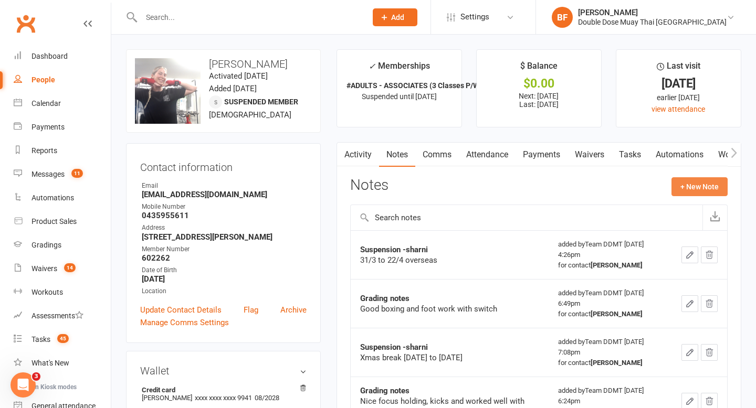
click at [691, 181] on button "+ New Note" at bounding box center [699, 186] width 56 height 19
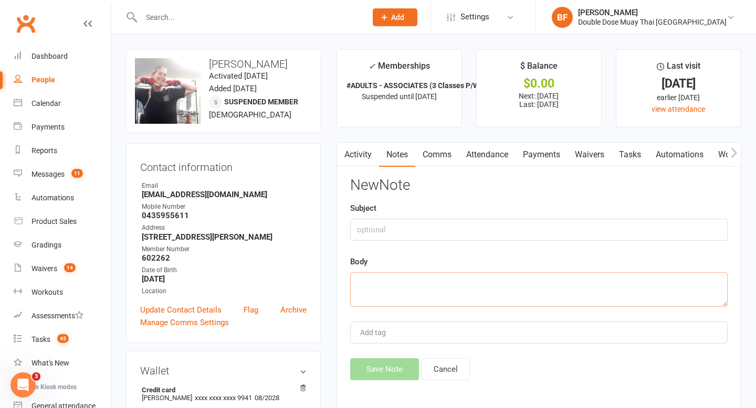
click at [415, 285] on textarea at bounding box center [538, 289] width 377 height 35
click at [408, 230] on input "text" at bounding box center [538, 230] width 377 height 22
type input "suspension"
click at [403, 288] on textarea at bounding box center [538, 289] width 377 height 35
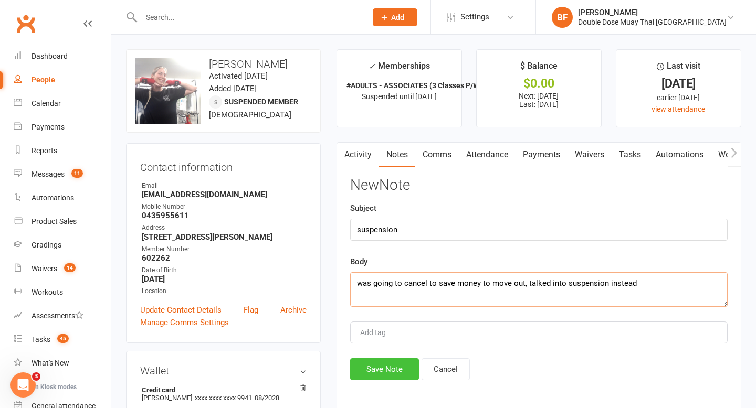
type textarea "was going to cancel to save money to move out, talked into suspension instead"
click at [376, 377] on button "Save Note" at bounding box center [384, 370] width 69 height 22
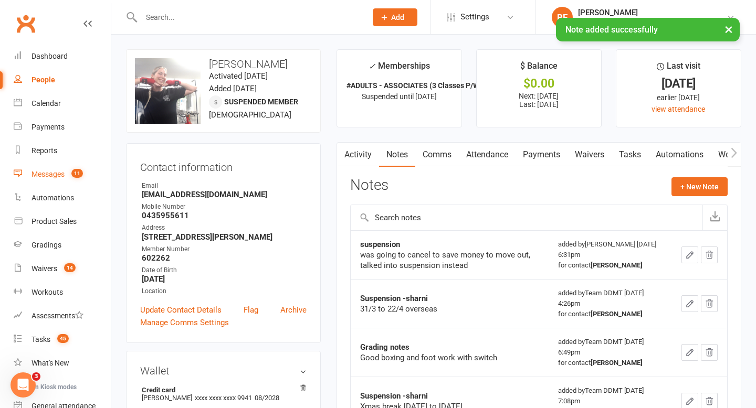
click at [56, 177] on div "Messages" at bounding box center [47, 174] width 33 height 8
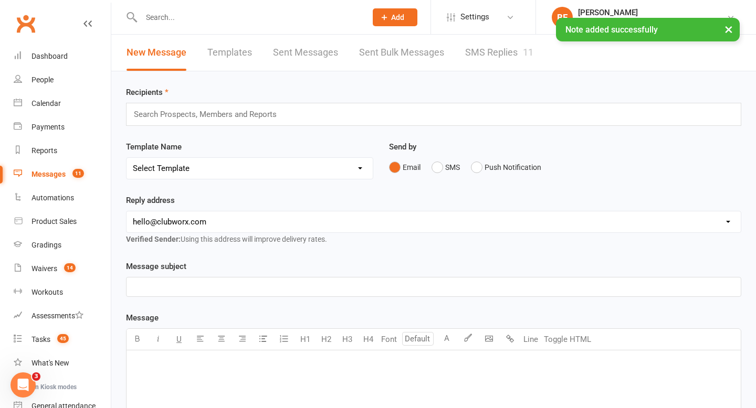
click at [491, 58] on link "SMS Replies 11" at bounding box center [499, 53] width 68 height 36
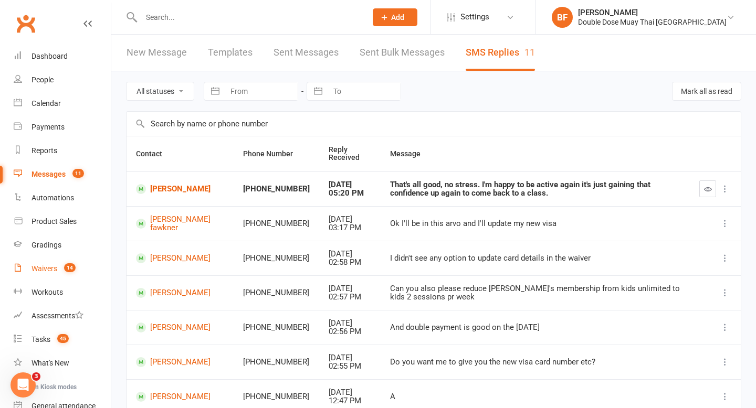
click at [55, 266] on div "Waivers" at bounding box center [44, 269] width 26 height 8
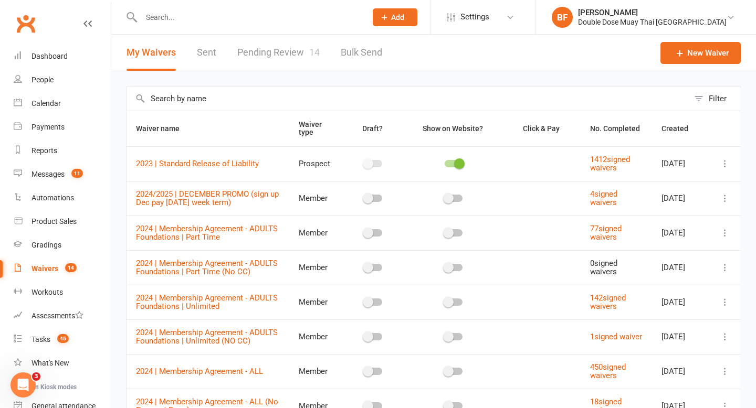
click at [311, 53] on span "14" at bounding box center [314, 52] width 10 height 11
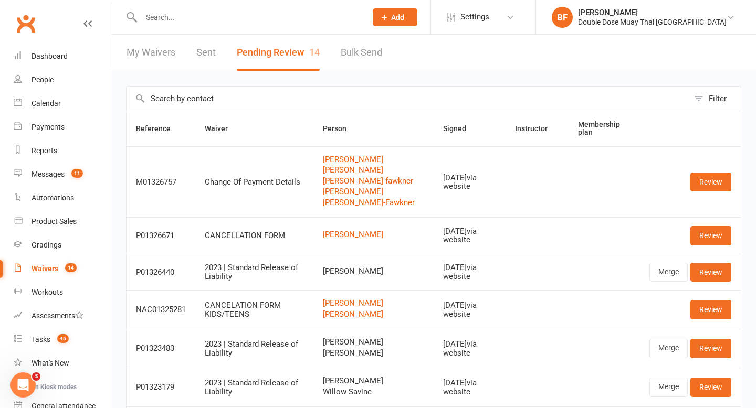
click at [160, 17] on input "text" at bounding box center [248, 17] width 221 height 15
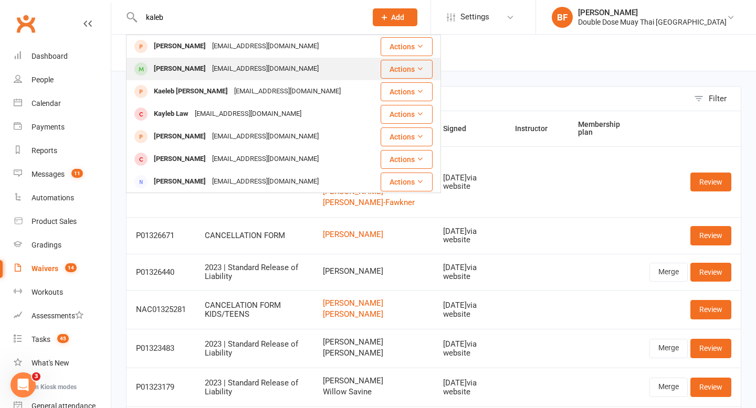
type input "kaleb"
click at [209, 64] on div "[EMAIL_ADDRESS][DOMAIN_NAME]" at bounding box center [265, 68] width 113 height 15
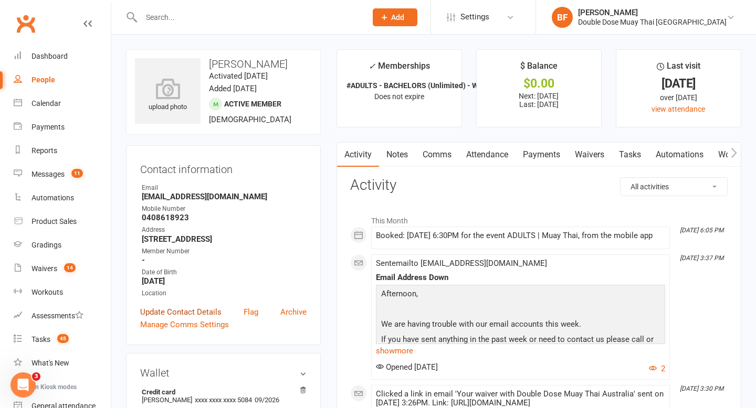
click at [189, 308] on link "Update Contact Details" at bounding box center [180, 312] width 81 height 13
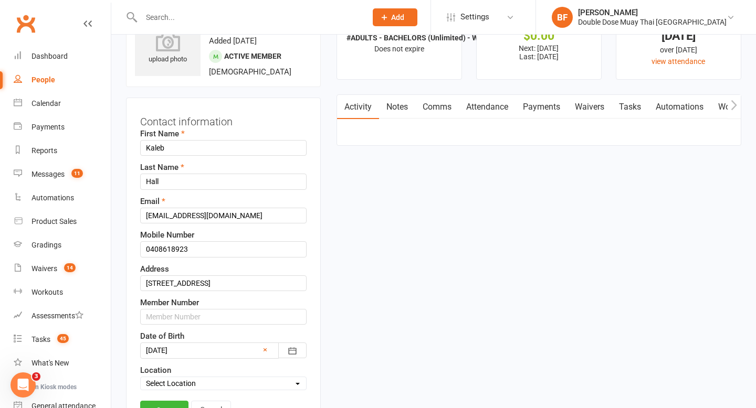
scroll to position [49, 0]
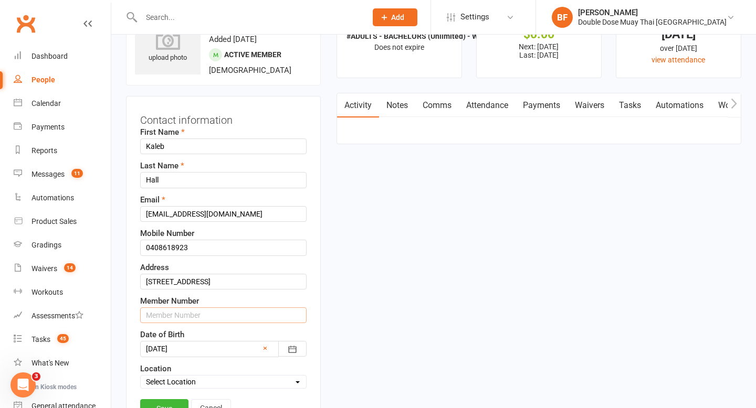
click at [189, 308] on input "text" at bounding box center [223, 316] width 166 height 16
type input "313718"
click at [182, 402] on link "Save" at bounding box center [164, 408] width 48 height 19
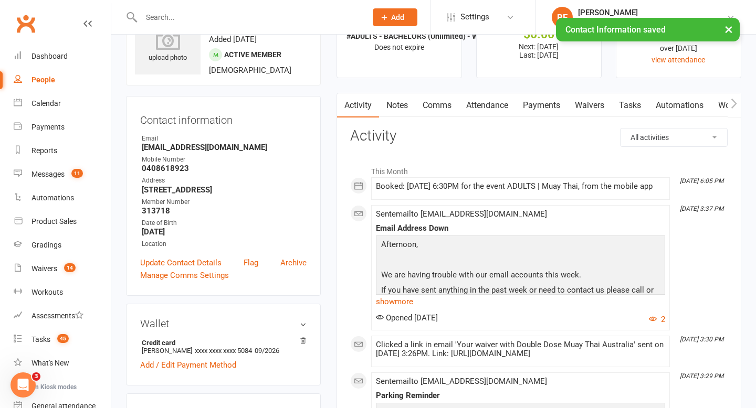
click at [212, 18] on div "× Contact Information saved" at bounding box center [371, 18] width 742 height 0
click at [206, 14] on input "text" at bounding box center [248, 17] width 221 height 15
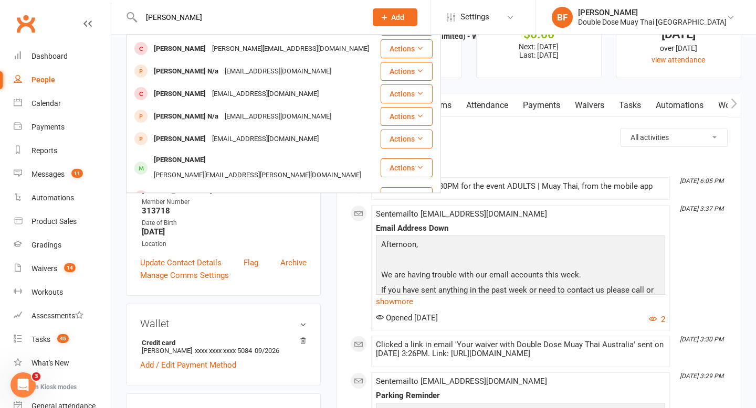
scroll to position [226, 0]
type input "[PERSON_NAME]"
click at [224, 213] on div "[PERSON_NAME][EMAIL_ADDRESS][DOMAIN_NAME]" at bounding box center [290, 220] width 163 height 15
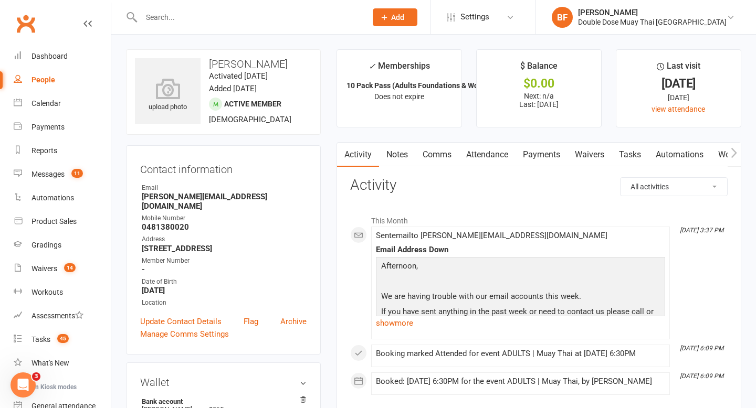
click at [490, 157] on link "Attendance" at bounding box center [487, 155] width 57 height 24
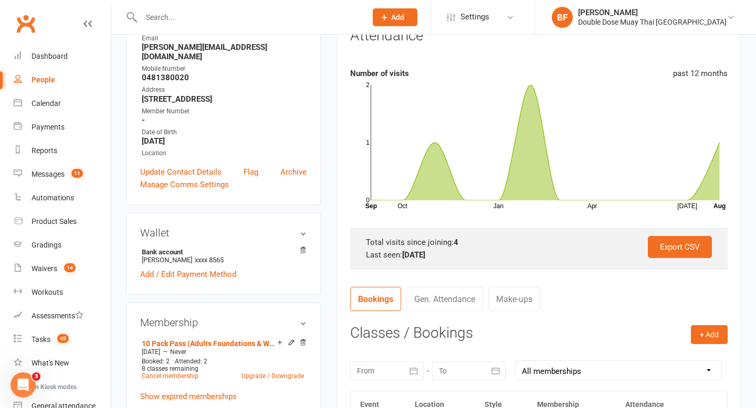
scroll to position [371, 0]
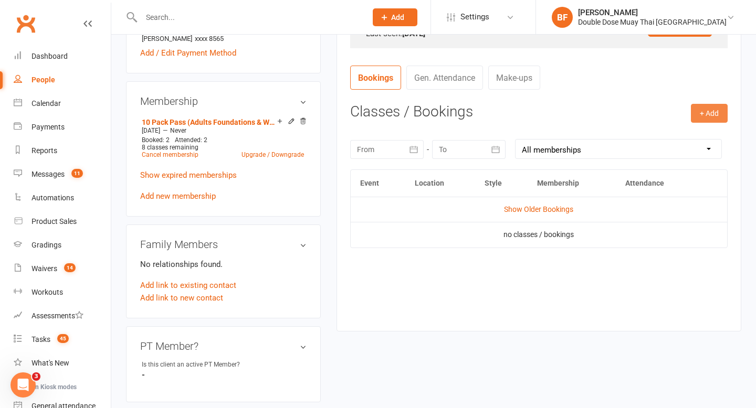
click at [719, 118] on button "+ Add" at bounding box center [709, 113] width 37 height 19
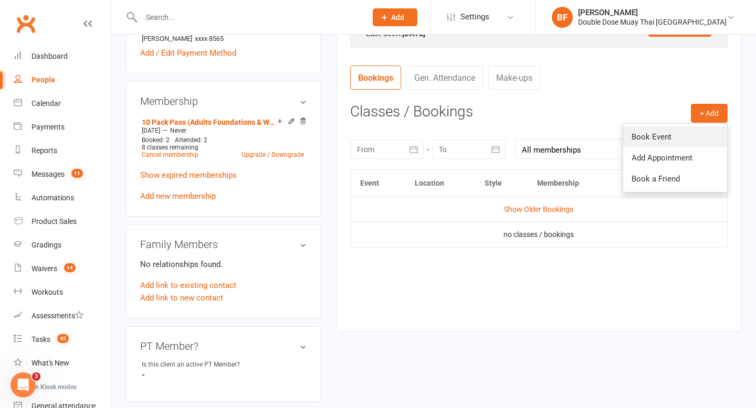
click at [690, 137] on link "Book Event" at bounding box center [675, 137] width 104 height 21
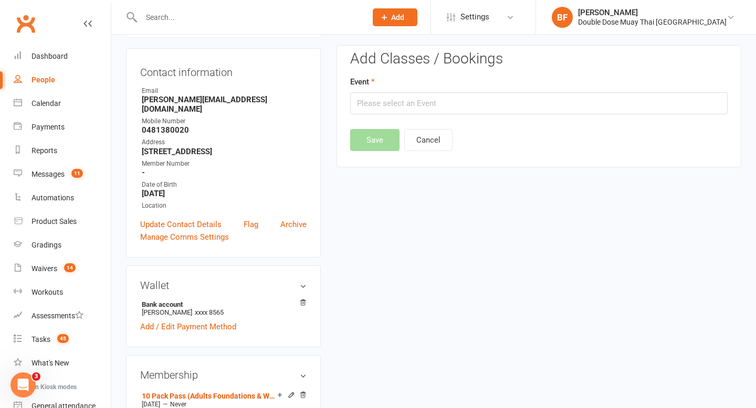
scroll to position [90, 0]
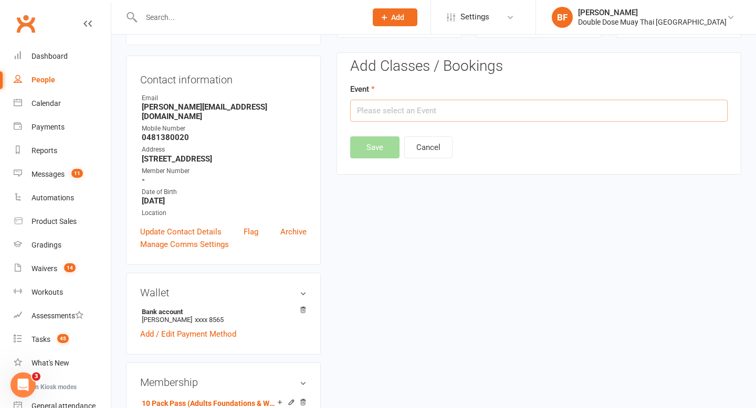
click at [413, 113] on input "text" at bounding box center [538, 111] width 377 height 22
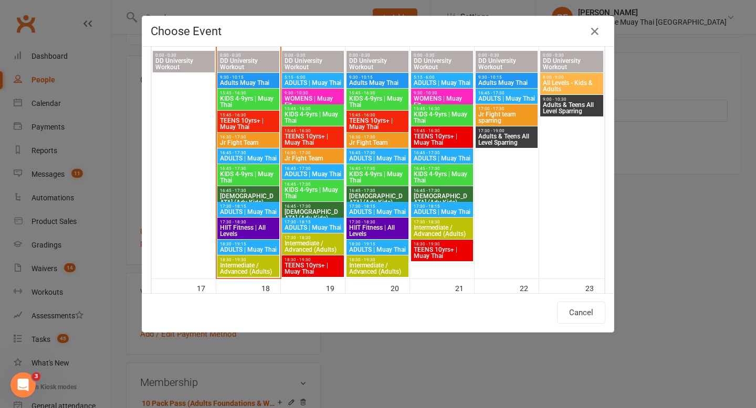
scroll to position [584, 0]
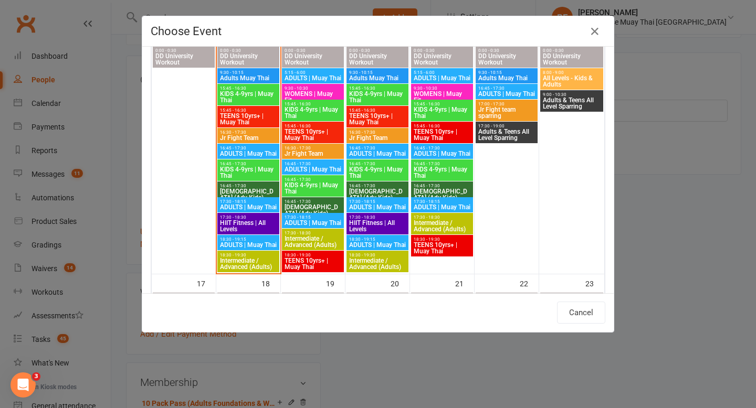
click at [253, 242] on span "ADULTS | Muay Thai" at bounding box center [248, 245] width 58 height 6
type input "ADULTS | Muay Thai - [DATE] 6:30:00 PM"
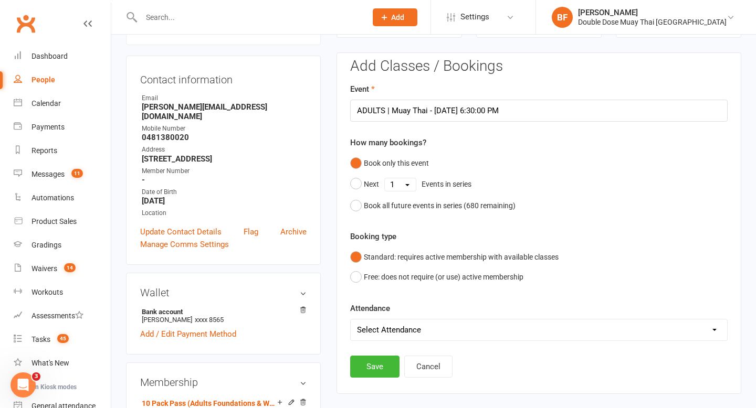
click at [428, 331] on select "Select Attendance Attended Absent" at bounding box center [539, 330] width 376 height 21
select select "0"
click at [373, 372] on button "Save" at bounding box center [374, 367] width 49 height 22
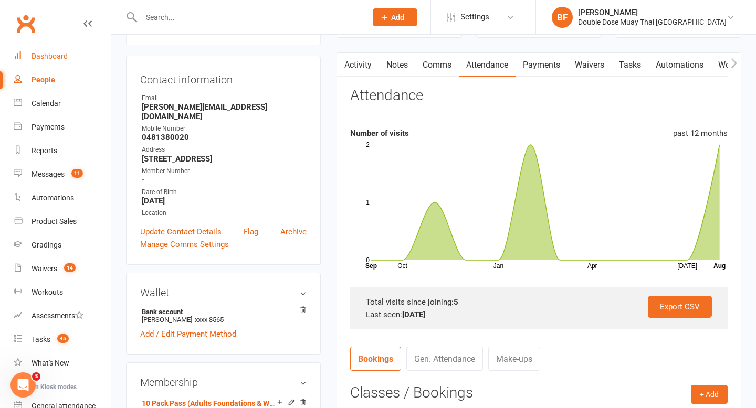
click at [58, 55] on div "Dashboard" at bounding box center [49, 56] width 36 height 8
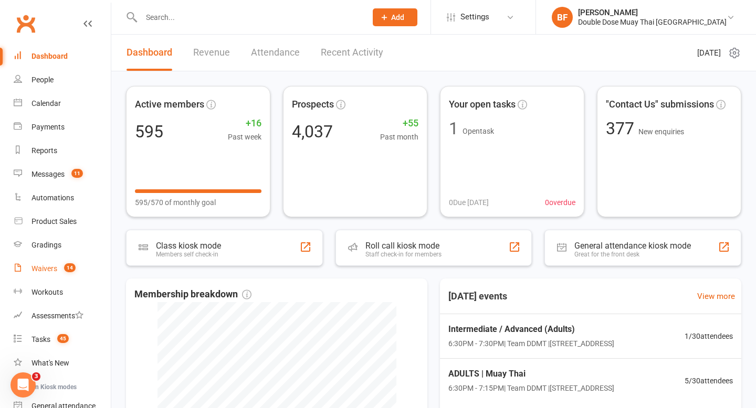
click at [51, 274] on link "Waivers 14" at bounding box center [62, 269] width 97 height 24
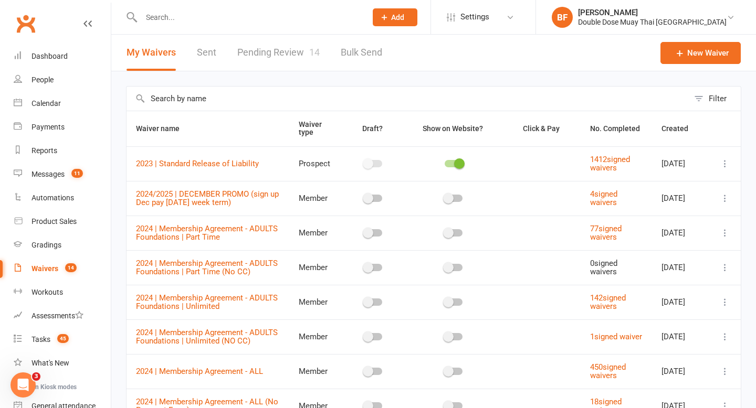
click at [259, 64] on link "Pending Review 14" at bounding box center [278, 53] width 82 height 36
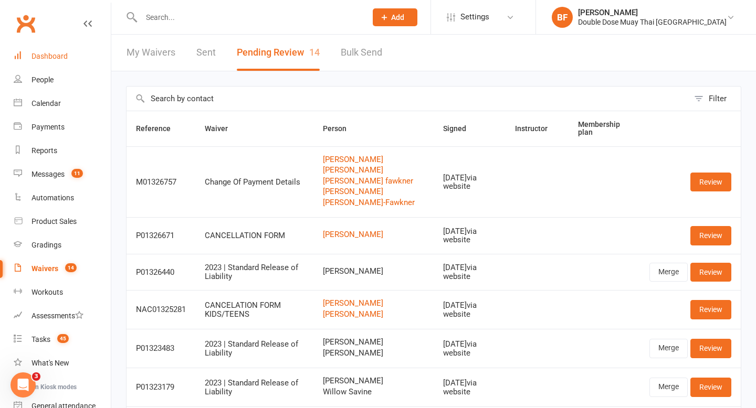
click at [50, 61] on link "Dashboard" at bounding box center [62, 57] width 97 height 24
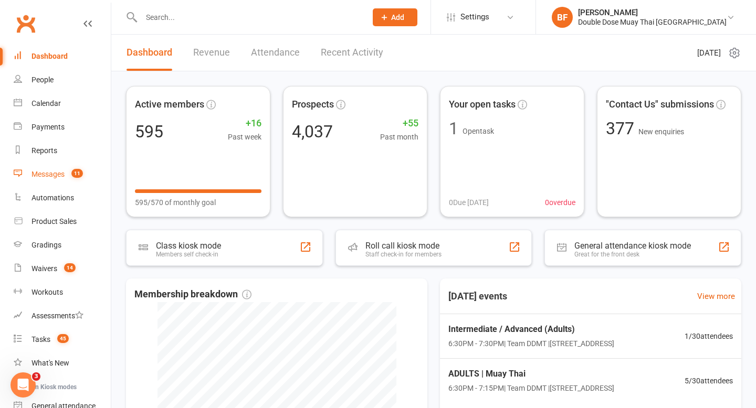
click at [34, 167] on link "Messages 11" at bounding box center [62, 175] width 97 height 24
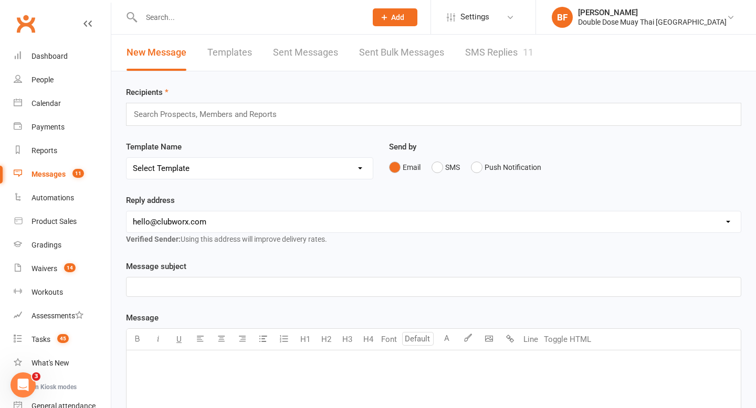
click at [514, 44] on link "SMS Replies 11" at bounding box center [499, 53] width 68 height 36
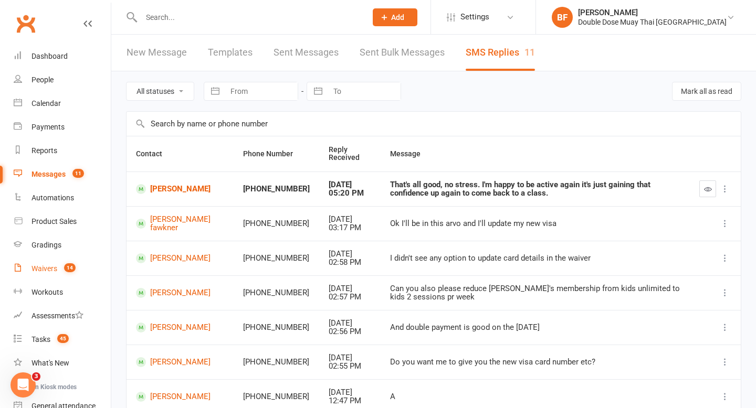
click at [58, 276] on link "Waivers 14" at bounding box center [62, 269] width 97 height 24
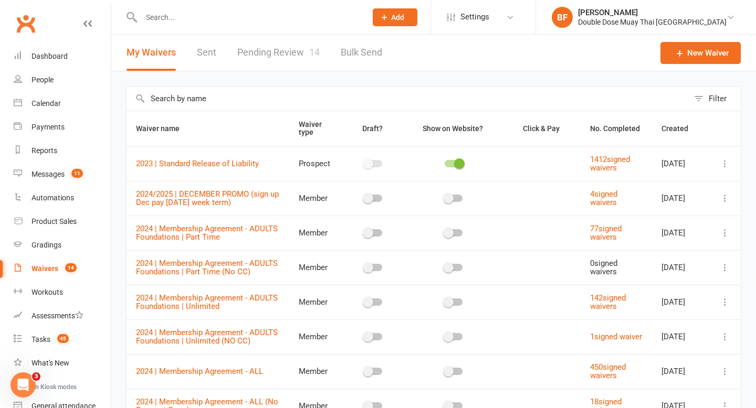
click at [276, 58] on link "Pending Review 14" at bounding box center [278, 53] width 82 height 36
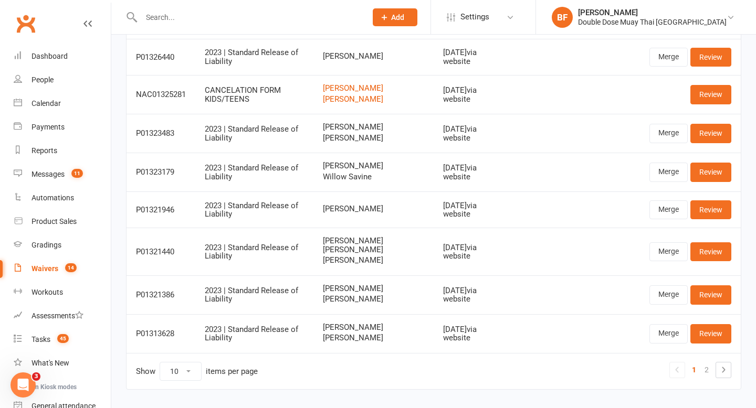
scroll to position [259, 0]
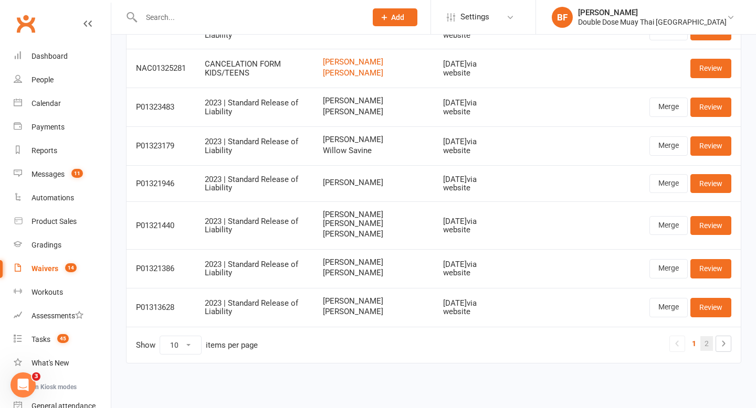
click at [704, 344] on link "2" at bounding box center [706, 344] width 13 height 15
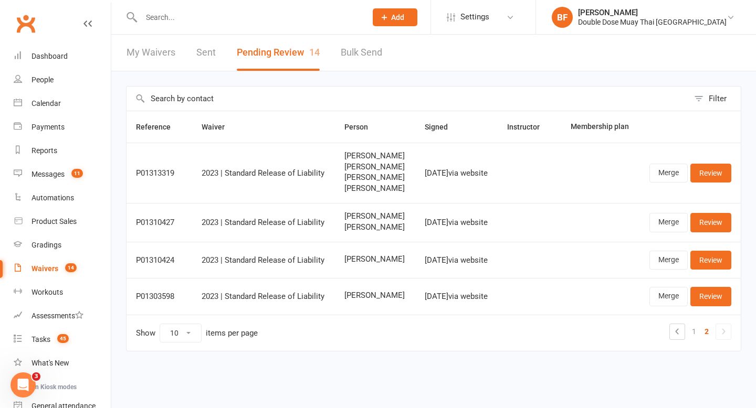
scroll to position [0, 0]
click at [669, 181] on link "Merge" at bounding box center [668, 173] width 38 height 19
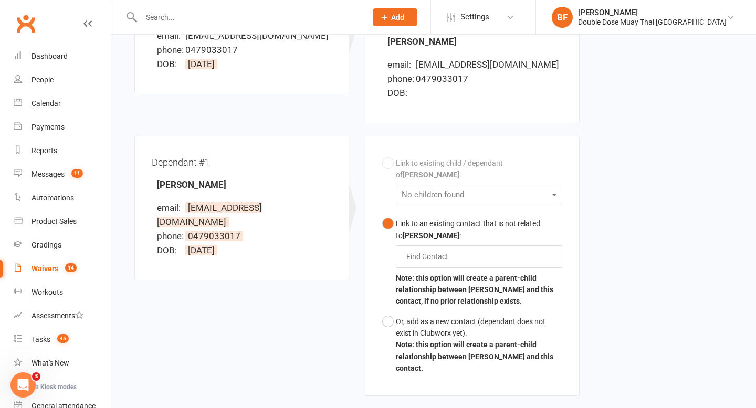
scroll to position [223, 0]
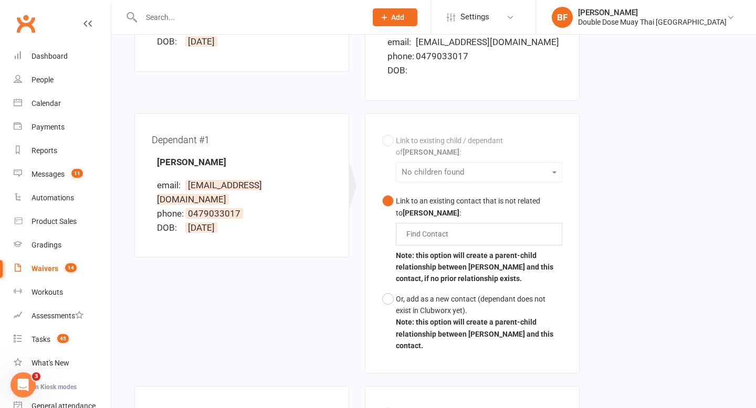
click at [428, 271] on button "Link to an existing contact that is not related to [PERSON_NAME] : Find Contact…" at bounding box center [472, 240] width 180 height 98
click at [428, 277] on button "Link to an existing contact that is not related to [PERSON_NAME] : Find Contact…" at bounding box center [472, 240] width 180 height 98
click at [422, 296] on div "Or, add as a new contact (dependant does not exist in Clubworx yet)." at bounding box center [479, 305] width 166 height 24
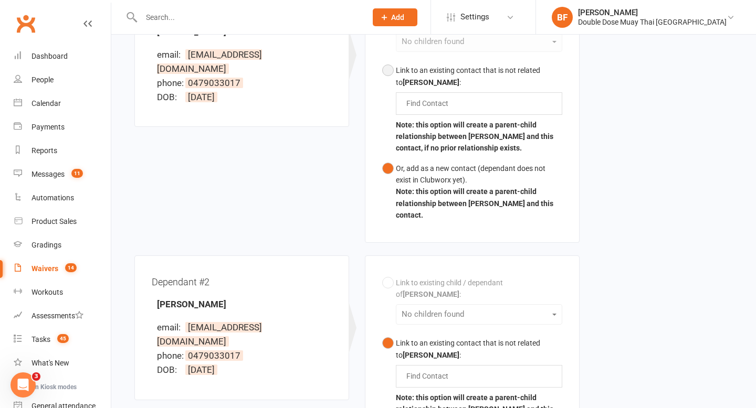
scroll to position [414, 0]
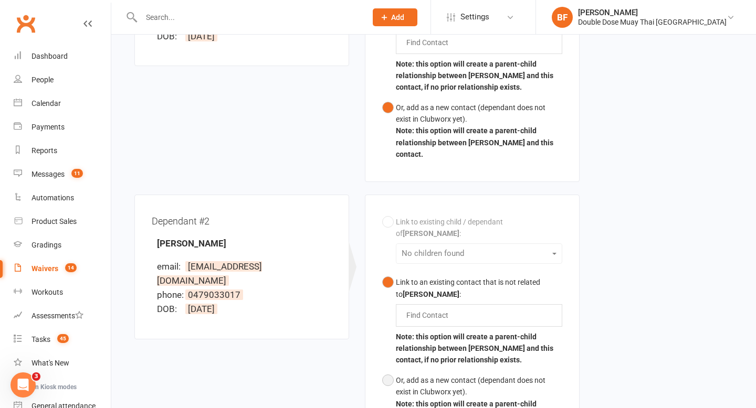
click at [402, 375] on div "Or, add as a new contact (dependant does not exist in Clubworx yet)." at bounding box center [479, 387] width 166 height 24
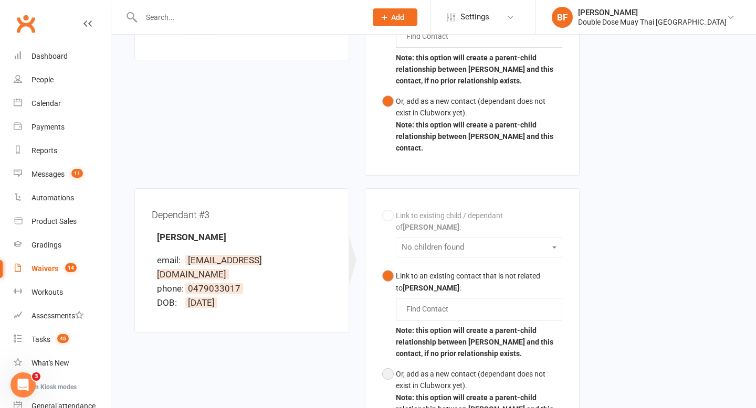
click at [403, 369] on div "Or, add as a new contact (dependant does not exist in Clubworx yet)." at bounding box center [479, 381] width 166 height 24
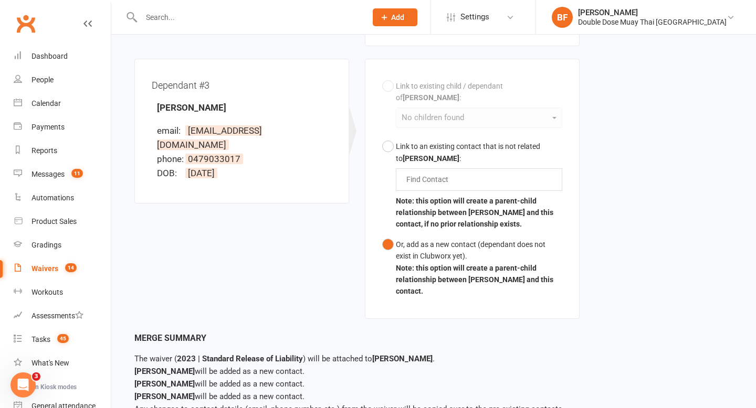
scroll to position [858, 0]
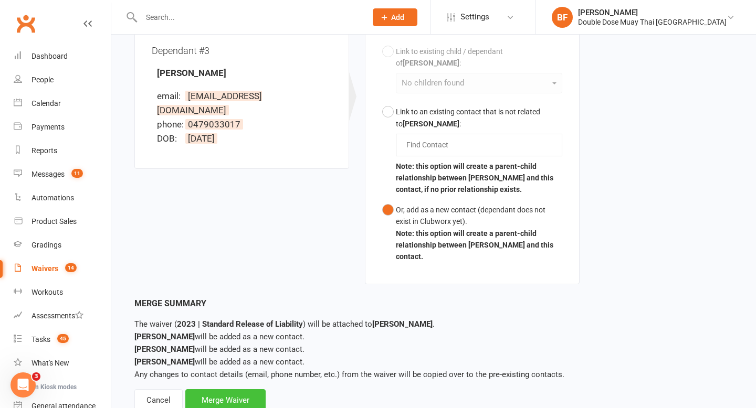
click at [251, 390] on div "Merge Waiver" at bounding box center [225, 401] width 80 height 22
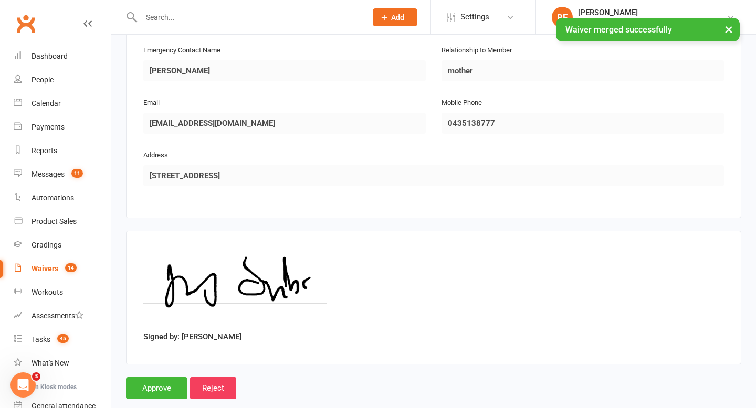
scroll to position [1618, 0]
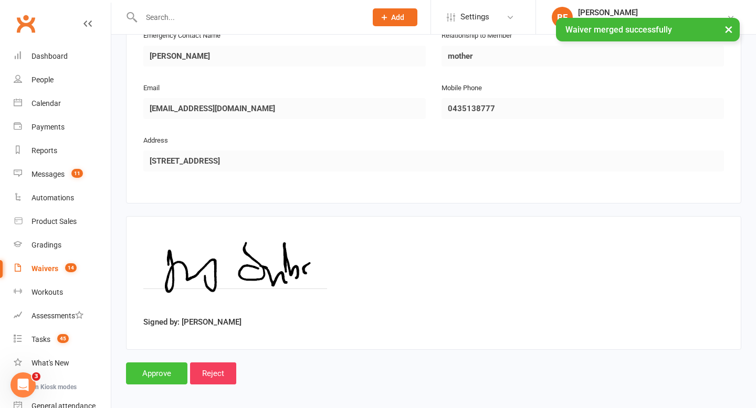
click at [152, 368] on input "Approve" at bounding box center [156, 374] width 61 height 22
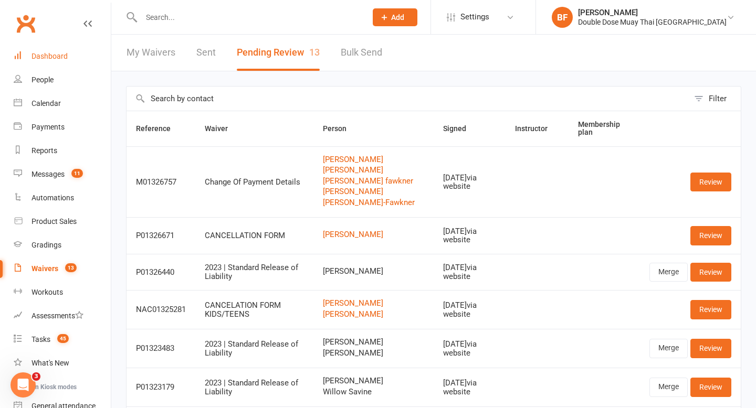
click at [39, 57] on div "Dashboard" at bounding box center [49, 56] width 36 height 8
